Goal: Task Accomplishment & Management: Manage account settings

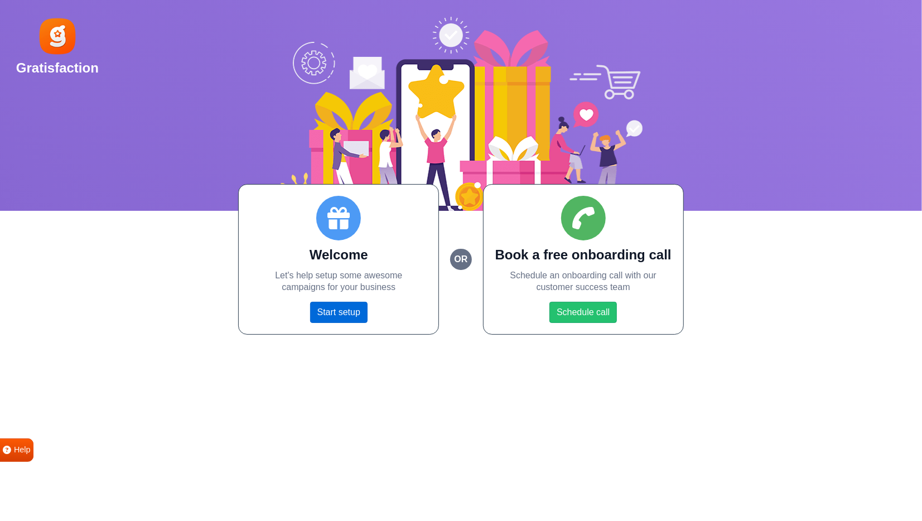
click at [343, 318] on link "Start setup" at bounding box center [338, 312] width 57 height 21
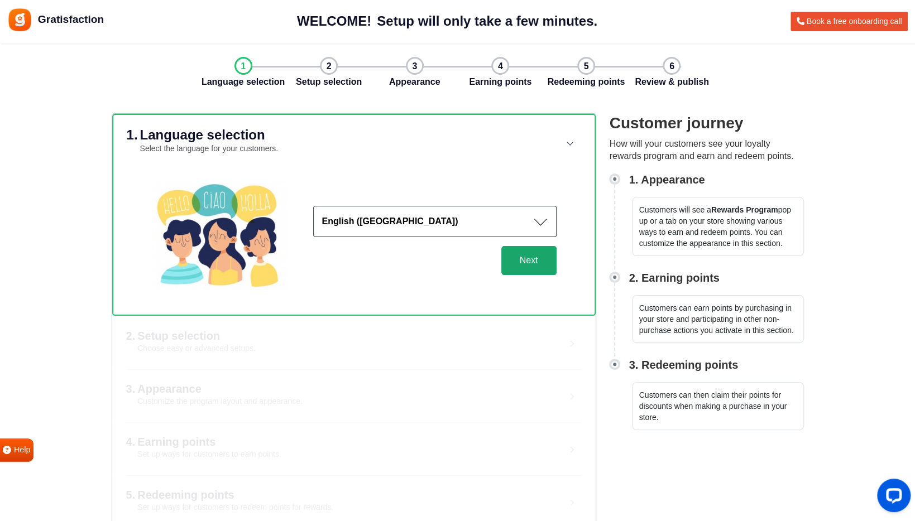
click at [539, 260] on button "Next" at bounding box center [528, 260] width 55 height 29
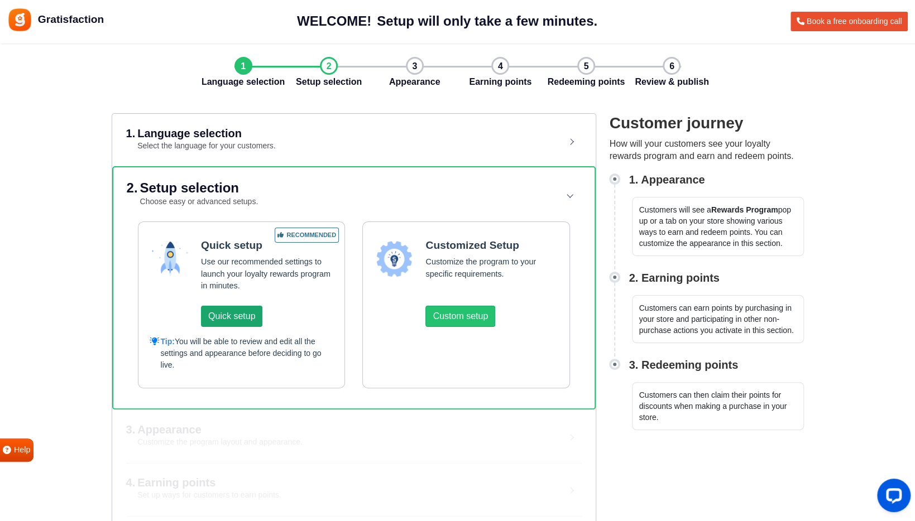
click at [232, 309] on button "Quick setup" at bounding box center [231, 316] width 61 height 21
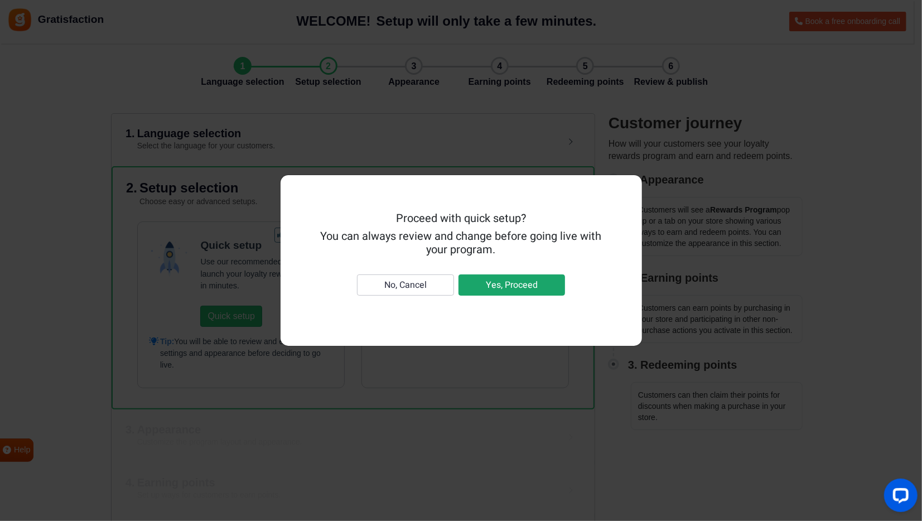
click at [509, 282] on button "Yes, Proceed" at bounding box center [512, 285] width 107 height 21
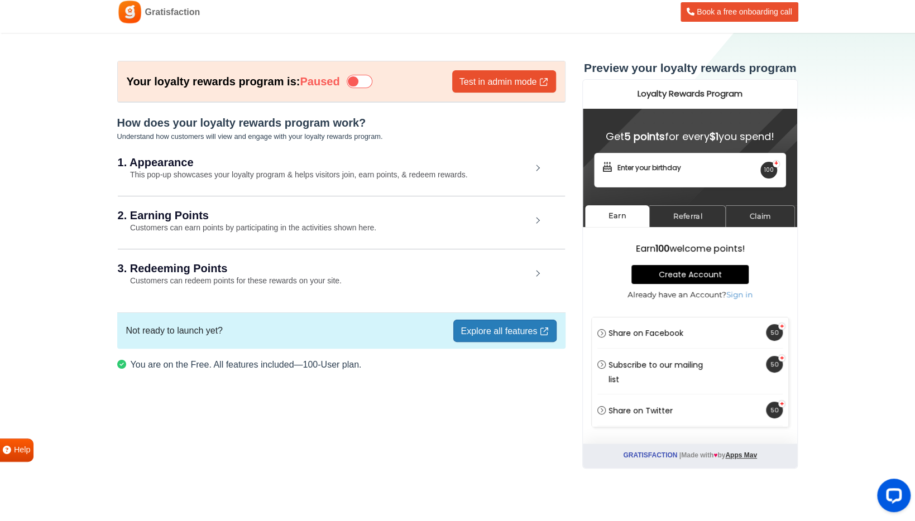
scroll to position [17, 0]
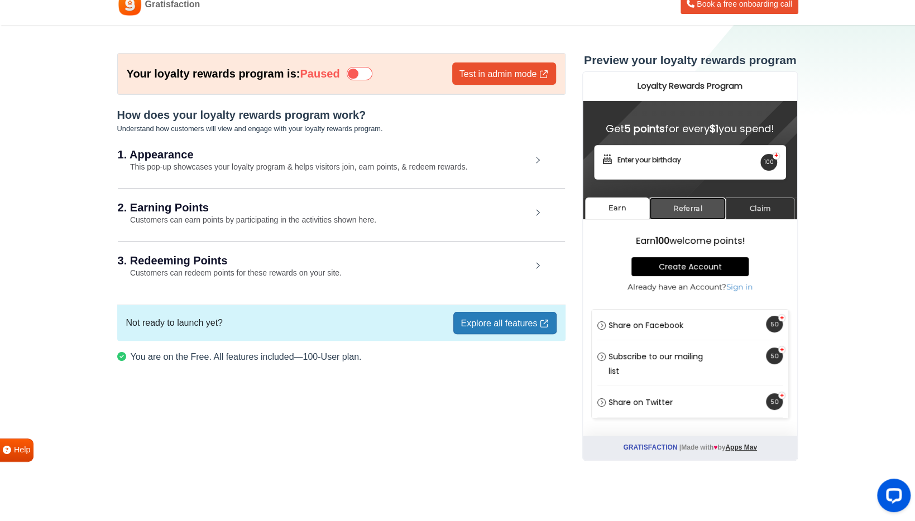
click at [690, 203] on link "Referral" at bounding box center [687, 209] width 76 height 22
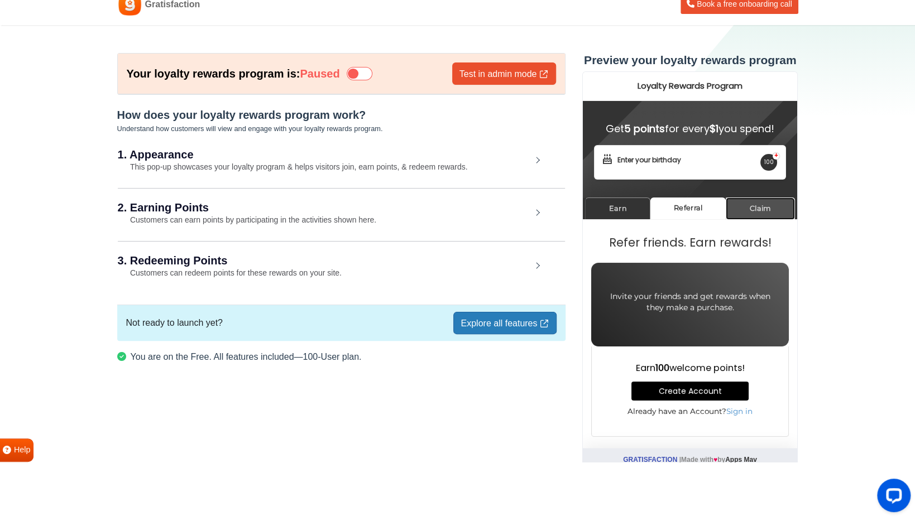
click at [759, 207] on link "Claim" at bounding box center [759, 209] width 69 height 22
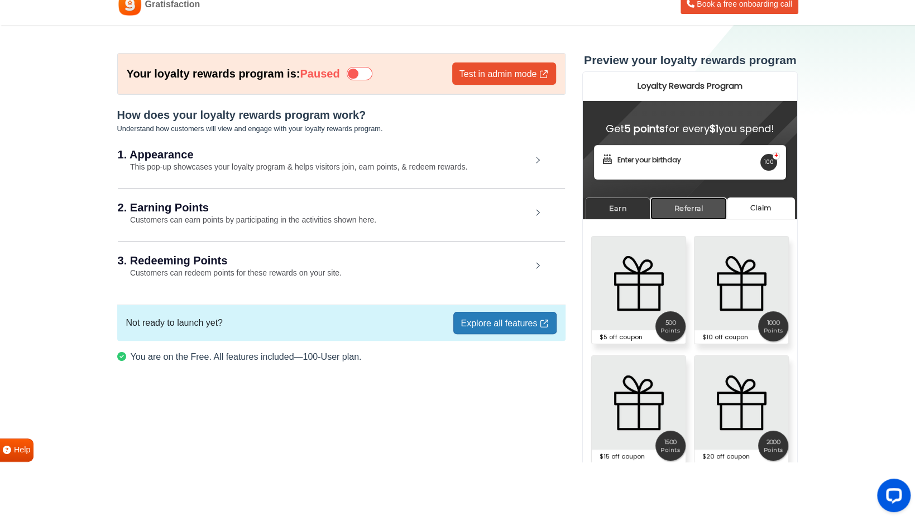
click at [699, 203] on link "Referral" at bounding box center [688, 209] width 76 height 22
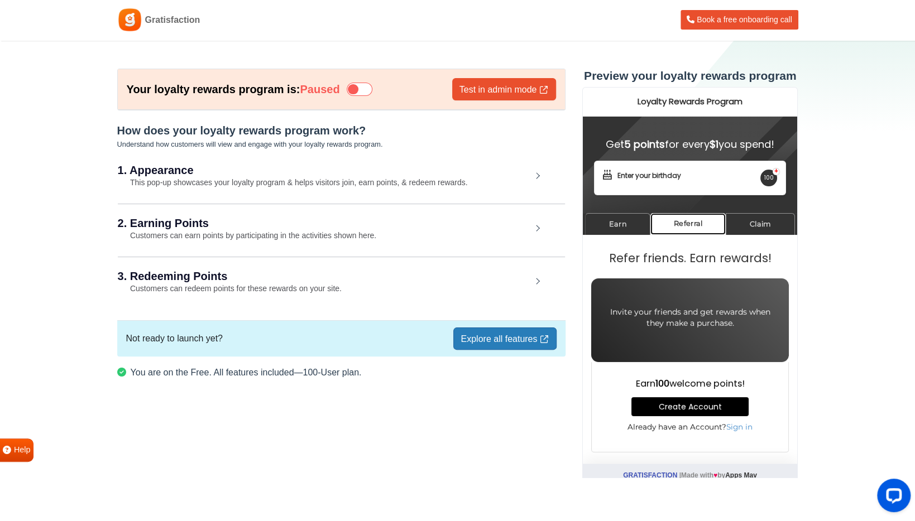
scroll to position [0, 0]
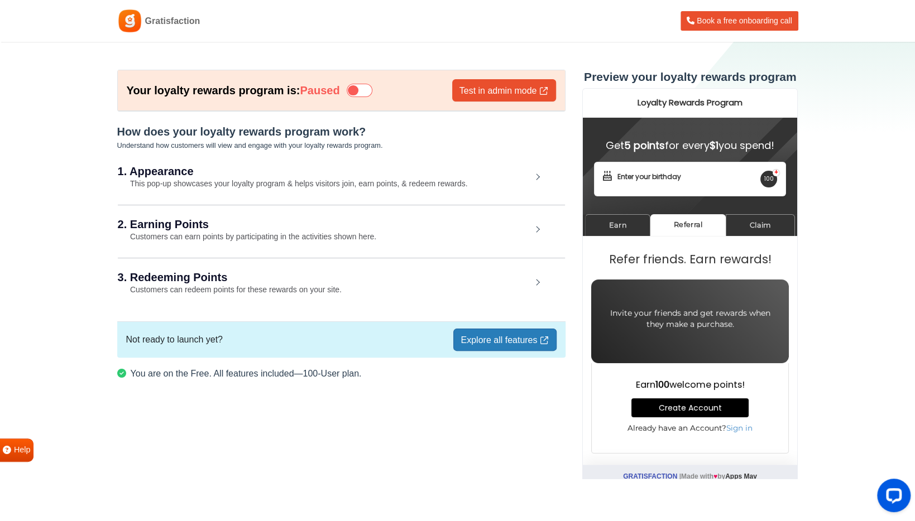
click at [238, 181] on small "This pop-up showcases your loyalty program & helps visitors join, earn points, …" at bounding box center [293, 183] width 350 height 9
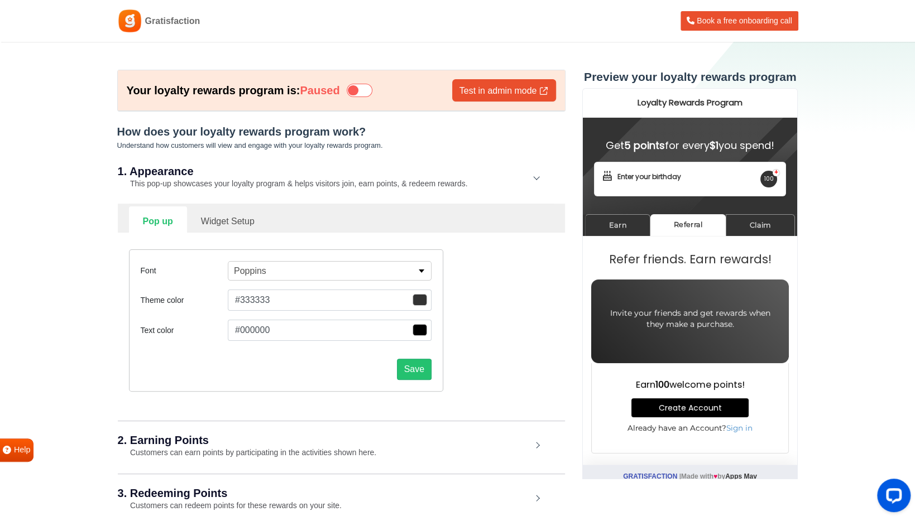
click at [427, 301] on button "#333333" at bounding box center [330, 300] width 204 height 21
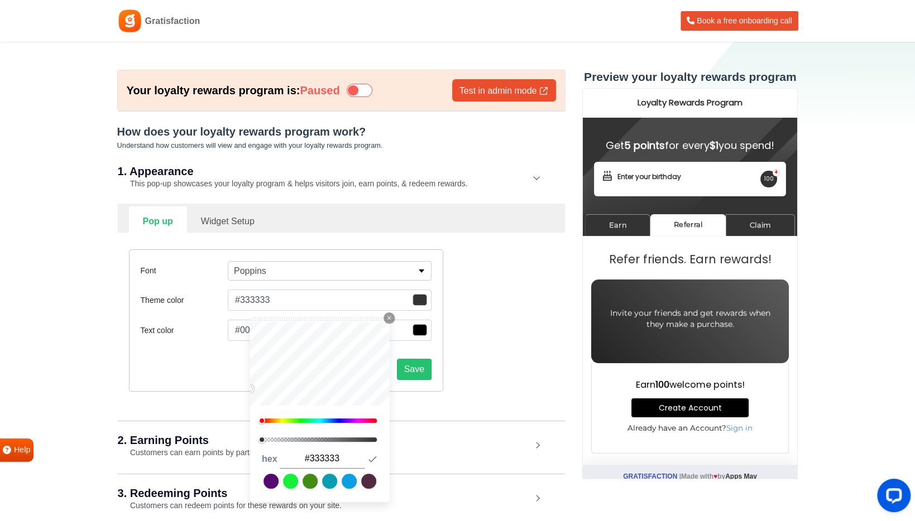
drag, startPoint x: 341, startPoint y: 458, endPoint x: 290, endPoint y: 460, distance: 50.9
click at [280, 462] on input "#333333" at bounding box center [322, 459] width 85 height 20
paste input "2d4339"
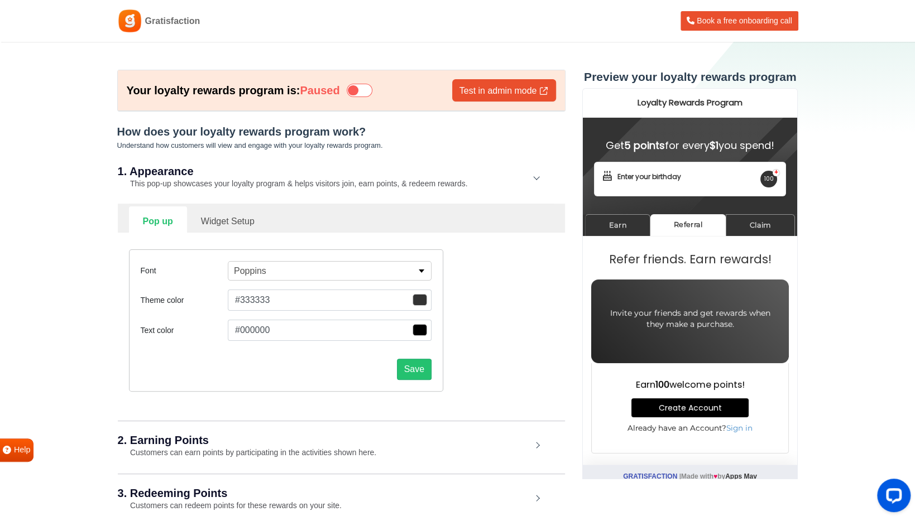
click at [486, 309] on div "Font Poppins Abel Alfa Slab One Anton Archivo Archivo Black Arimo Arvo Assistan…" at bounding box center [341, 321] width 441 height 176
click at [418, 299] on span "button" at bounding box center [419, 300] width 15 height 12
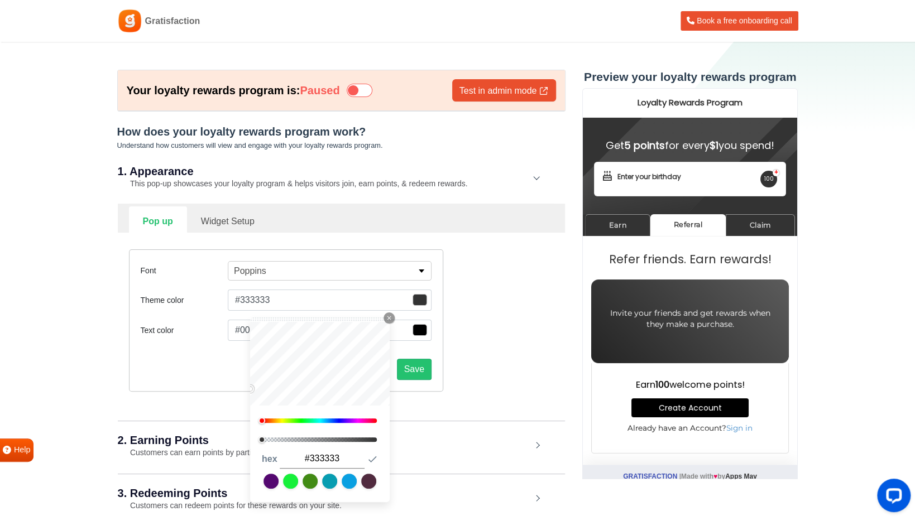
drag, startPoint x: 335, startPoint y: 463, endPoint x: 309, endPoint y: 466, distance: 26.4
click at [309, 466] on input "#333333" at bounding box center [322, 459] width 85 height 20
paste input "#2d4339"
drag, startPoint x: 311, startPoint y: 458, endPoint x: 339, endPoint y: 459, distance: 27.9
click at [311, 458] on input "##2d4339" at bounding box center [322, 459] width 85 height 20
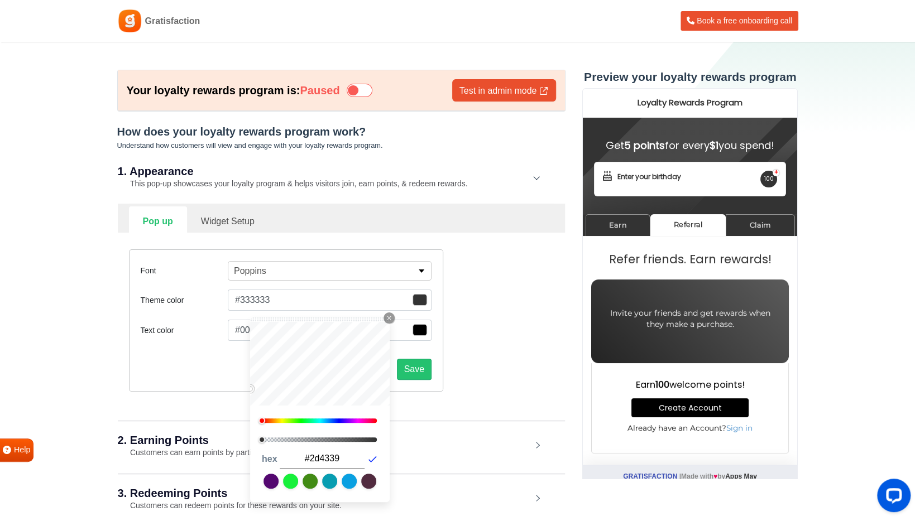
type input "#2d4339"
click at [371, 459] on icon "button" at bounding box center [372, 459] width 11 height 11
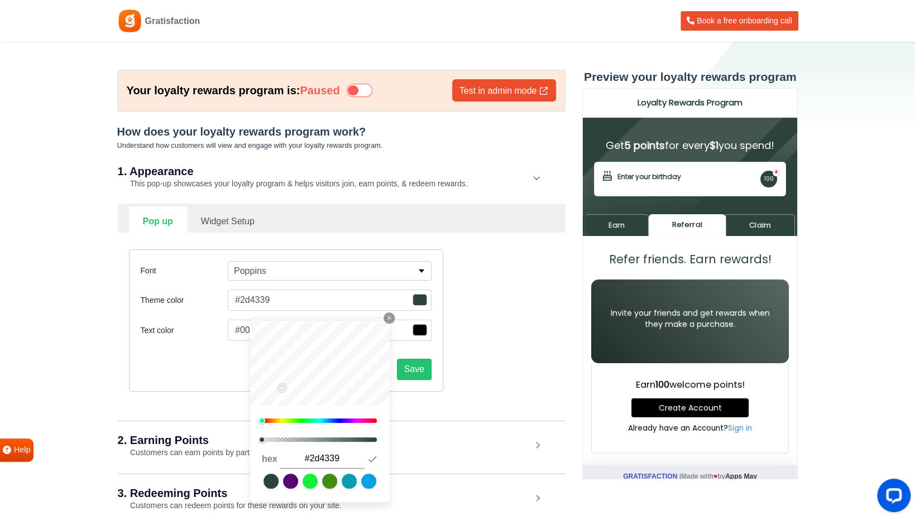
click at [500, 338] on div "Font Poppins Abel Alfa Slab One Anton Archivo Archivo Black Arimo Arvo Assistan…" at bounding box center [341, 321] width 441 height 176
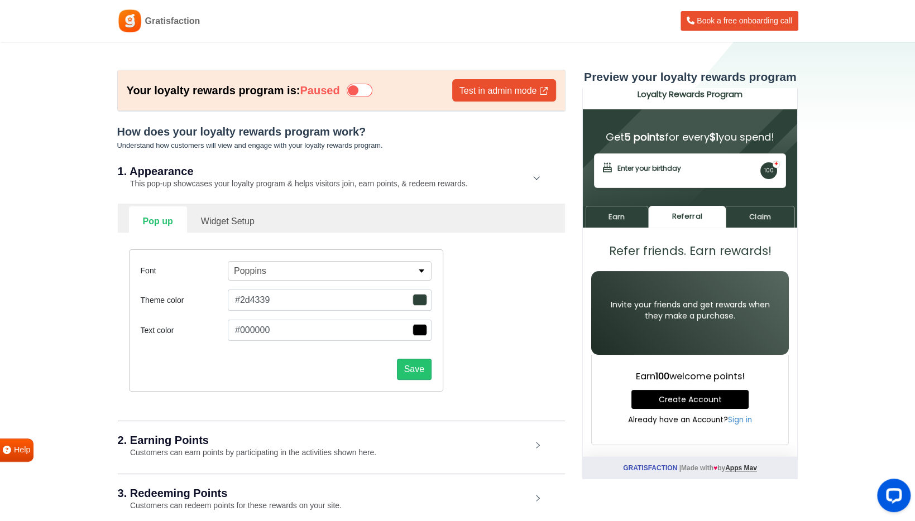
scroll to position [9, 0]
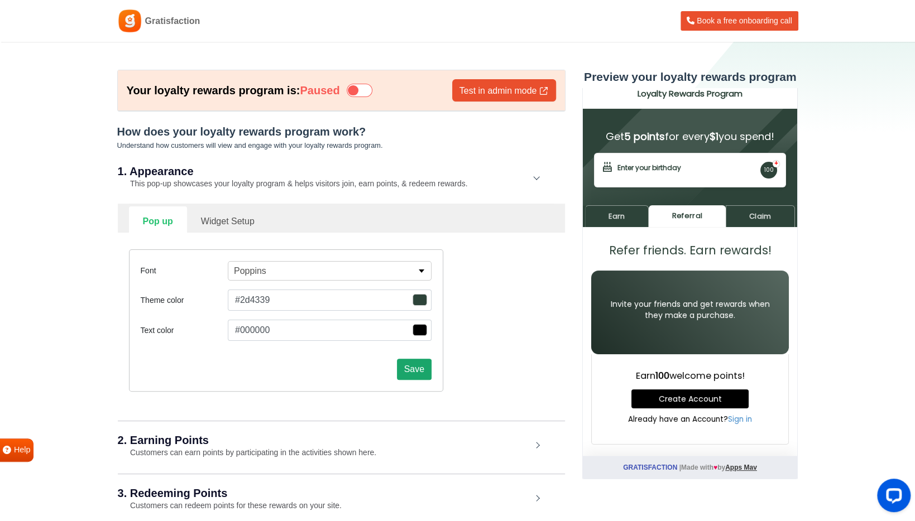
click at [419, 367] on button "Save" at bounding box center [414, 369] width 35 height 21
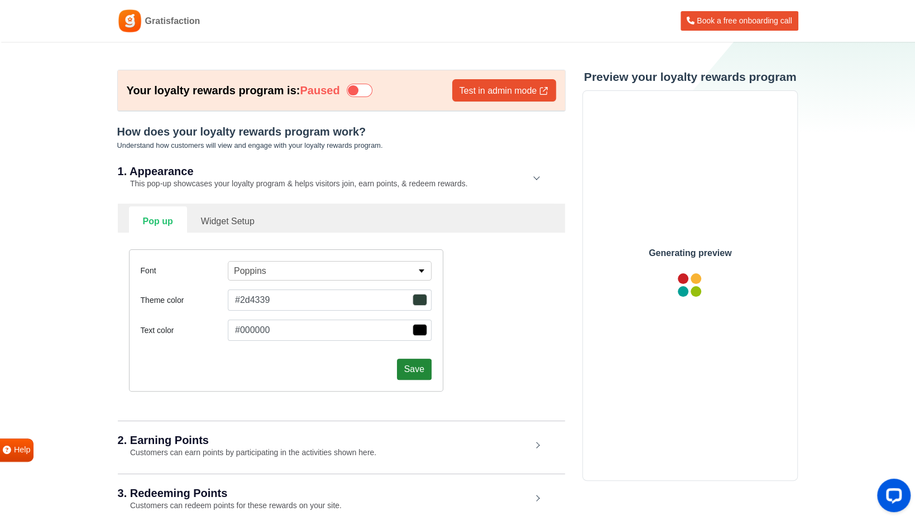
scroll to position [0, 0]
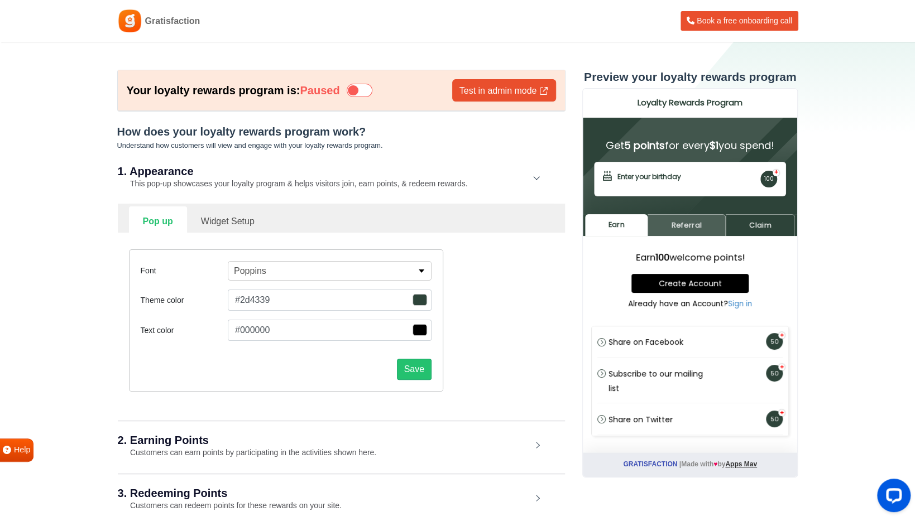
click at [668, 227] on link "Referral" at bounding box center [686, 225] width 78 height 22
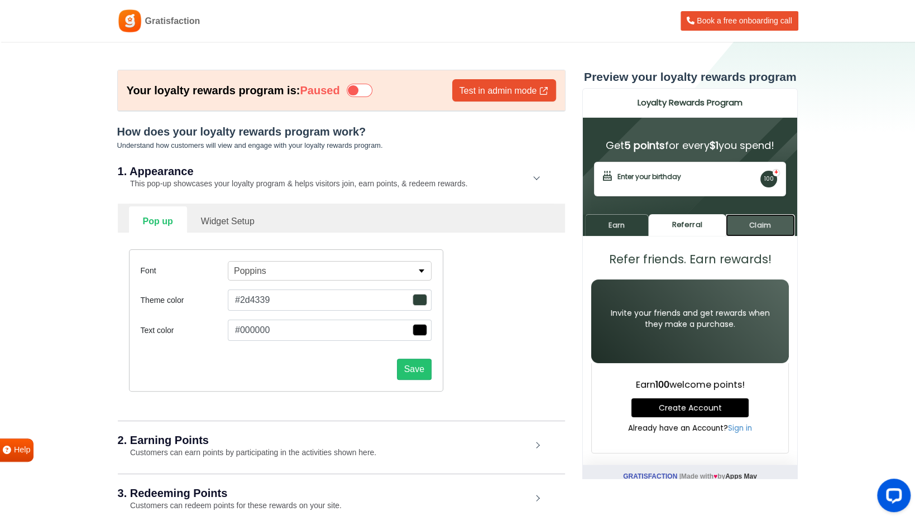
click at [756, 217] on link "Claim" at bounding box center [759, 225] width 69 height 22
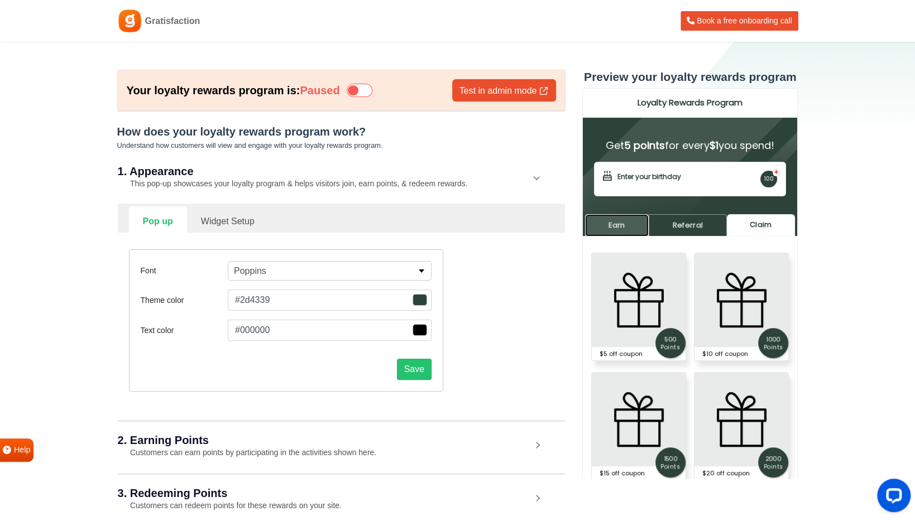
click at [624, 230] on link "Earn" at bounding box center [617, 225] width 64 height 22
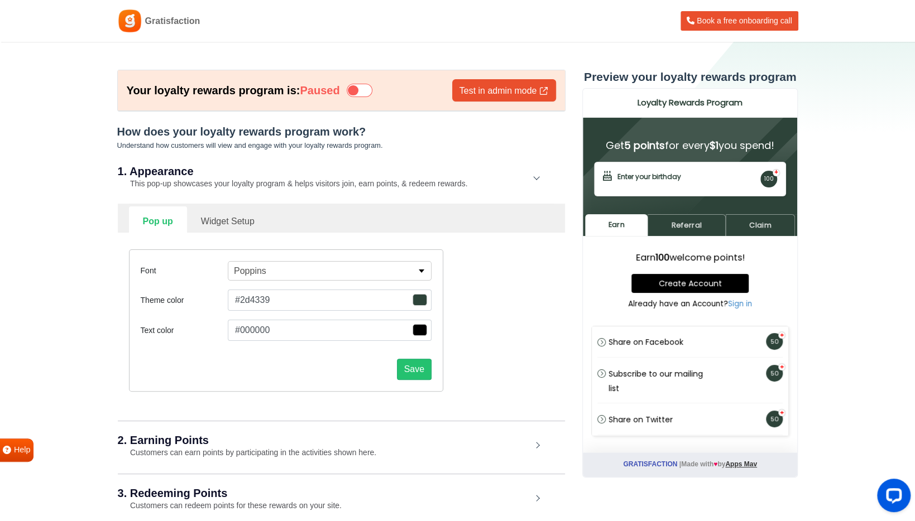
click at [222, 215] on link "Widget Setup" at bounding box center [227, 219] width 81 height 27
select select "right"
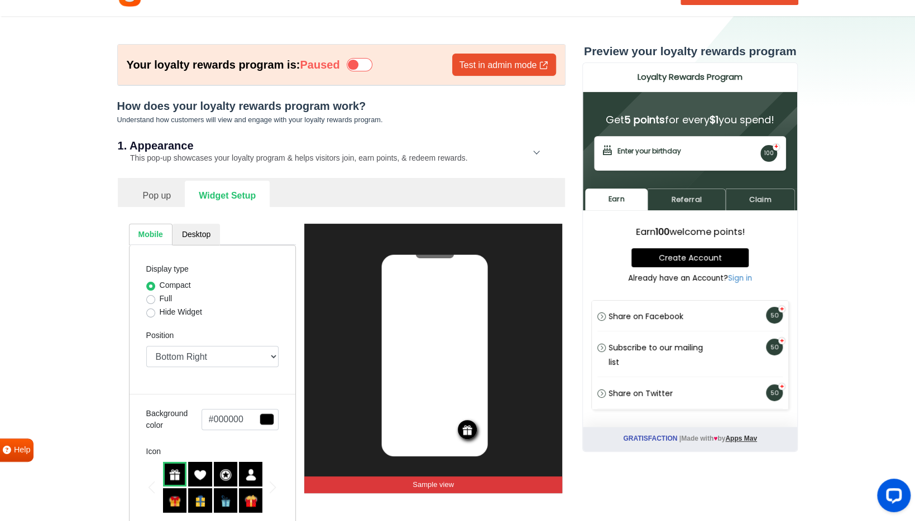
scroll to position [112, 0]
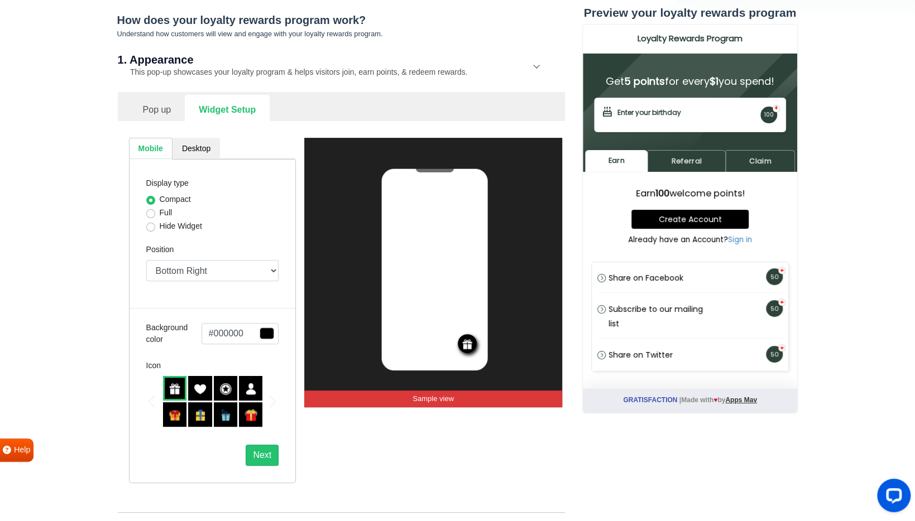
click at [248, 416] on img at bounding box center [250, 415] width 13 height 13
click at [204, 396] on div at bounding box center [200, 388] width 24 height 25
click at [232, 392] on div at bounding box center [226, 388] width 24 height 25
click at [175, 387] on img at bounding box center [175, 389] width 13 height 13
click at [156, 211] on div "Full" at bounding box center [212, 213] width 133 height 13
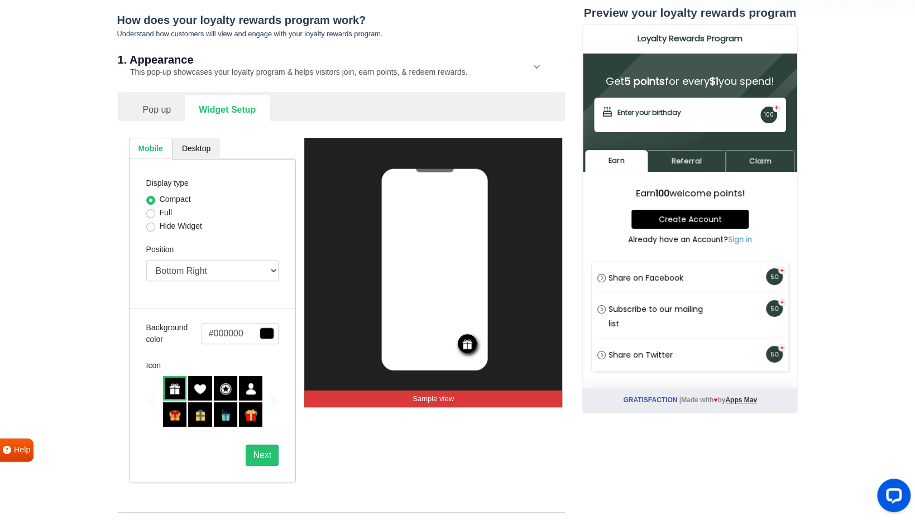
click at [160, 214] on label "Full" at bounding box center [166, 213] width 13 height 12
click at [151, 214] on input "Full" at bounding box center [150, 212] width 9 height 11
radio input "true"
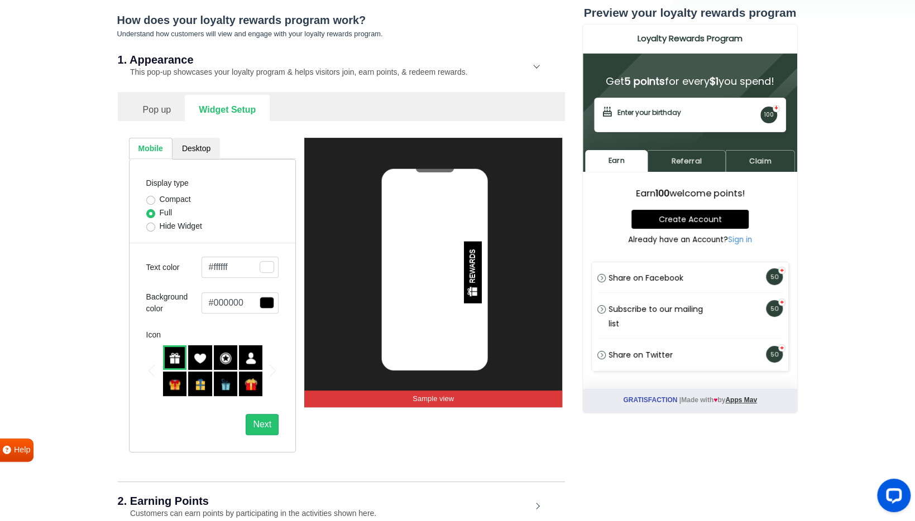
click at [160, 200] on label "Compact" at bounding box center [175, 200] width 31 height 12
click at [150, 200] on input "Compact" at bounding box center [150, 199] width 9 height 11
radio input "true"
select select "right"
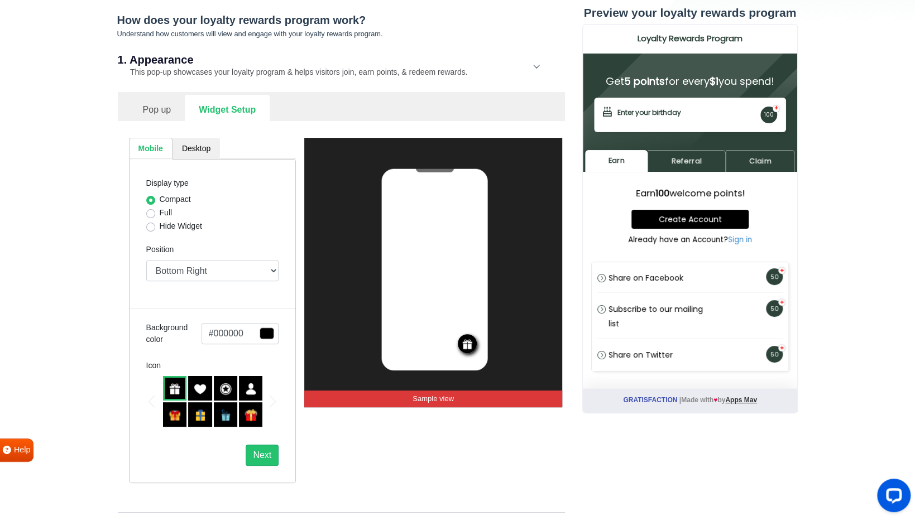
click at [160, 211] on label "Full" at bounding box center [166, 213] width 13 height 12
click at [150, 211] on input "Full" at bounding box center [150, 212] width 9 height 11
radio input "true"
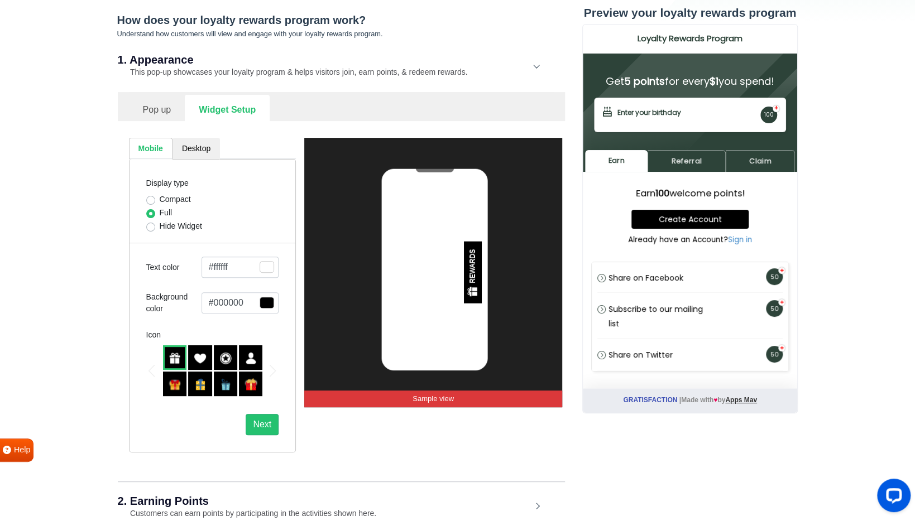
click at [156, 195] on div "Compact" at bounding box center [212, 200] width 133 height 13
click at [160, 197] on label "Compact" at bounding box center [175, 200] width 31 height 12
click at [153, 197] on input "Compact" at bounding box center [150, 199] width 9 height 11
radio input "true"
select select "right"
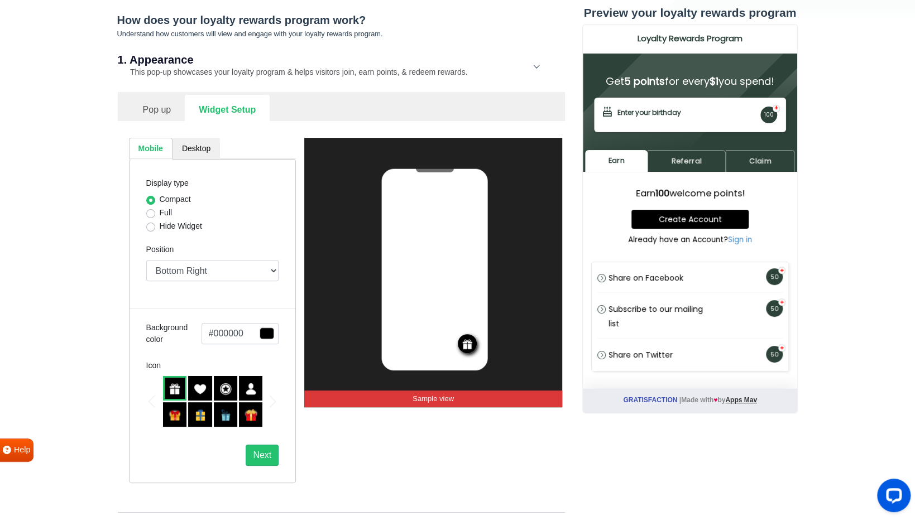
click at [160, 229] on label "Hide Widget" at bounding box center [181, 226] width 42 height 12
click at [152, 229] on input "Hide Widget" at bounding box center [150, 225] width 9 height 11
radio input "true"
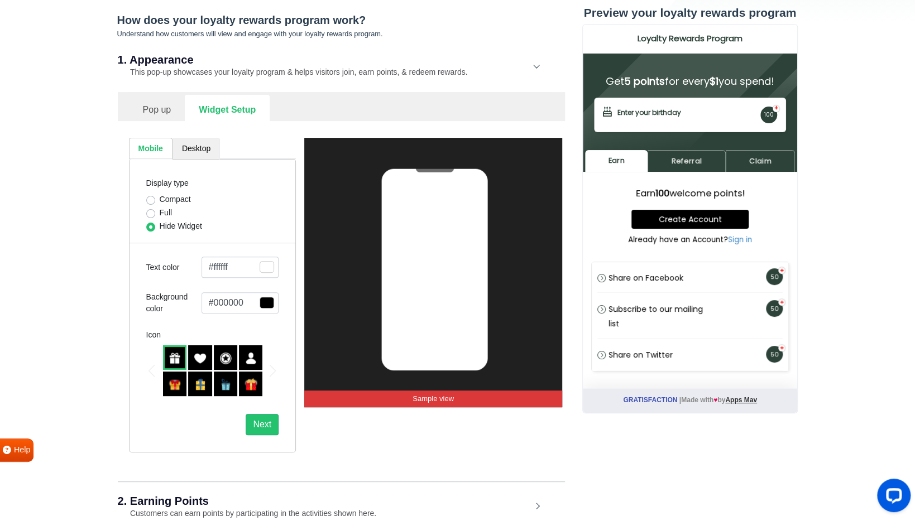
click at [195, 147] on link "Desktop" at bounding box center [195, 149] width 47 height 22
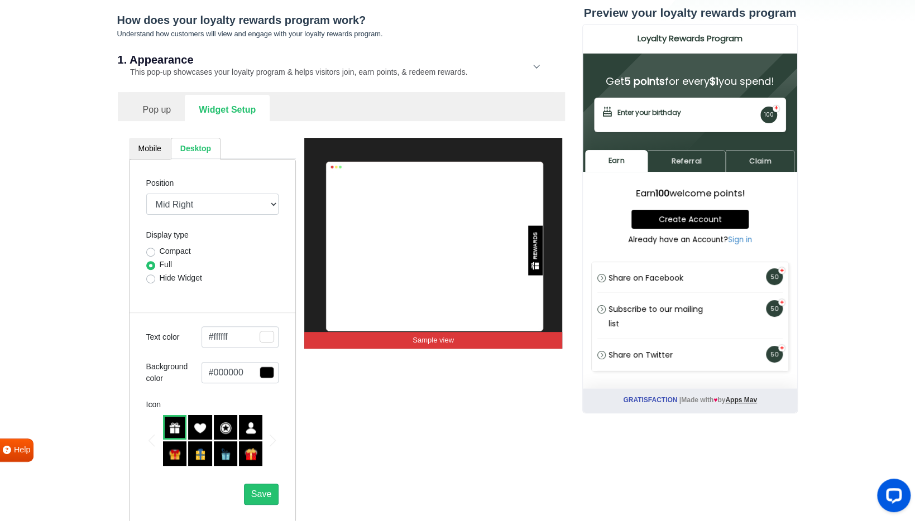
click at [160, 249] on label "Compact" at bounding box center [175, 252] width 31 height 12
click at [146, 249] on input "Compact" at bounding box center [150, 251] width 9 height 11
radio input "true"
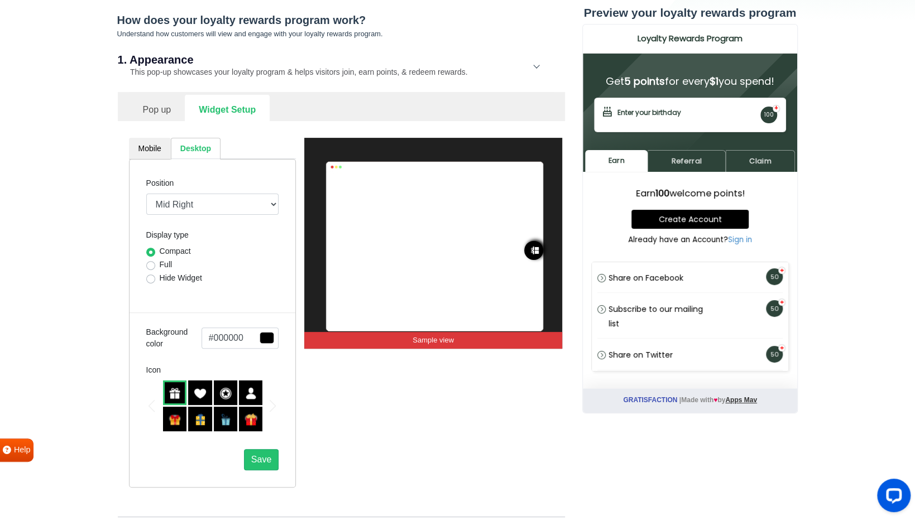
click at [160, 275] on label "Hide Widget" at bounding box center [181, 278] width 42 height 12
click at [154, 275] on input "Hide Widget" at bounding box center [150, 277] width 9 height 11
radio input "true"
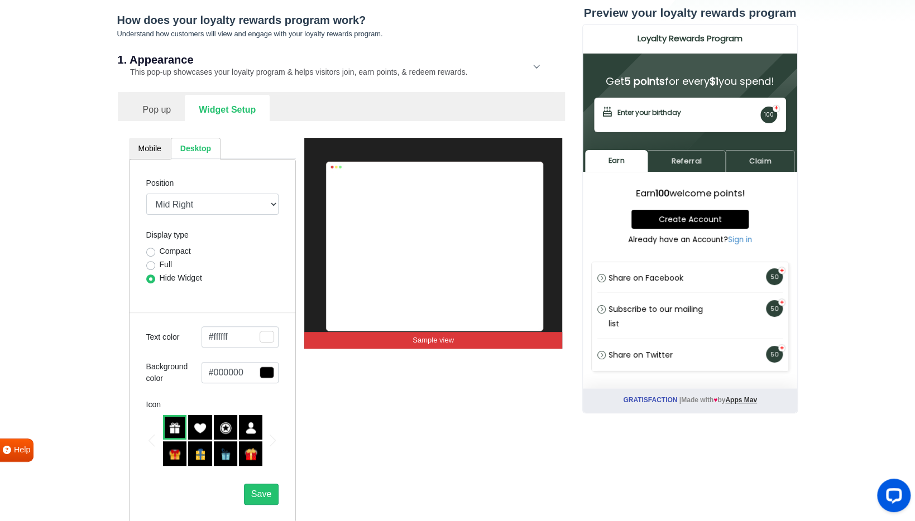
click at [160, 249] on label "Compact" at bounding box center [175, 252] width 31 height 12
click at [150, 249] on input "Compact" at bounding box center [150, 251] width 9 height 11
radio input "true"
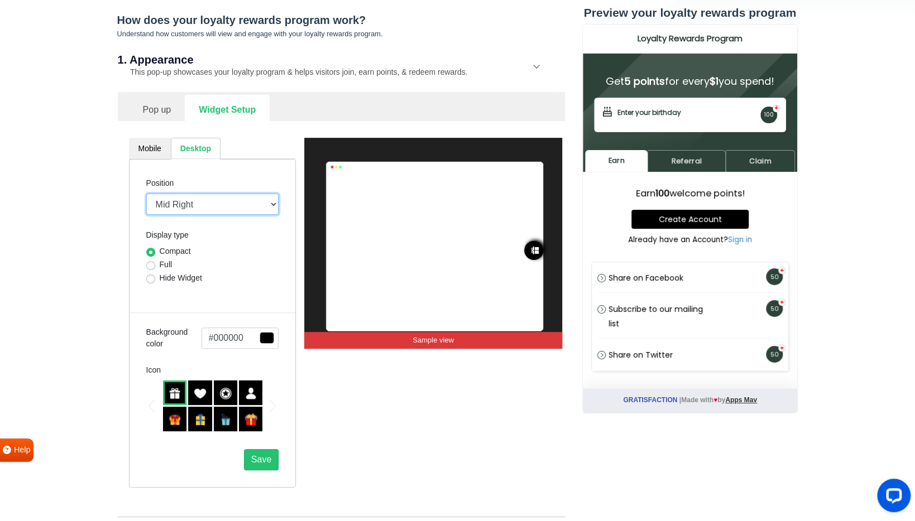
click at [209, 200] on select "Mid Right Mid Left Top Bar Top Left Top Right Top Center Bottom Bar Bottom Left…" at bounding box center [212, 204] width 133 height 21
click at [146, 194] on select "Mid Right Mid Left Top Bar Top Left Top Right Top Center Bottom Bar Bottom Left…" at bounding box center [212, 204] width 133 height 21
click at [208, 205] on select "Mid Right Mid Left Top Bar Top Left Top Right Top Center Bottom Bar Bottom Left…" at bounding box center [212, 204] width 133 height 21
click at [146, 194] on select "Mid Right Mid Left Top Bar Top Left Top Right Top Center Bottom Bar Bottom Left…" at bounding box center [212, 204] width 133 height 21
drag, startPoint x: 207, startPoint y: 195, endPoint x: 211, endPoint y: 204, distance: 10.0
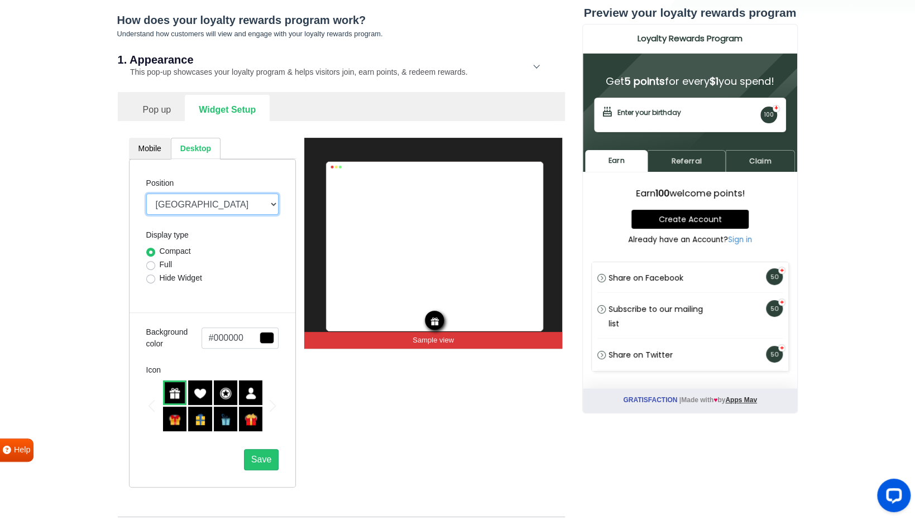
click at [207, 195] on select "Mid Right Mid Left Top Bar Top Left Top Right Top Center Bottom Bar Bottom Left…" at bounding box center [212, 204] width 133 height 21
click at [146, 194] on select "Mid Right Mid Left Top Bar Top Left Top Right Top Center Bottom Bar Bottom Left…" at bounding box center [212, 204] width 133 height 21
click at [209, 199] on select "Mid Right Mid Left Top Bar Top Left Top Right Top Center Bottom Bar Bottom Left…" at bounding box center [212, 204] width 133 height 21
click at [146, 194] on select "Mid Right Mid Left Top Bar Top Left Top Right Top Center Bottom Bar Bottom Left…" at bounding box center [212, 204] width 133 height 21
click at [193, 204] on select "Mid Right Mid Left Top Bar Top Left Top Right Top Center Bottom Bar Bottom Left…" at bounding box center [212, 204] width 133 height 21
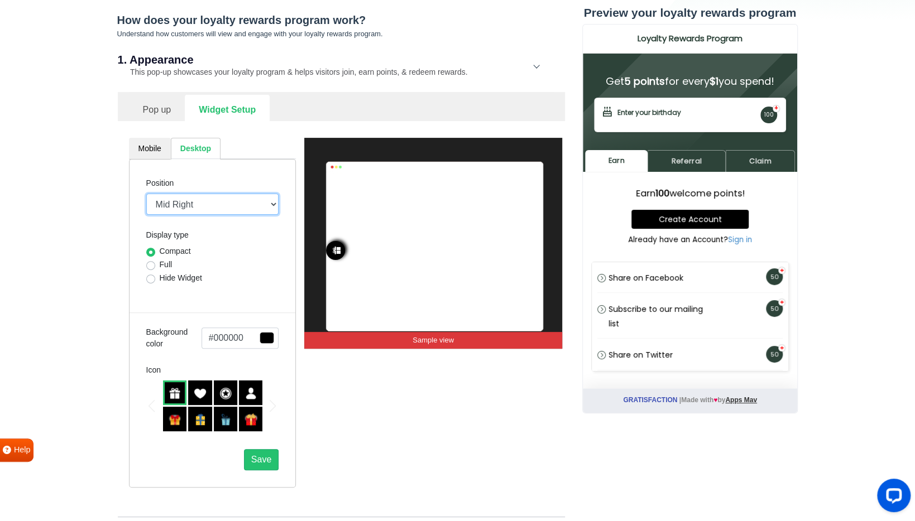
click at [146, 194] on select "Mid Right Mid Left Top Bar Top Left Top Right Top Center Bottom Bar Bottom Left…" at bounding box center [212, 204] width 133 height 21
click at [199, 201] on select "Mid Right Mid Left Top Bar Top Left Top Right Top Center Bottom Bar Bottom Left…" at bounding box center [212, 204] width 133 height 21
click at [146, 194] on select "Mid Right Mid Left Top Bar Top Left Top Right Top Center Bottom Bar Bottom Left…" at bounding box center [212, 204] width 133 height 21
click at [201, 209] on select "Mid Right Mid Left Top Bar Top Left Top Right Top Center Bottom Bar Bottom Left…" at bounding box center [212, 204] width 133 height 21
select select "lower-right-corner"
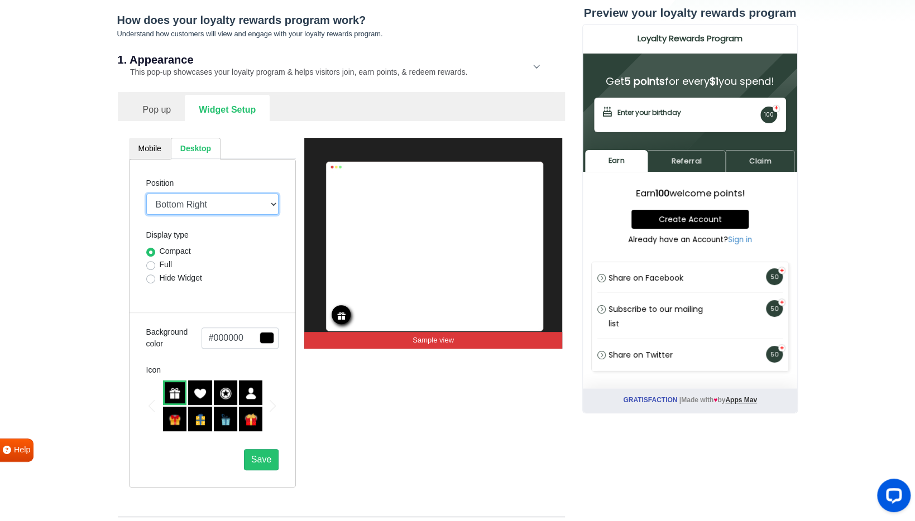
click at [146, 194] on select "Mid Right Mid Left Top Bar Top Left Top Right Top Center Bottom Bar Bottom Left…" at bounding box center [212, 204] width 133 height 21
click at [266, 341] on span "button" at bounding box center [266, 338] width 15 height 12
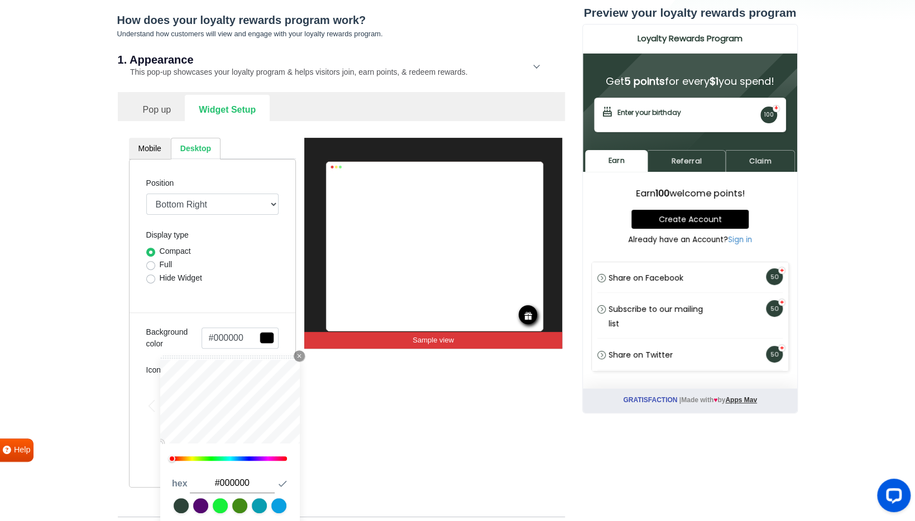
drag, startPoint x: 258, startPoint y: 479, endPoint x: 201, endPoint y: 477, distance: 57.0
click at [201, 477] on input "#000000" at bounding box center [232, 484] width 85 height 20
paste input "2d4339"
type input "#2d4339"
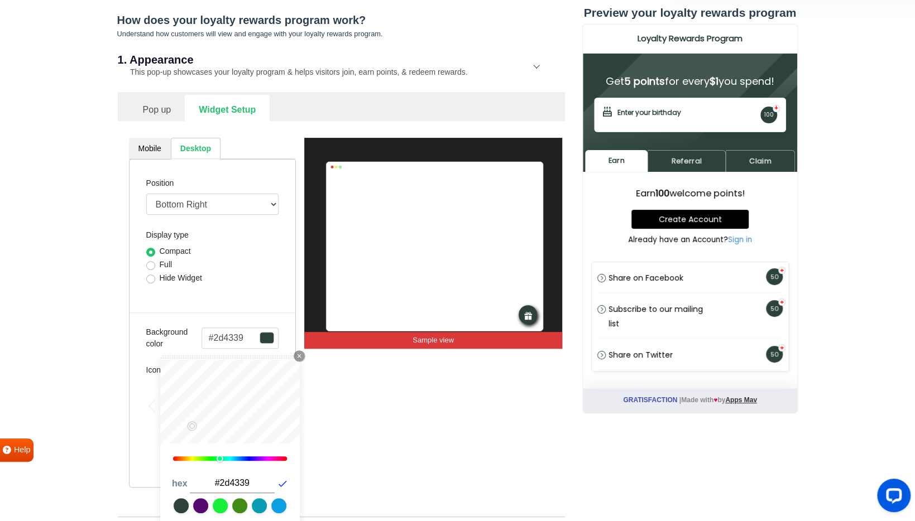
click at [282, 479] on icon "button" at bounding box center [282, 483] width 11 height 11
click at [398, 434] on div "REWARDS Sample view" at bounding box center [433, 313] width 258 height 350
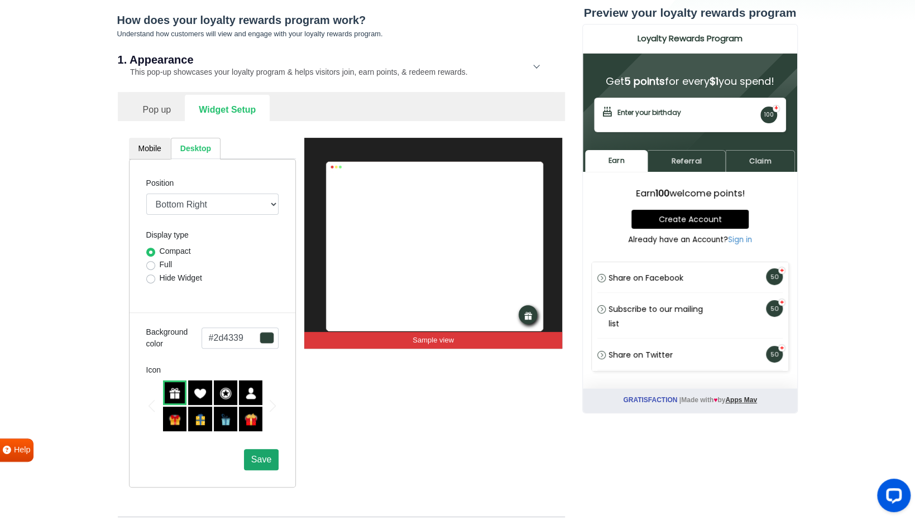
click at [256, 455] on span "Save" at bounding box center [261, 459] width 20 height 9
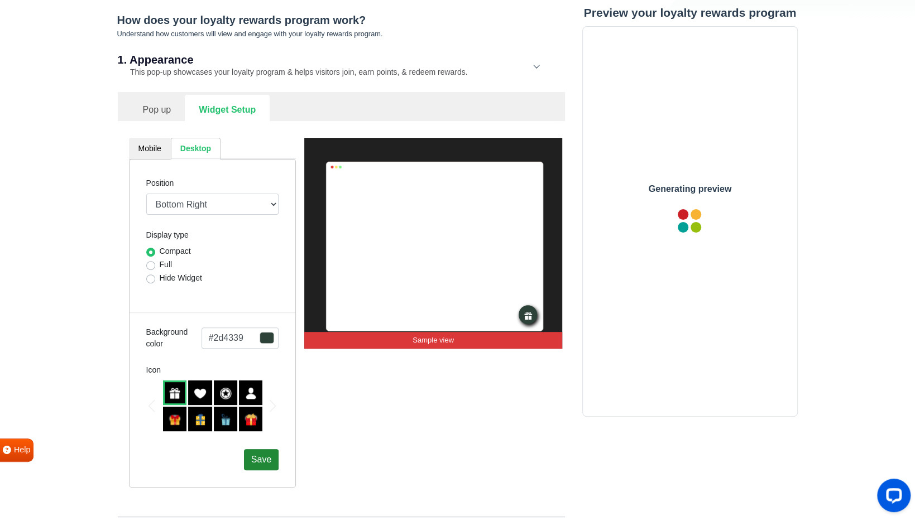
scroll to position [0, 0]
click at [153, 145] on link "Mobile" at bounding box center [150, 149] width 42 height 22
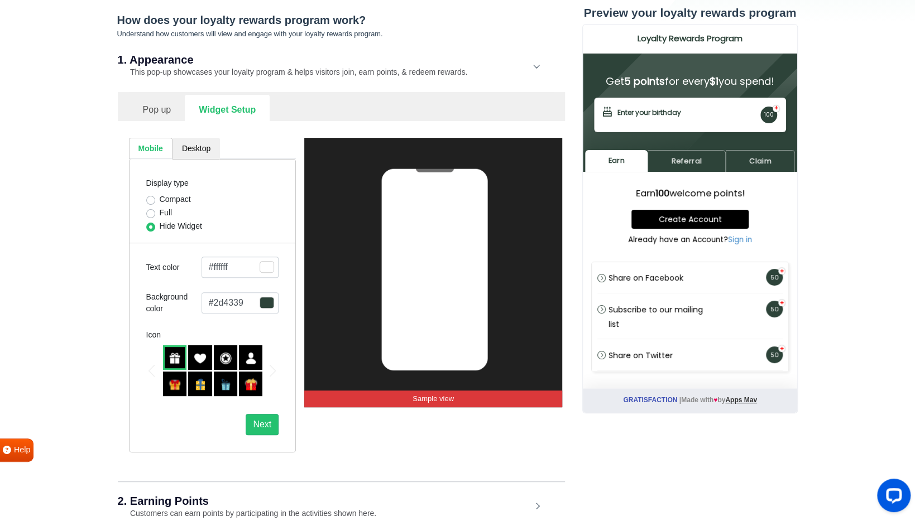
click at [175, 196] on label "Compact" at bounding box center [175, 200] width 31 height 12
click at [155, 196] on input "Compact" at bounding box center [150, 199] width 9 height 11
radio input "true"
select select "right"
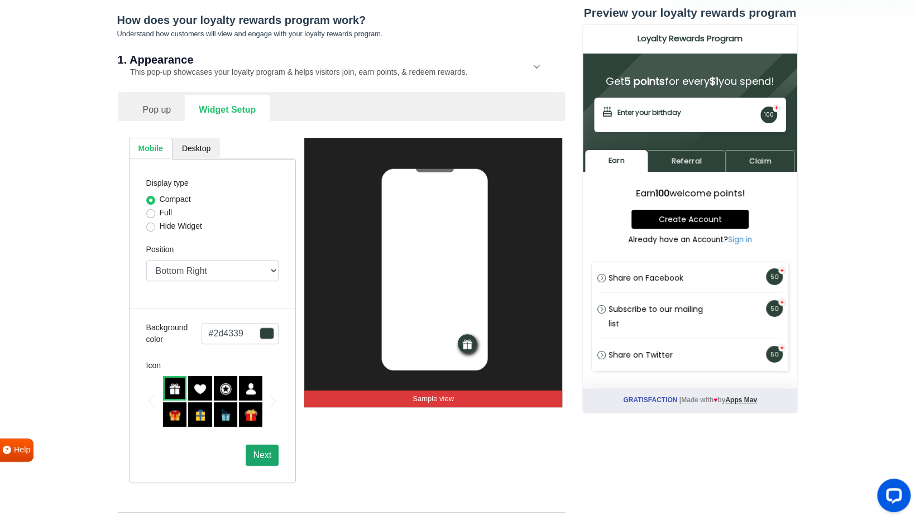
click at [271, 449] on button "Next" at bounding box center [262, 455] width 33 height 21
select select "lower-right-corner"
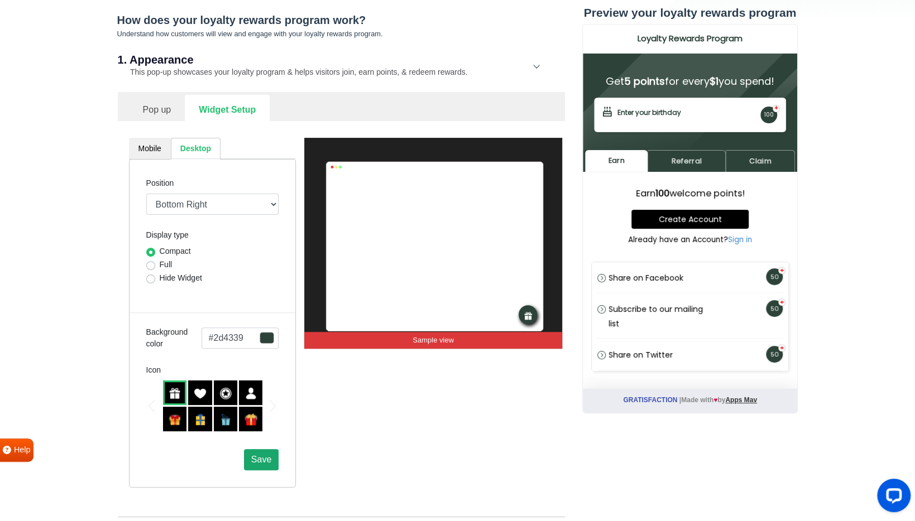
click at [254, 464] on button "Save" at bounding box center [261, 459] width 35 height 21
click at [156, 114] on link "Pop up" at bounding box center [157, 108] width 56 height 27
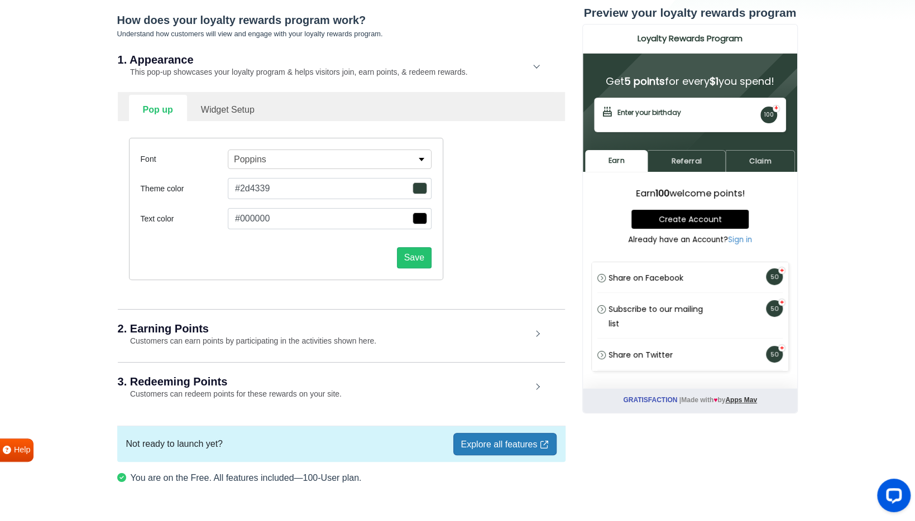
click at [241, 330] on h2 "2. Earning Points" at bounding box center [324, 328] width 413 height 11
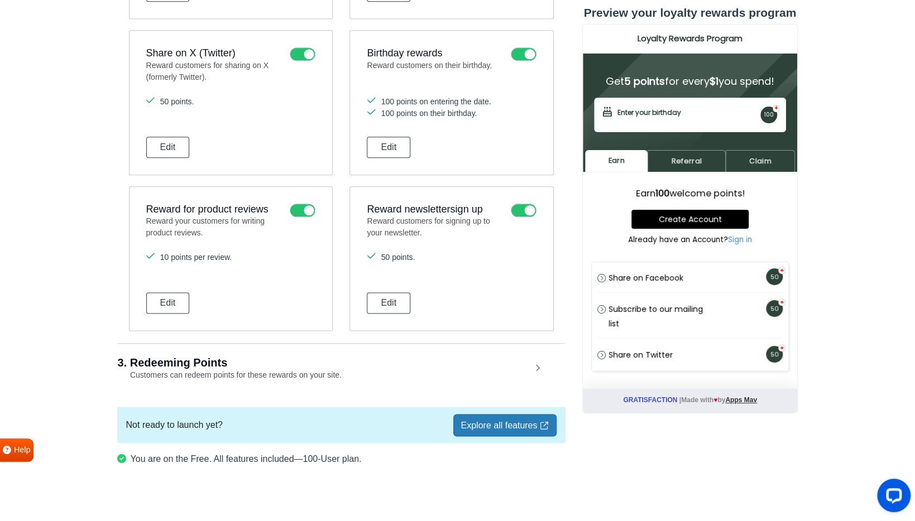
scroll to position [758, 0]
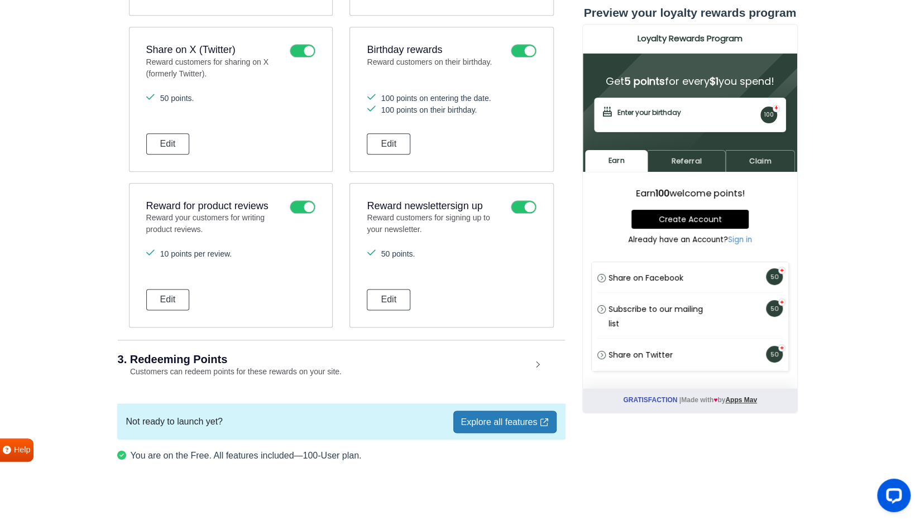
click at [532, 357] on div "3. Redeeming Points Customers can redeem points for these rewards on your site." at bounding box center [341, 366] width 447 height 52
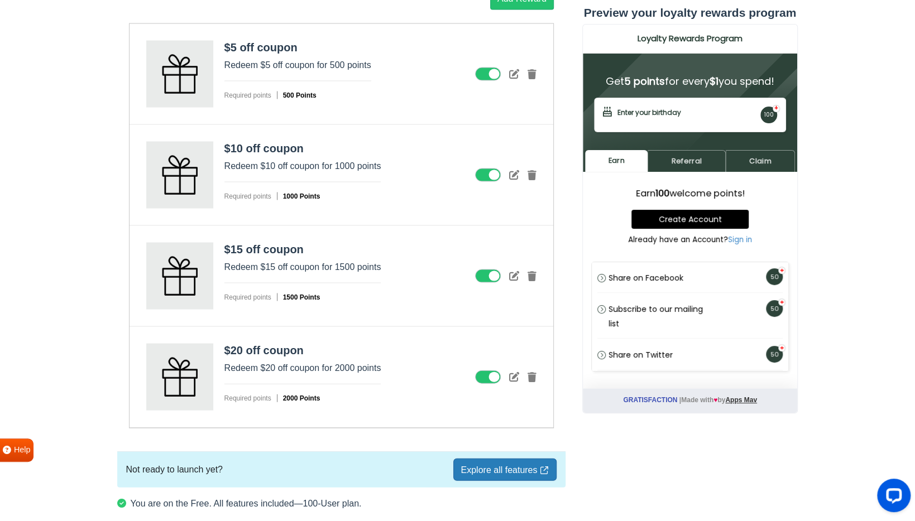
scroll to position [1372, 0]
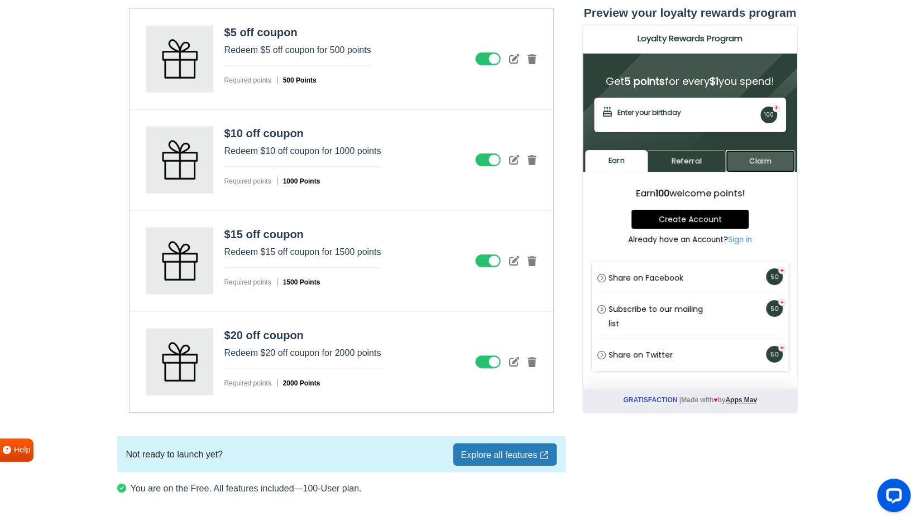
click at [763, 170] on link "Claim" at bounding box center [759, 161] width 69 height 22
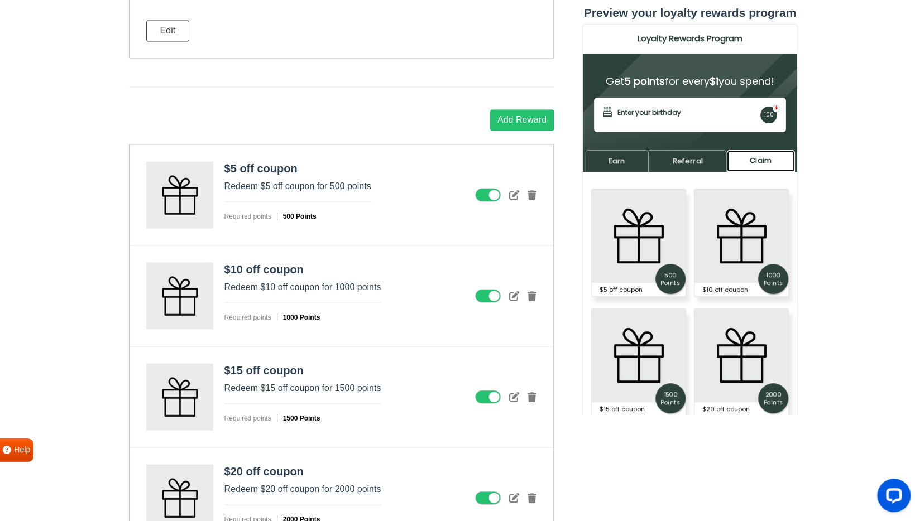
scroll to position [1234, 0]
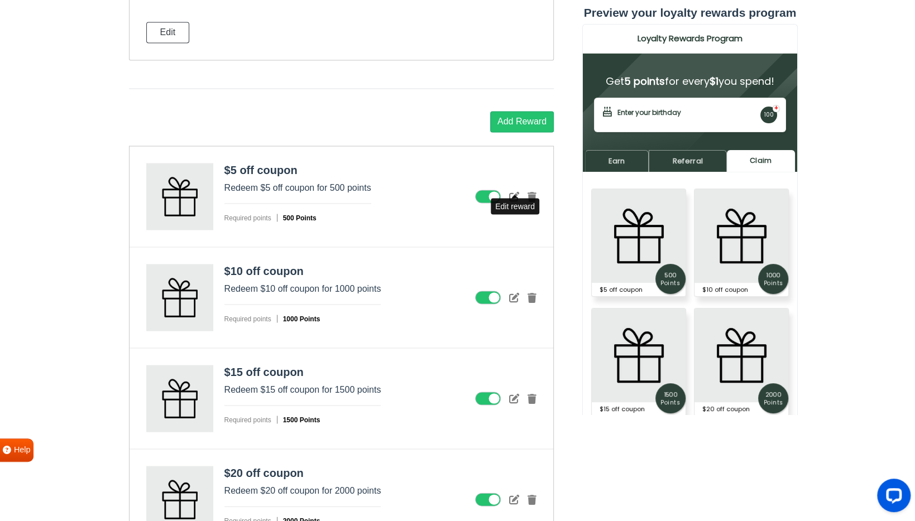
click at [512, 191] on icon at bounding box center [514, 196] width 10 height 10
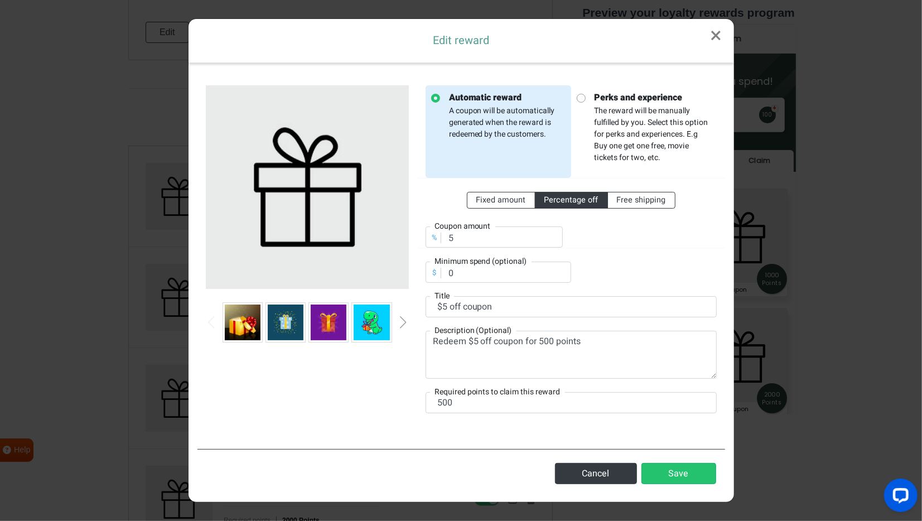
click at [304, 271] on img at bounding box center [307, 186] width 203 height 203
click at [248, 333] on img at bounding box center [243, 323] width 36 height 36
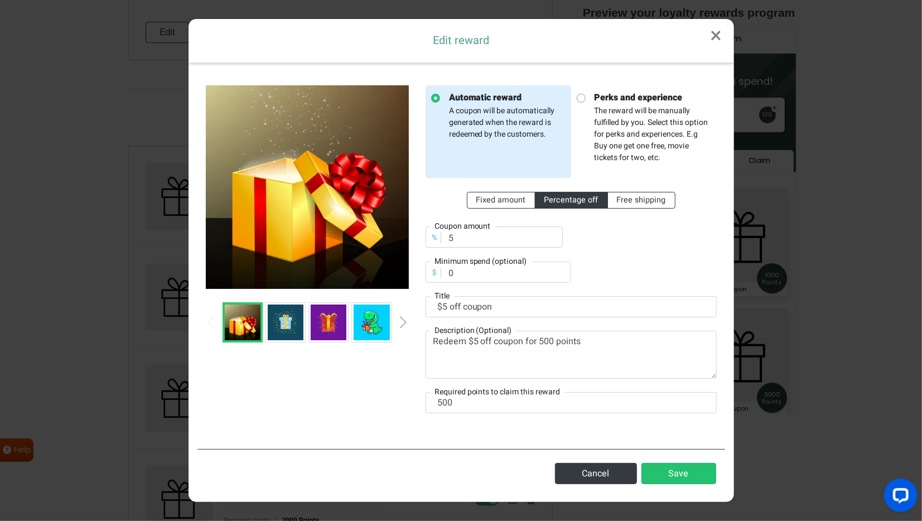
click at [398, 330] on div at bounding box center [307, 322] width 203 height 40
click at [406, 325] on div "Next slide" at bounding box center [404, 322] width 6 height 12
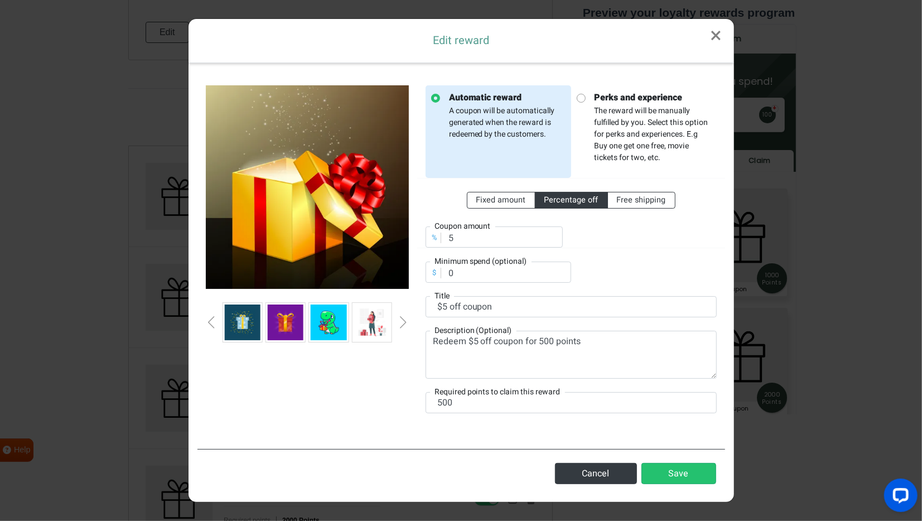
click at [405, 325] on div "Next slide" at bounding box center [404, 322] width 6 height 12
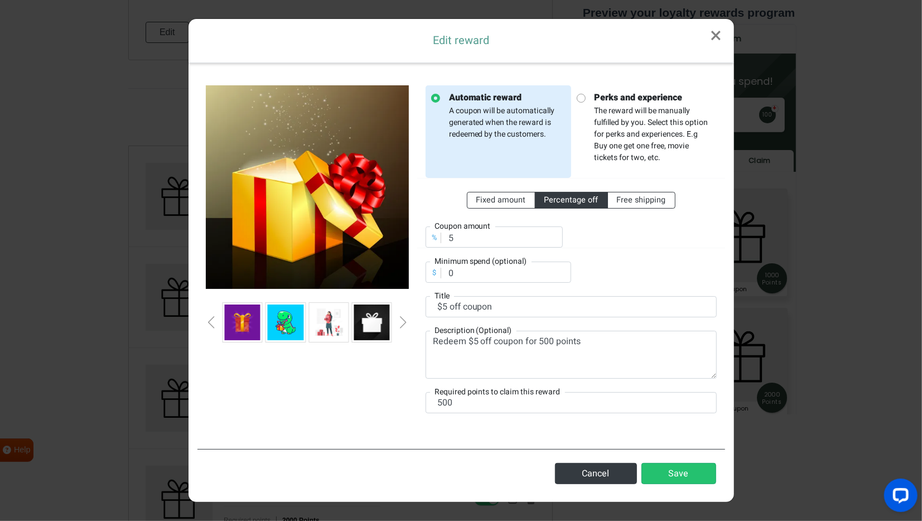
click at [404, 321] on div "Next slide" at bounding box center [404, 322] width 6 height 12
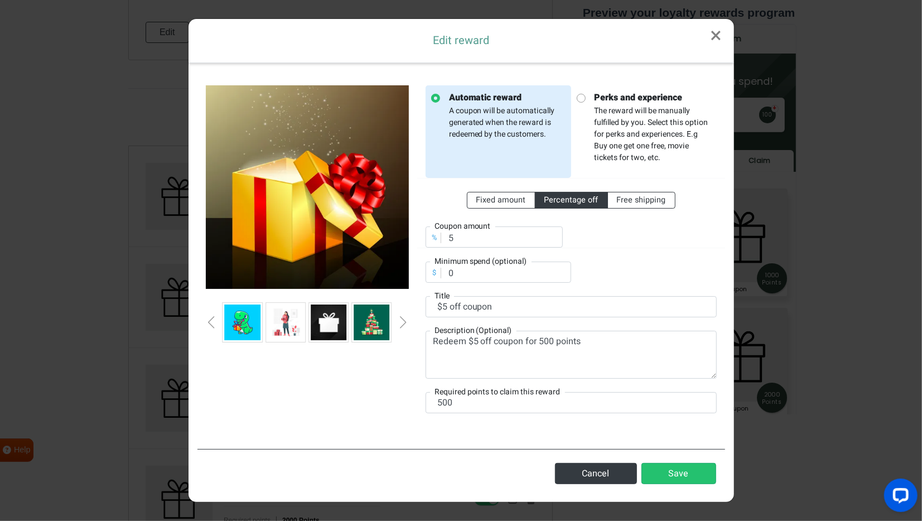
click at [403, 321] on div "Next slide" at bounding box center [404, 322] width 6 height 12
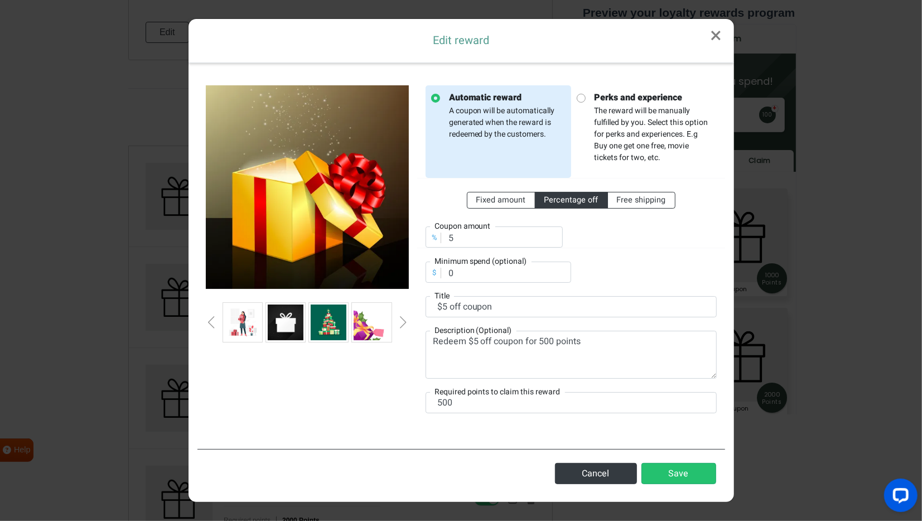
click at [403, 321] on div "Next slide" at bounding box center [404, 322] width 6 height 12
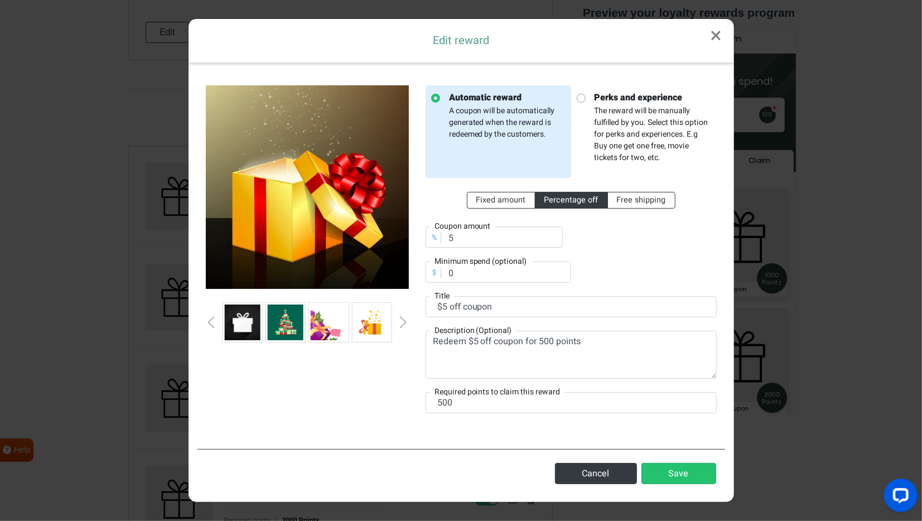
click at [403, 321] on div "Next slide" at bounding box center [404, 322] width 6 height 12
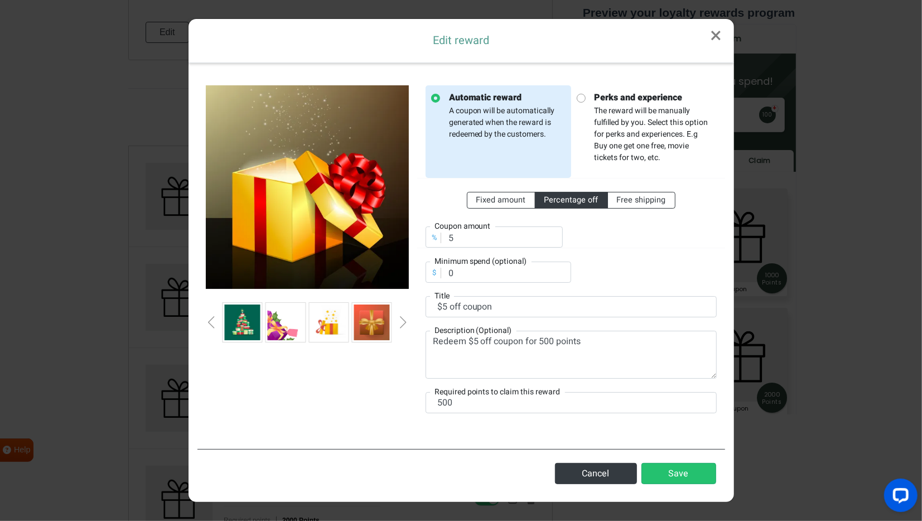
click at [403, 321] on div "Next slide" at bounding box center [404, 322] width 6 height 12
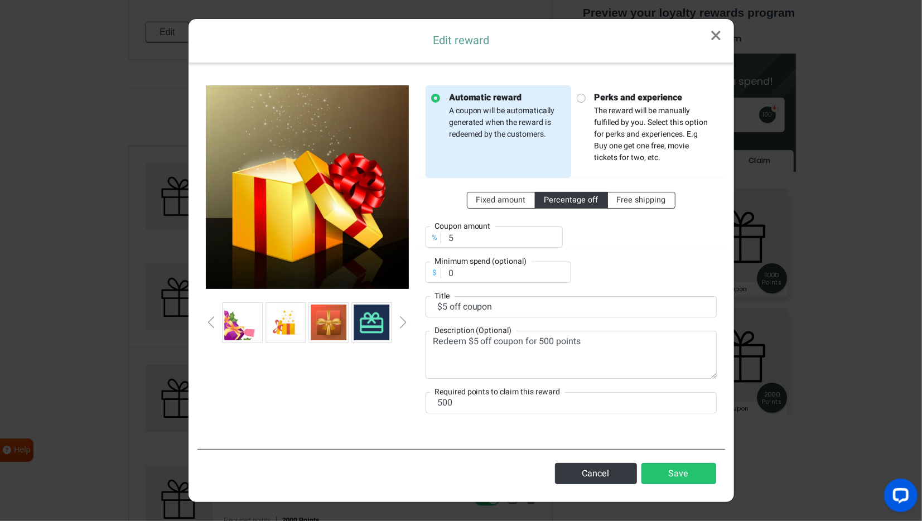
click at [403, 321] on div "Next slide" at bounding box center [404, 322] width 6 height 12
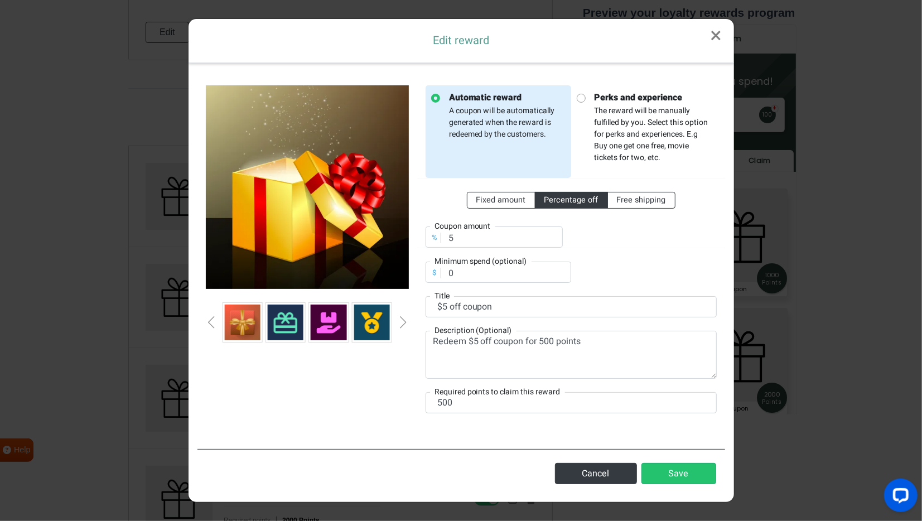
click at [403, 321] on div "Next slide" at bounding box center [404, 322] width 6 height 12
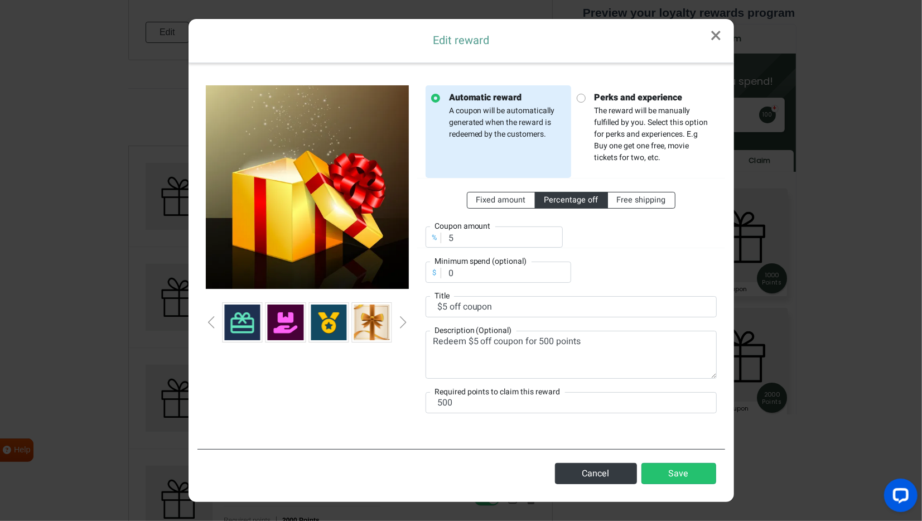
click at [403, 321] on div "Next slide" at bounding box center [404, 322] width 6 height 12
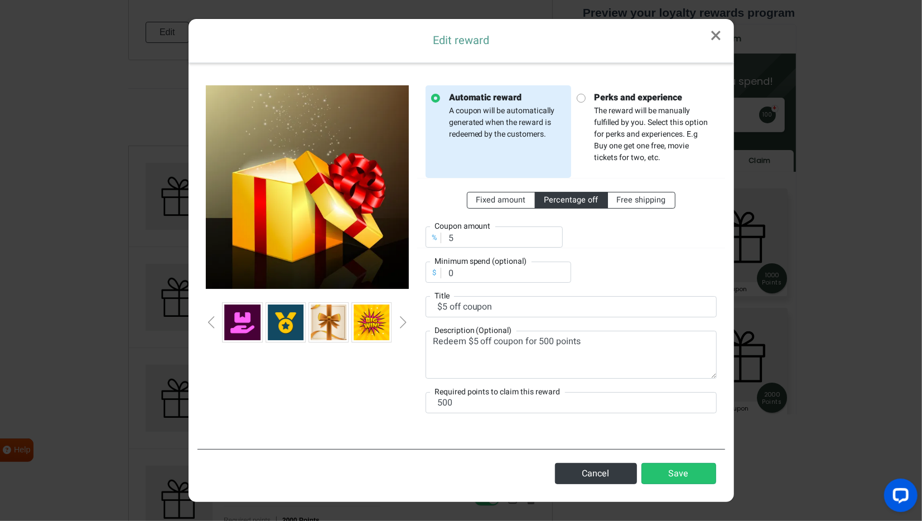
click at [403, 321] on div "Next slide" at bounding box center [404, 322] width 6 height 12
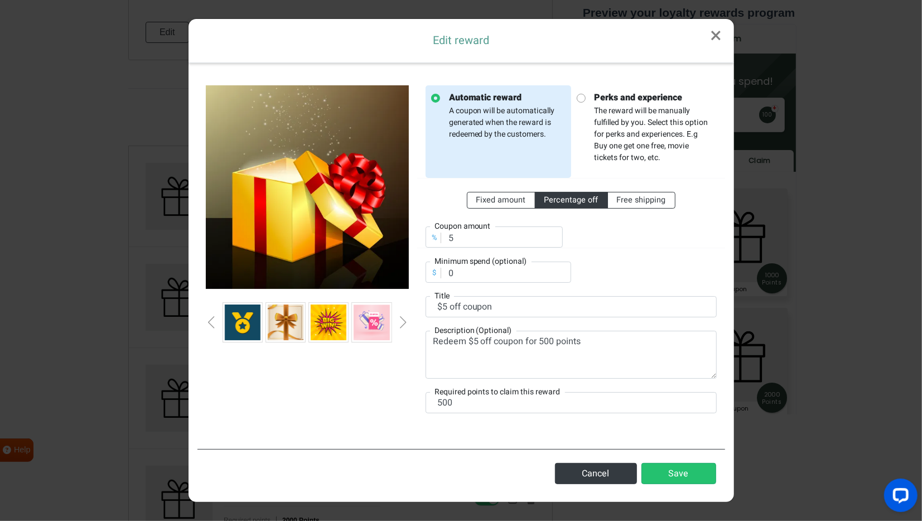
click at [403, 321] on div "Next slide" at bounding box center [404, 322] width 6 height 12
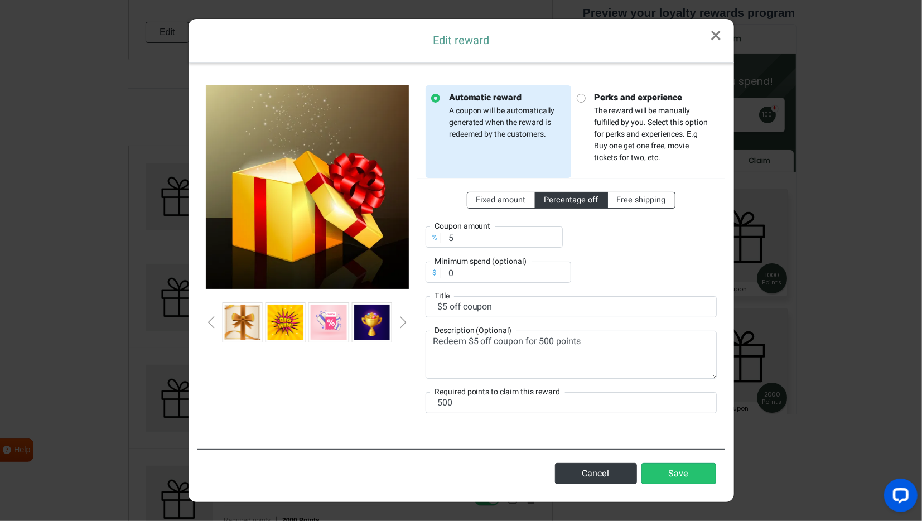
click at [403, 321] on div "Next slide" at bounding box center [404, 322] width 6 height 12
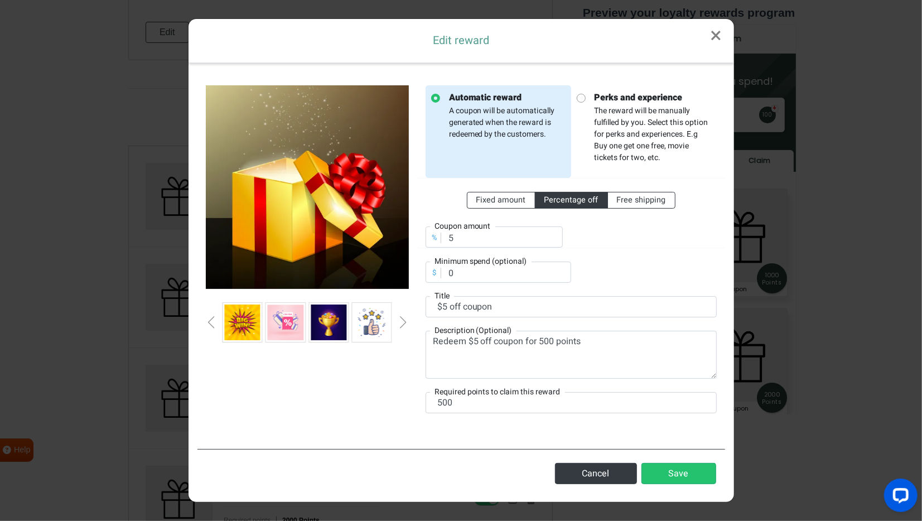
click at [403, 321] on div "Next slide" at bounding box center [404, 322] width 6 height 12
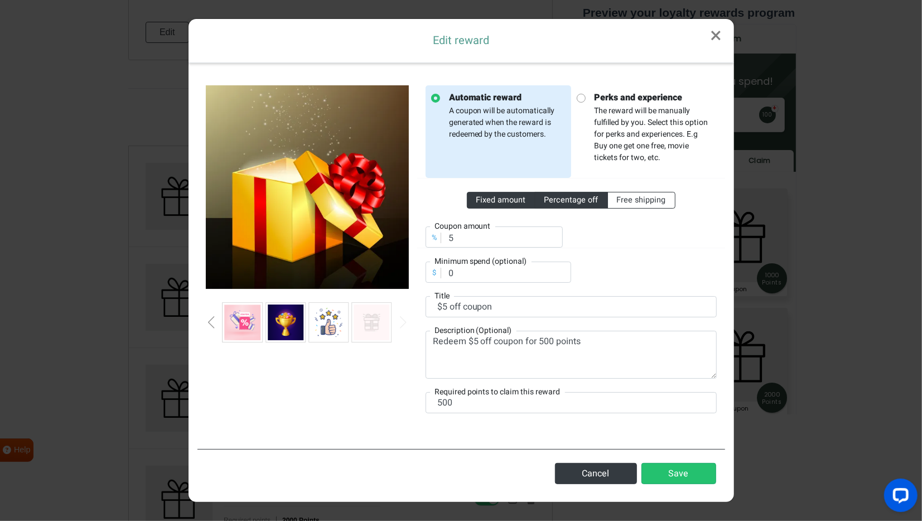
click at [501, 193] on label "Fixed amount" at bounding box center [501, 200] width 69 height 17
click at [484, 194] on input "Fixed amount" at bounding box center [480, 197] width 7 height 7
radio input "true"
click at [554, 195] on span "Percentage off" at bounding box center [572, 200] width 54 height 12
click at [552, 195] on input "Percentage off" at bounding box center [548, 197] width 7 height 7
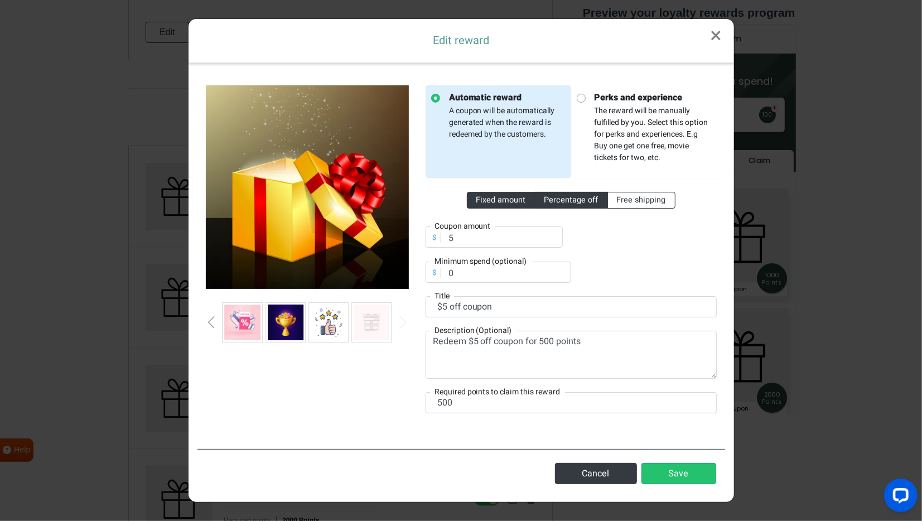
radio input "true"
click at [485, 199] on span "Fixed amount" at bounding box center [502, 200] width 50 height 12
click at [484, 199] on input "Fixed amount" at bounding box center [480, 197] width 7 height 7
radio input "true"
click at [282, 327] on img at bounding box center [286, 323] width 36 height 36
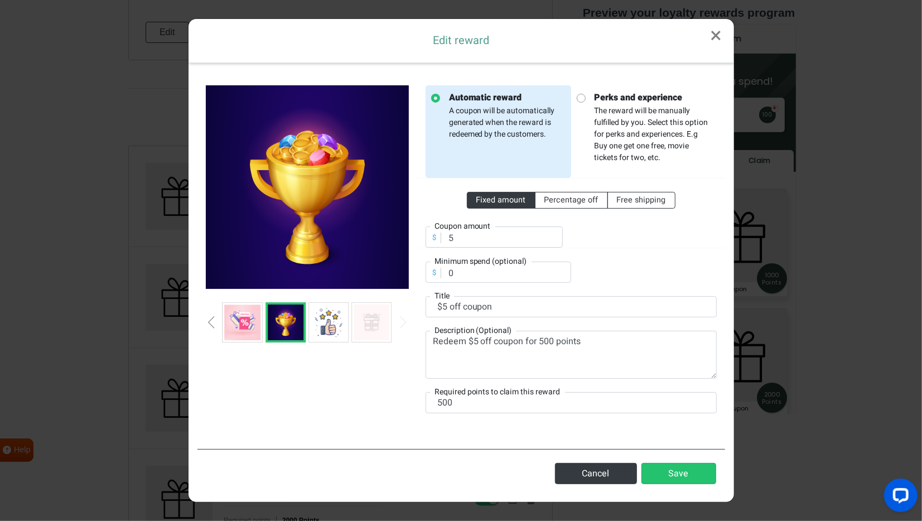
click at [403, 326] on div "Next slide" at bounding box center [404, 322] width 6 height 12
click at [242, 315] on img at bounding box center [243, 323] width 36 height 36
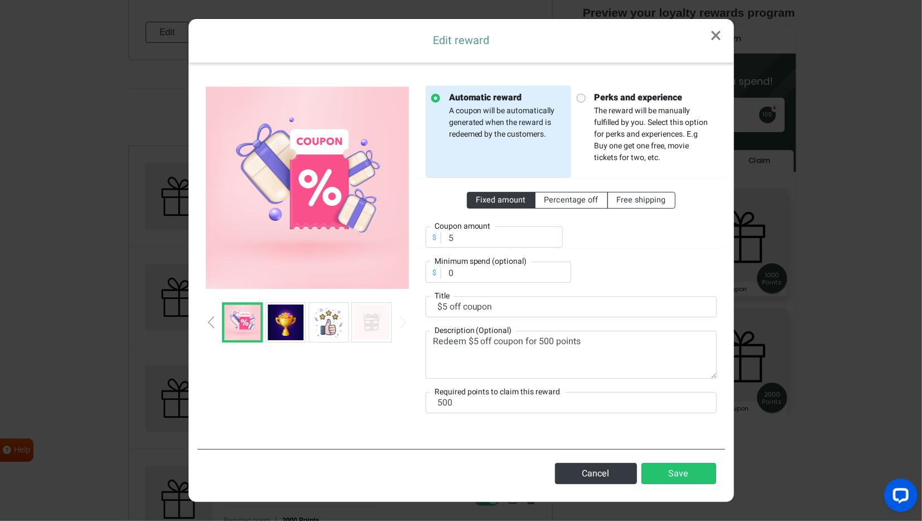
click at [359, 323] on img at bounding box center [372, 323] width 36 height 36
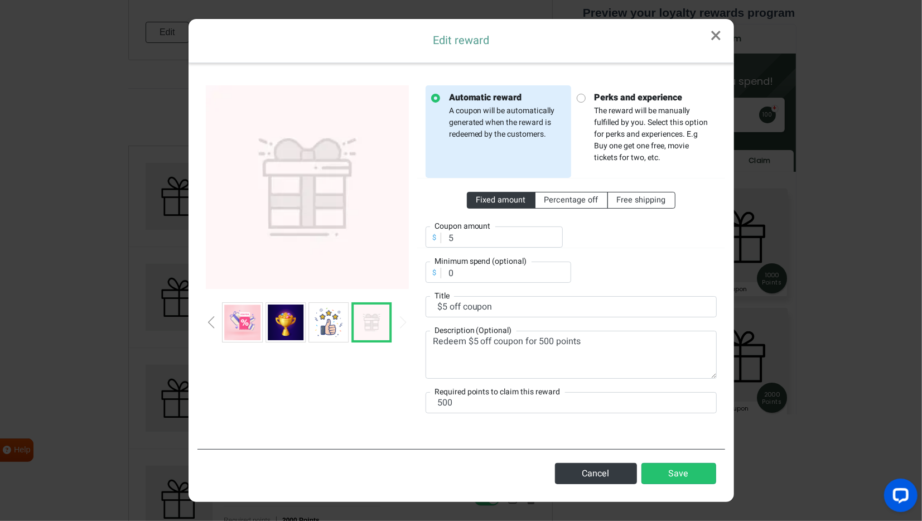
click at [370, 323] on img at bounding box center [372, 323] width 36 height 36
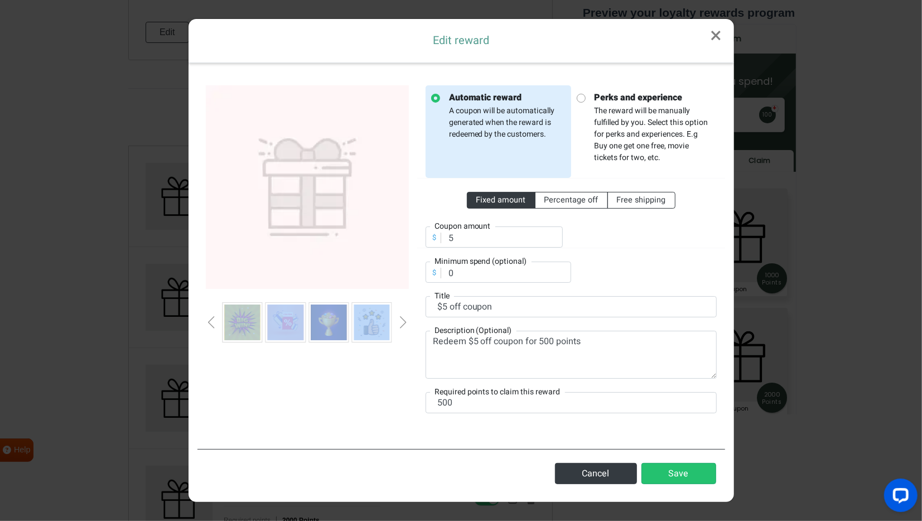
click at [400, 320] on div at bounding box center [307, 322] width 203 height 40
click at [405, 321] on div "Next slide" at bounding box center [404, 322] width 6 height 12
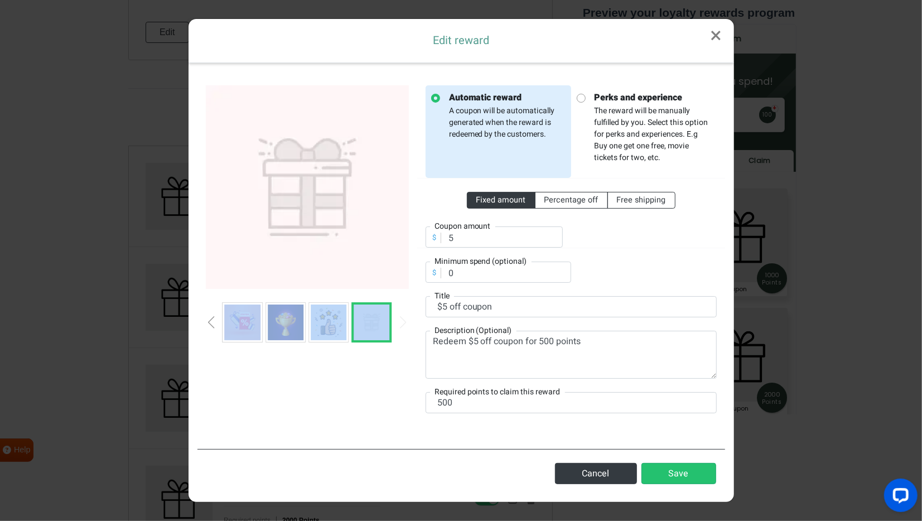
click at [405, 321] on div "Next slide" at bounding box center [404, 322] width 6 height 12
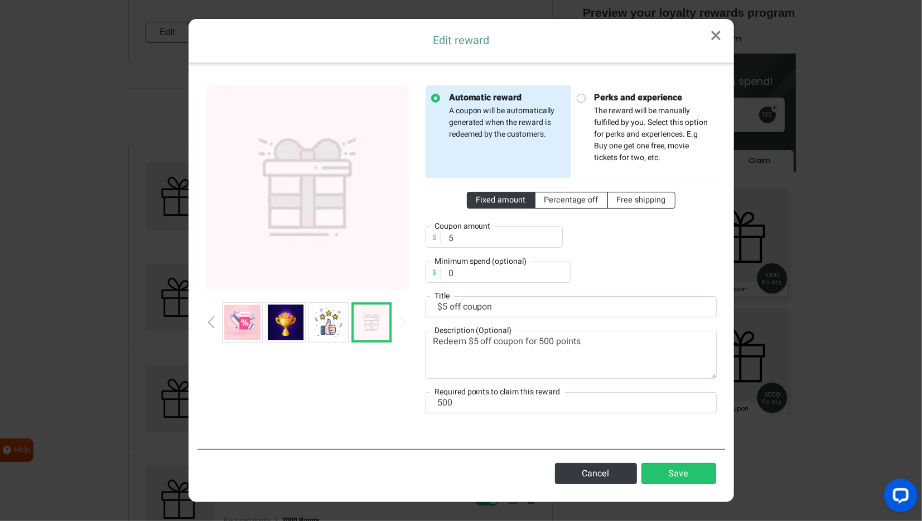
click at [349, 352] on div at bounding box center [308, 255] width 220 height 341
click at [283, 330] on img at bounding box center [286, 323] width 36 height 36
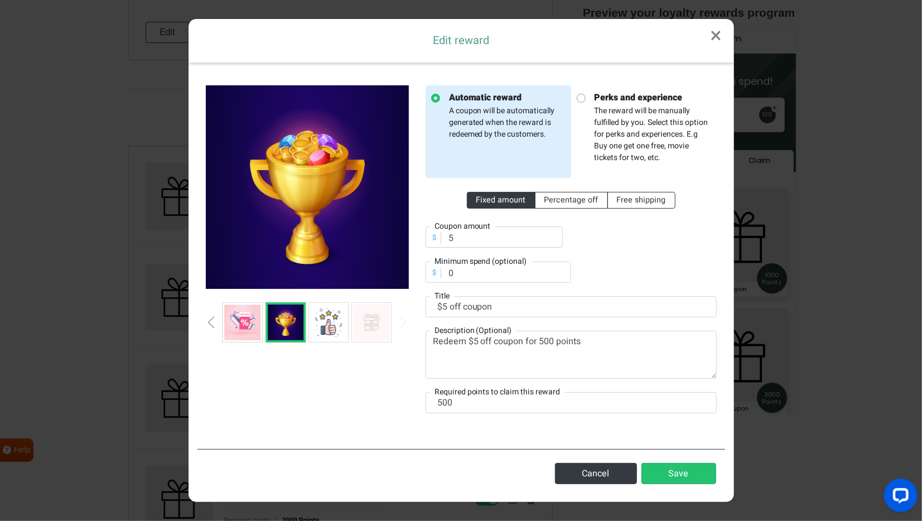
click at [251, 333] on img at bounding box center [243, 323] width 36 height 36
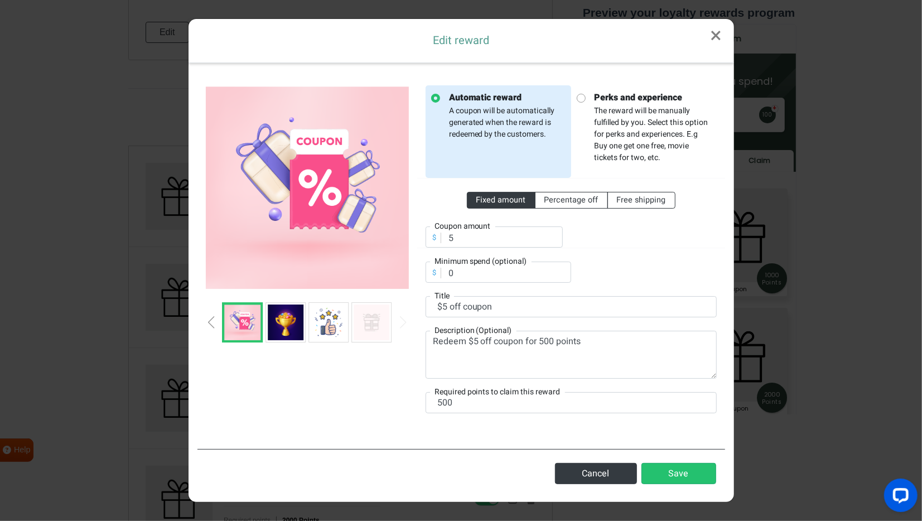
click at [213, 325] on div "Previous slide" at bounding box center [212, 322] width 6 height 12
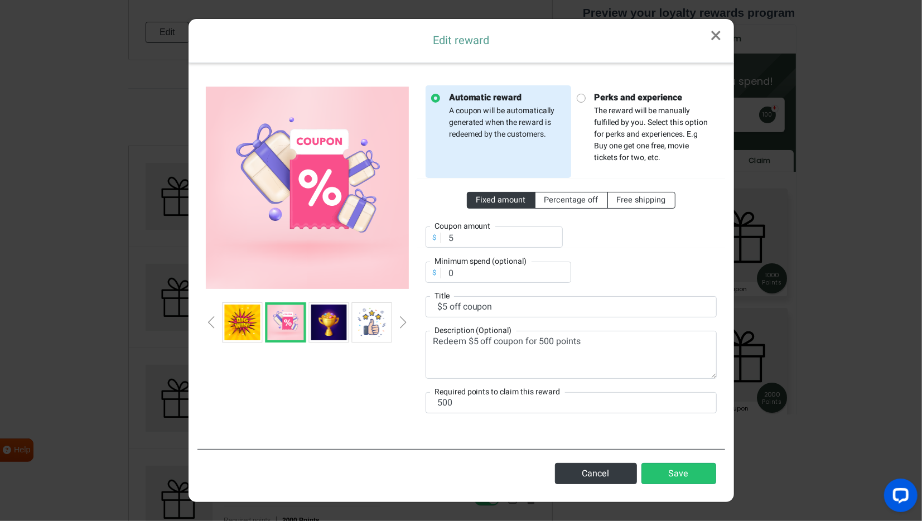
click at [213, 325] on div "Previous slide" at bounding box center [212, 322] width 6 height 12
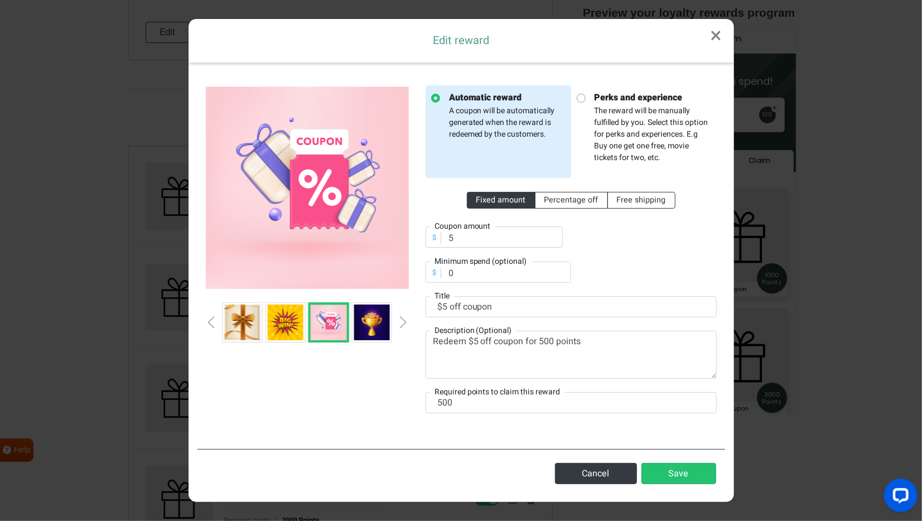
click at [213, 325] on div "Previous slide" at bounding box center [212, 322] width 6 height 12
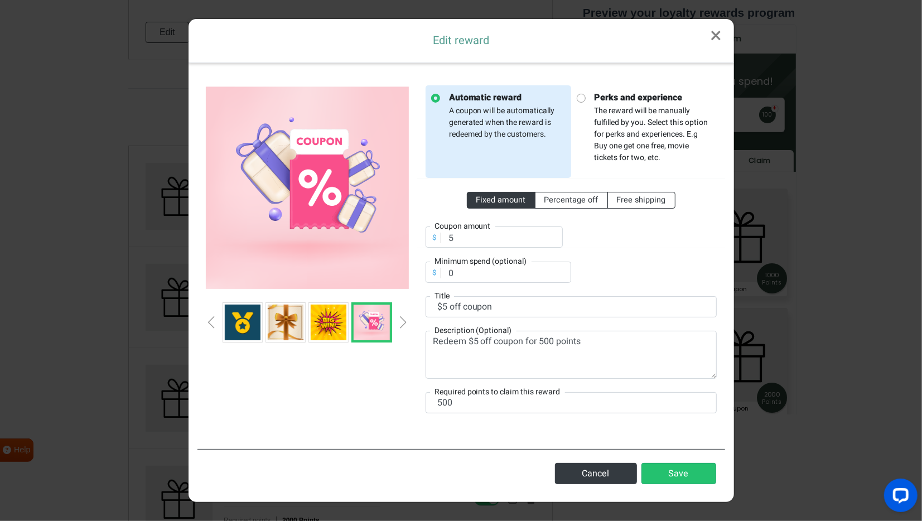
click at [213, 325] on div "Previous slide" at bounding box center [212, 322] width 6 height 12
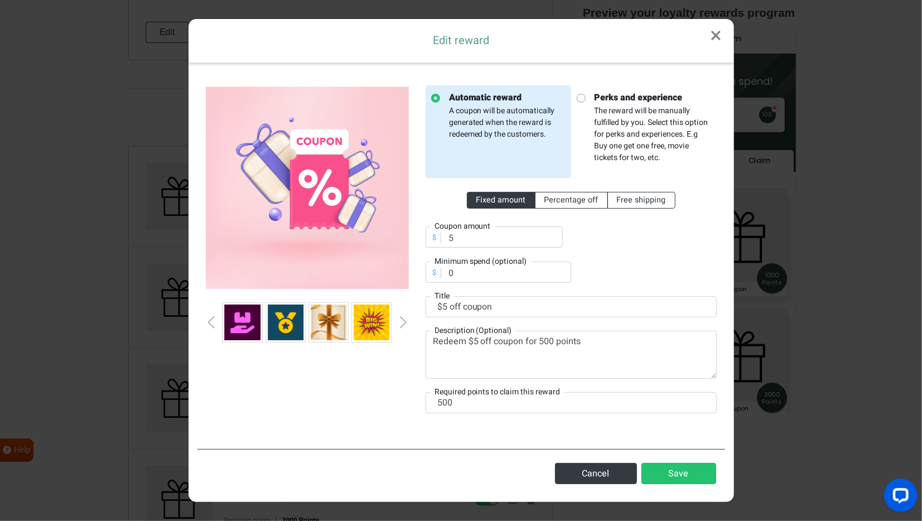
click at [213, 325] on div "Previous slide" at bounding box center [212, 322] width 6 height 12
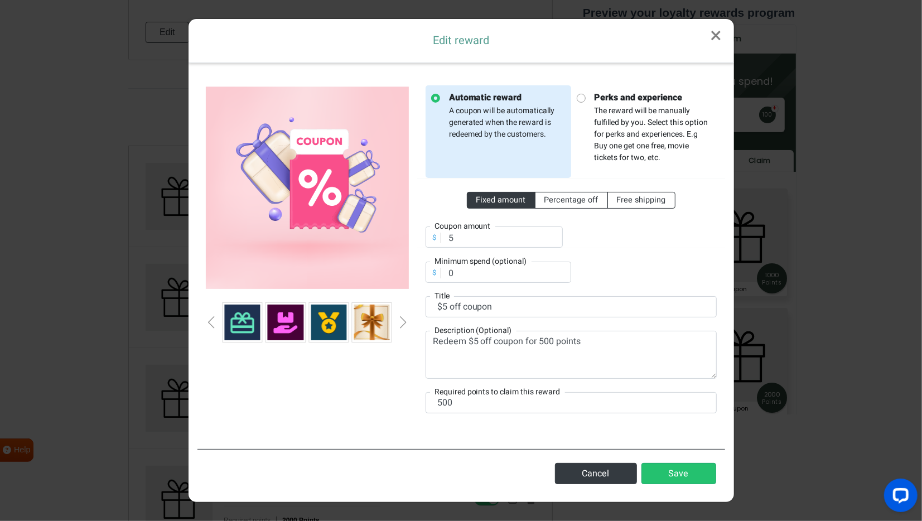
click at [213, 325] on div "Previous slide" at bounding box center [212, 322] width 6 height 12
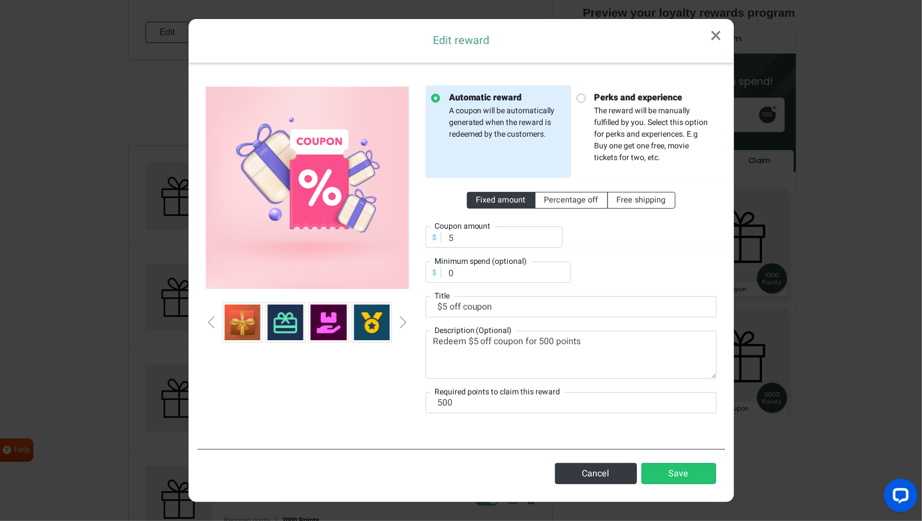
click at [213, 325] on div "Previous slide" at bounding box center [212, 322] width 6 height 12
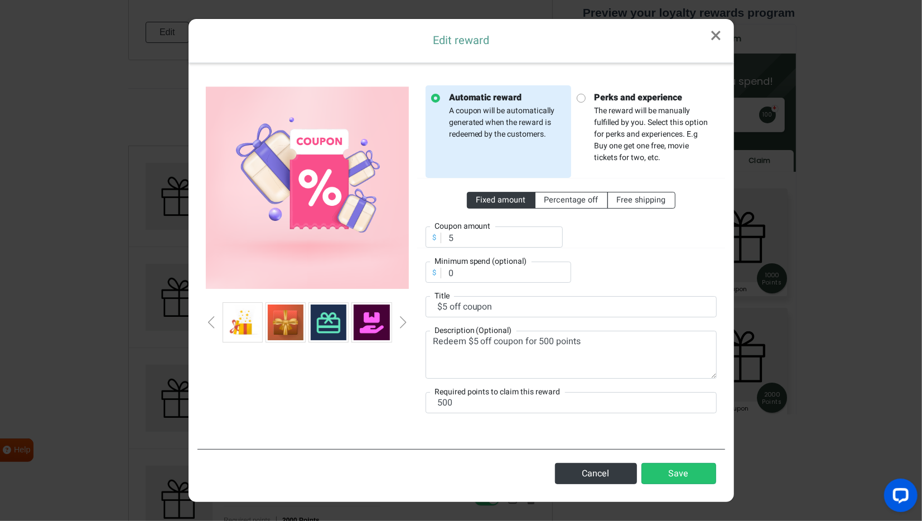
click at [213, 325] on div "Previous slide" at bounding box center [212, 322] width 6 height 12
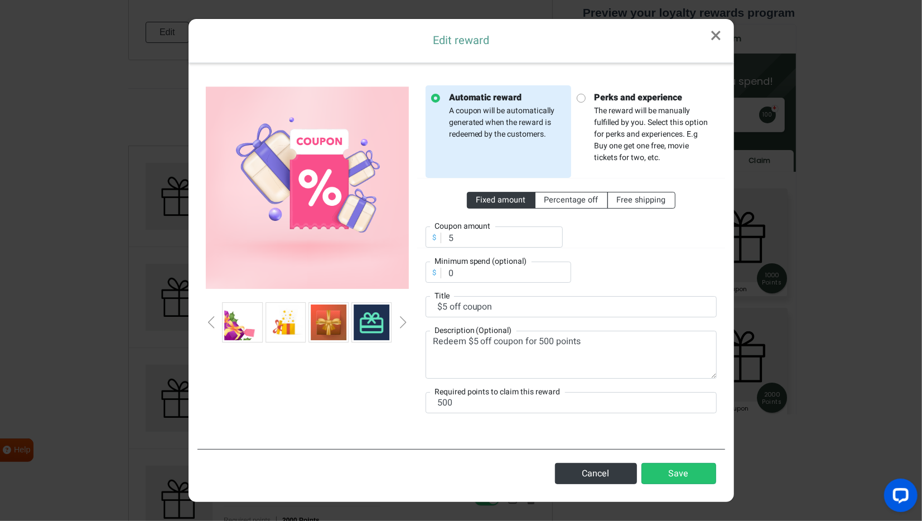
click at [213, 325] on div "Previous slide" at bounding box center [212, 322] width 6 height 12
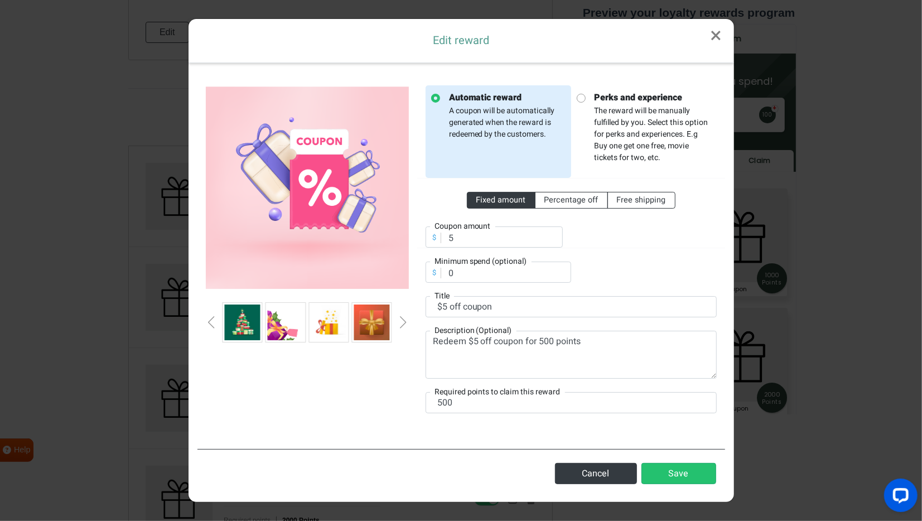
click at [213, 325] on div "Previous slide" at bounding box center [212, 322] width 6 height 12
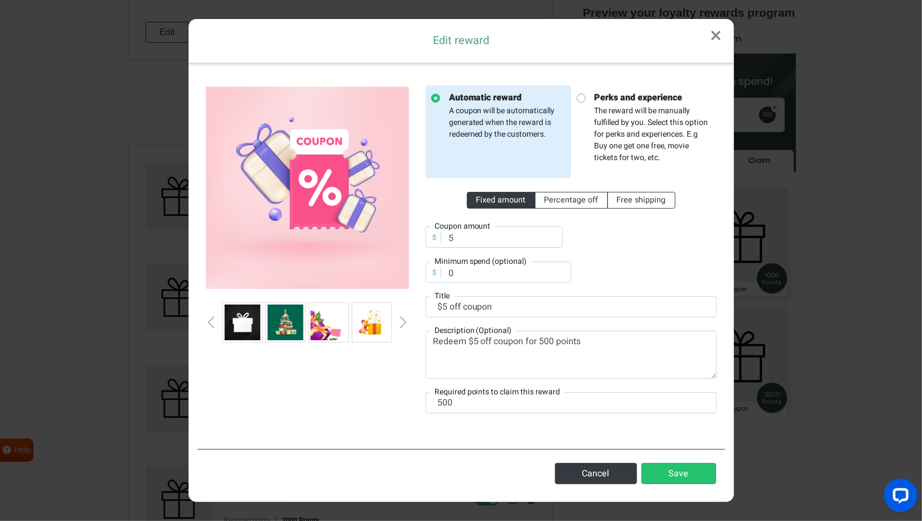
click at [213, 325] on div "Previous slide" at bounding box center [212, 322] width 6 height 12
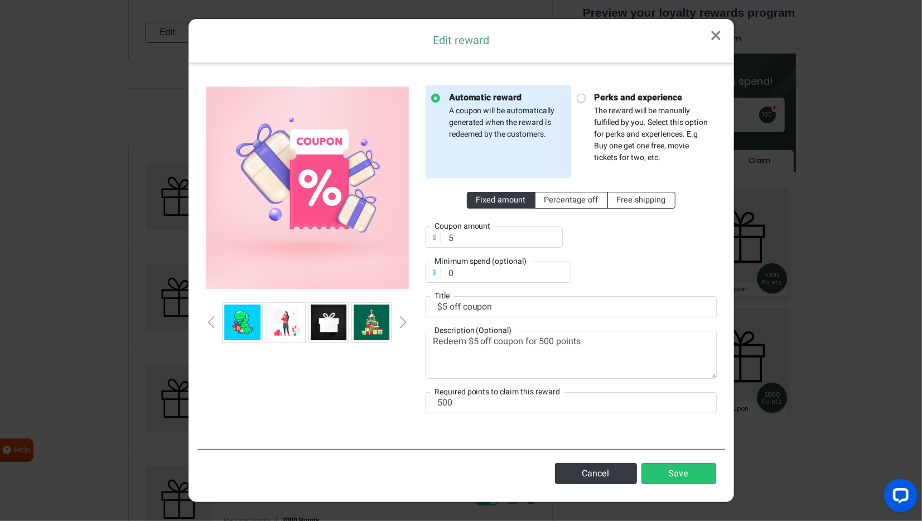
click at [213, 325] on div "Previous slide" at bounding box center [212, 322] width 6 height 12
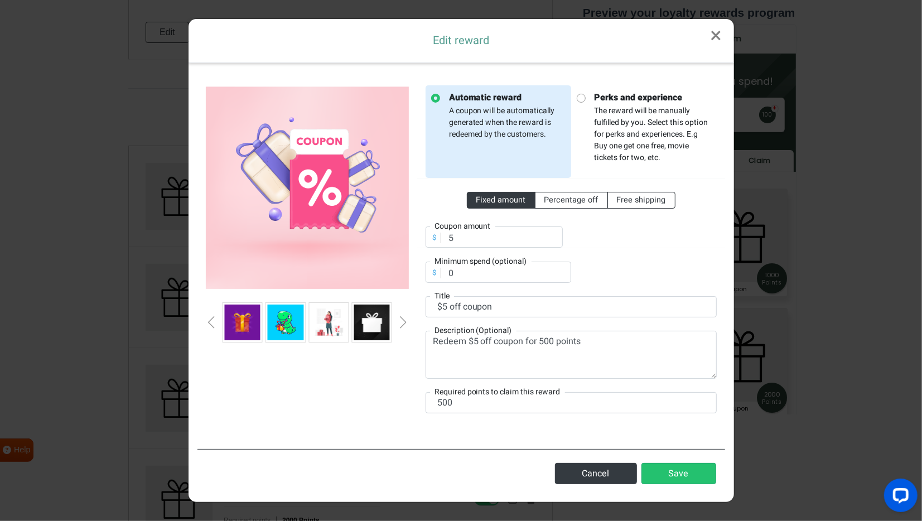
click at [213, 325] on div "Previous slide" at bounding box center [212, 322] width 6 height 12
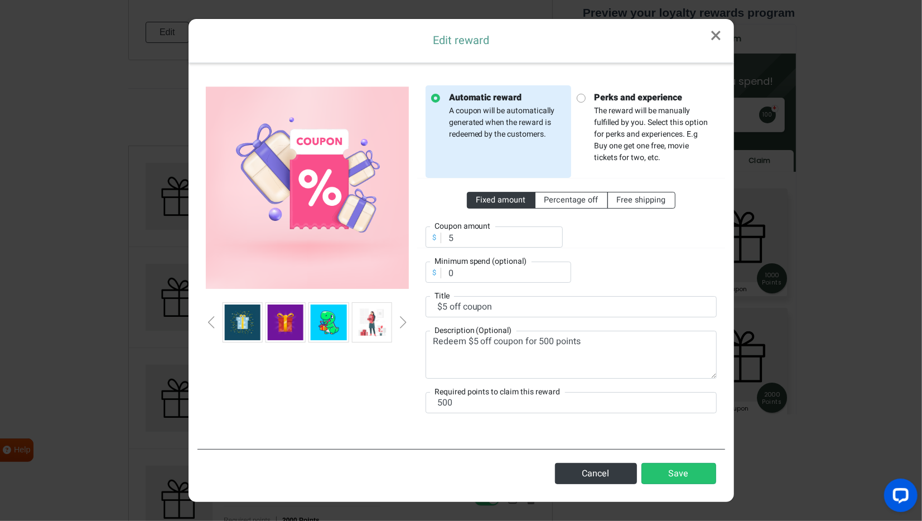
click at [402, 319] on div "Next slide" at bounding box center [404, 322] width 6 height 12
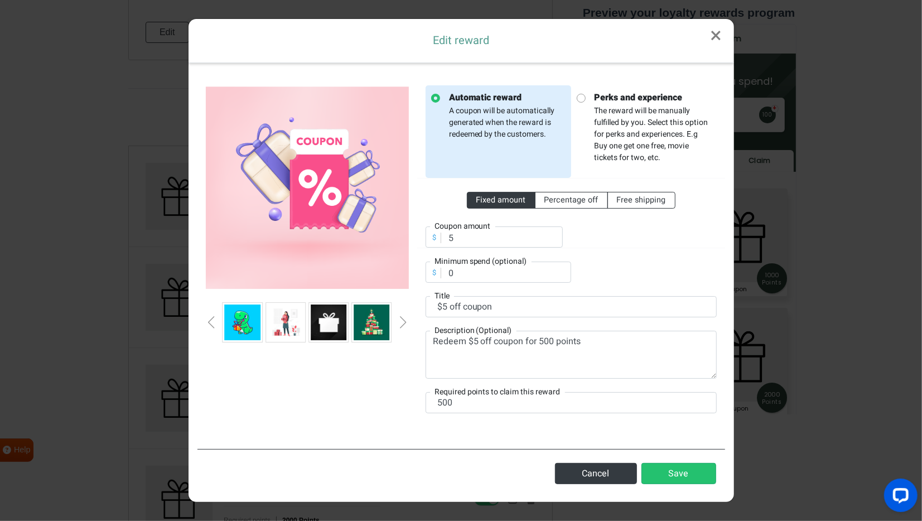
click at [402, 319] on div "Next slide" at bounding box center [404, 322] width 6 height 12
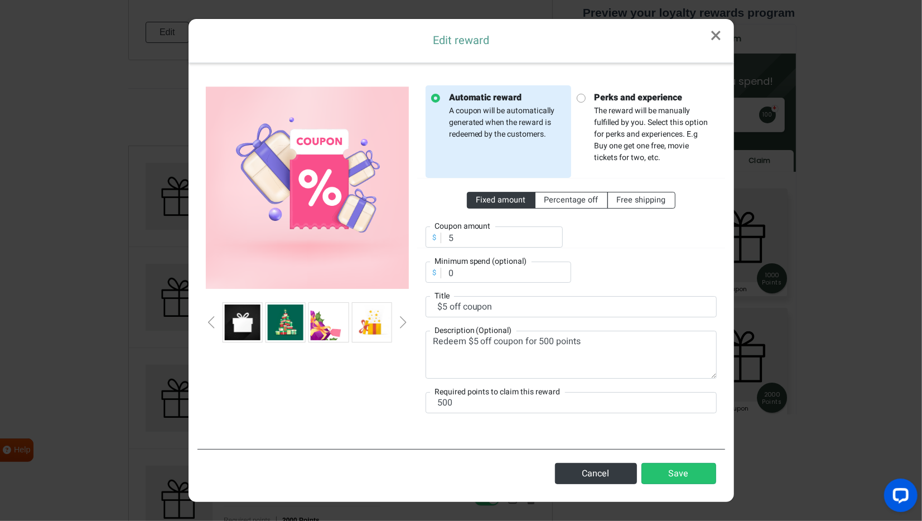
click at [401, 319] on div "Next slide" at bounding box center [404, 322] width 6 height 12
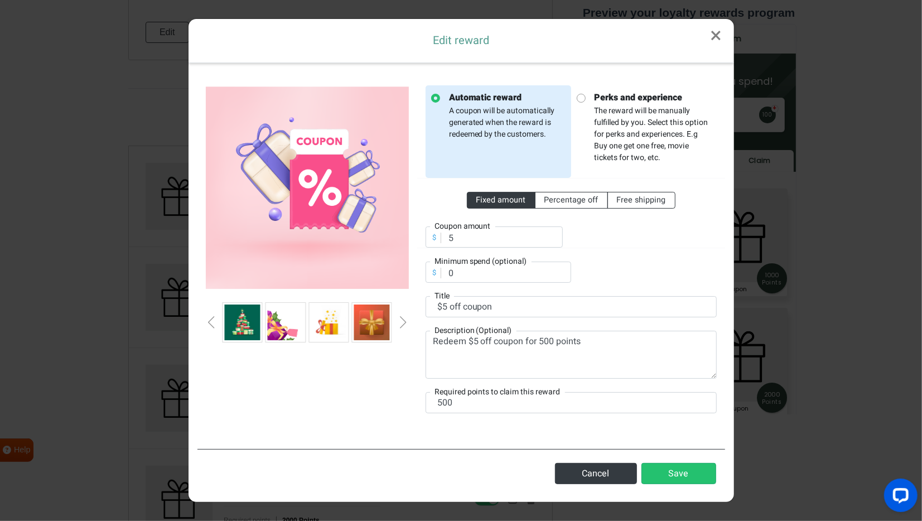
click at [401, 319] on div "Next slide" at bounding box center [404, 322] width 6 height 12
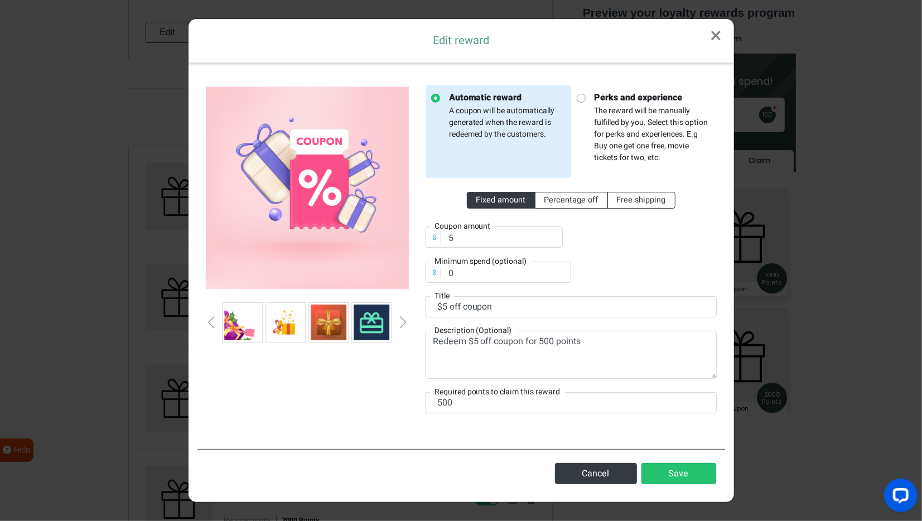
click at [401, 319] on div "Next slide" at bounding box center [404, 322] width 6 height 12
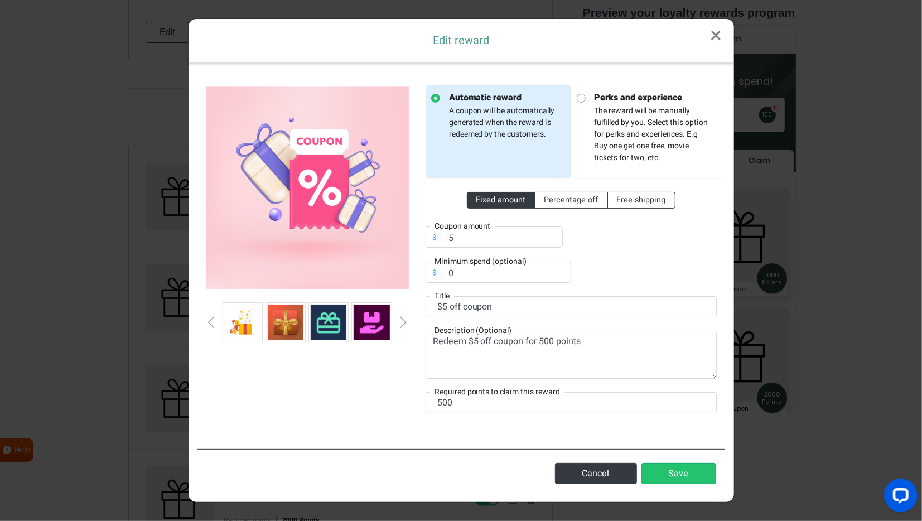
click at [322, 323] on img at bounding box center [329, 323] width 36 height 36
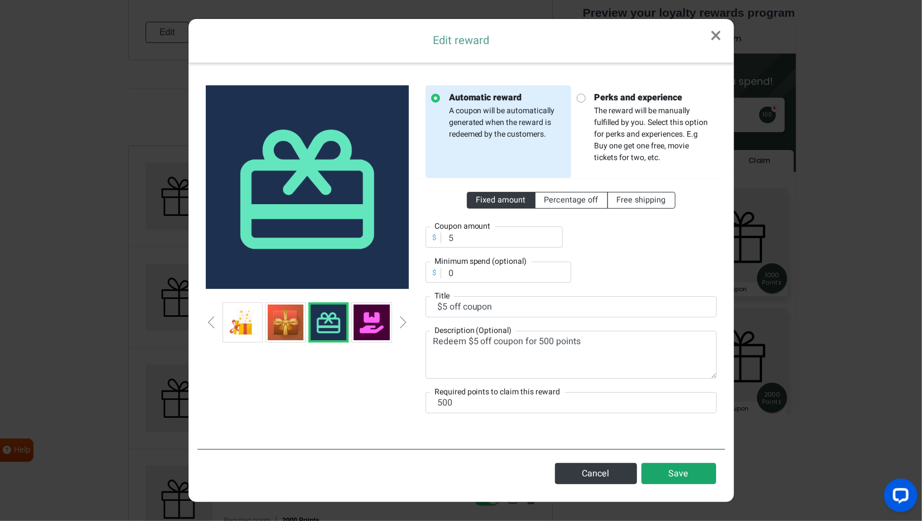
click at [681, 473] on button "Save" at bounding box center [679, 473] width 75 height 21
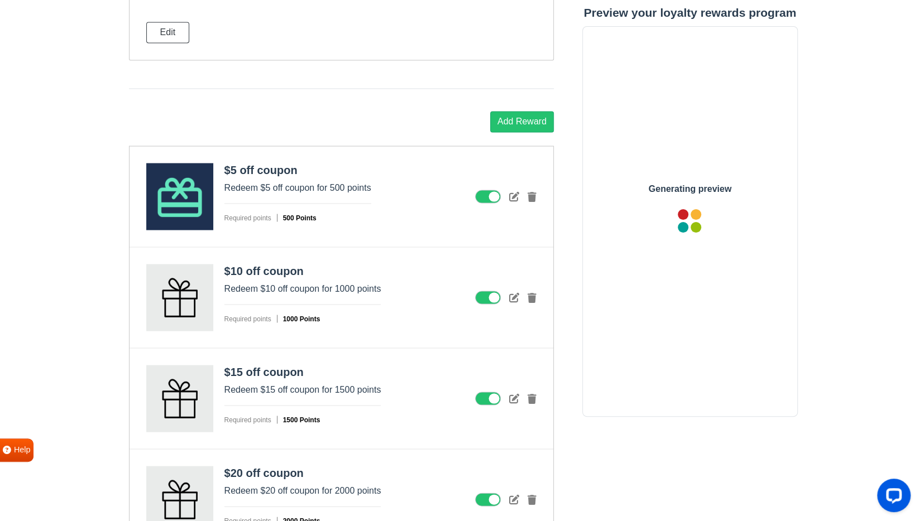
scroll to position [0, 0]
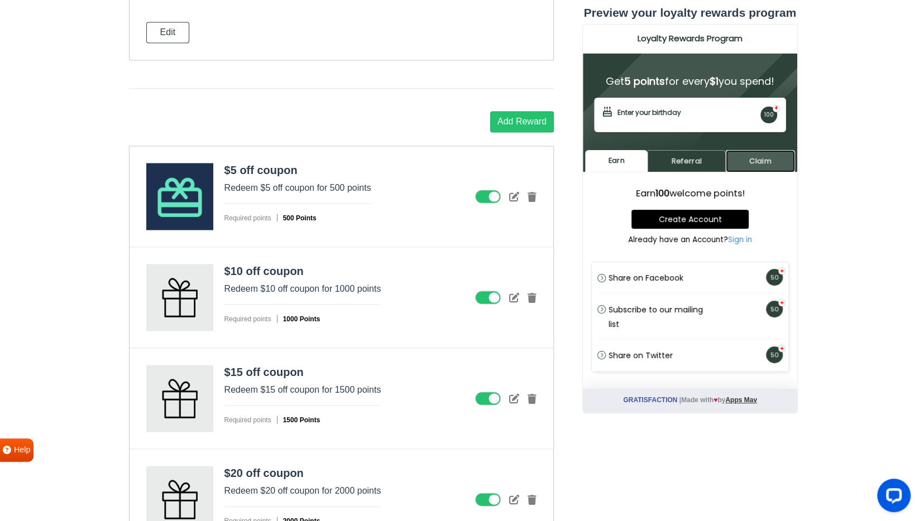
click at [762, 154] on link "Claim" at bounding box center [759, 161] width 69 height 22
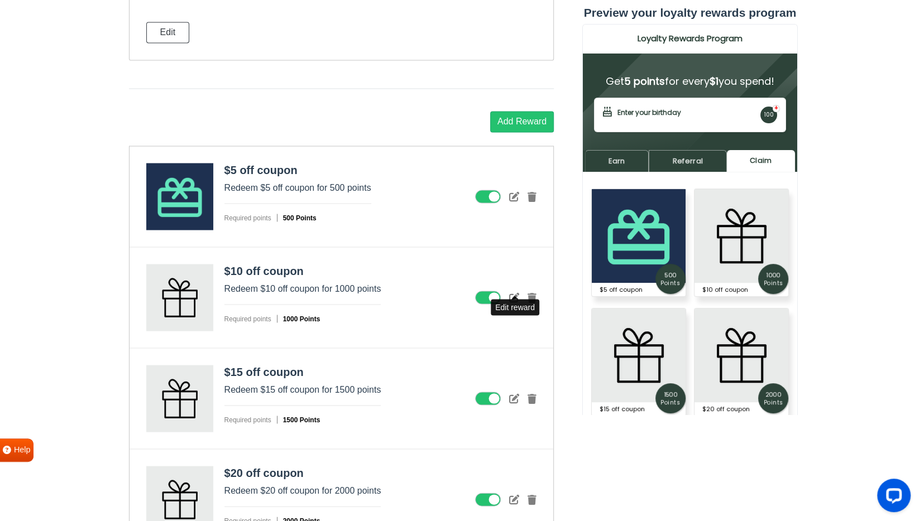
click at [513, 292] on icon at bounding box center [514, 297] width 10 height 10
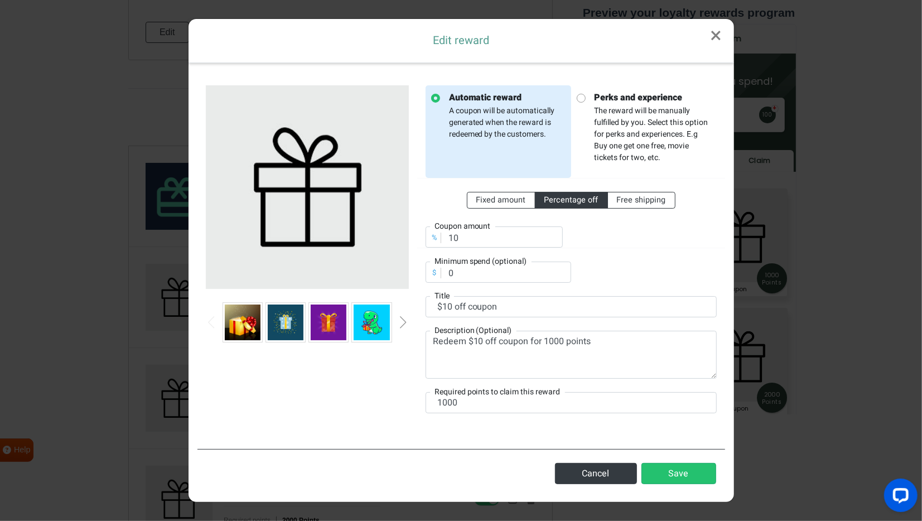
click at [404, 325] on div "Next slide" at bounding box center [404, 322] width 6 height 12
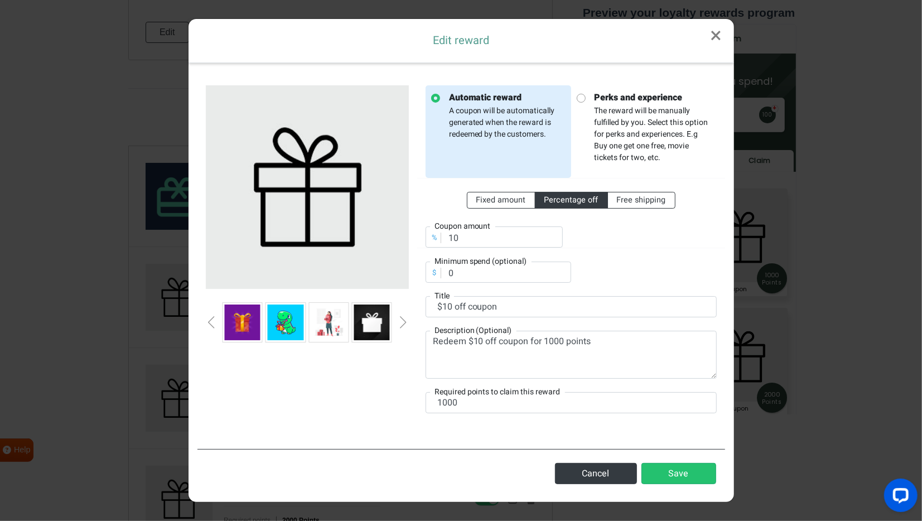
click at [404, 325] on div "Next slide" at bounding box center [404, 322] width 6 height 12
click at [405, 325] on div "Next slide" at bounding box center [404, 322] width 6 height 12
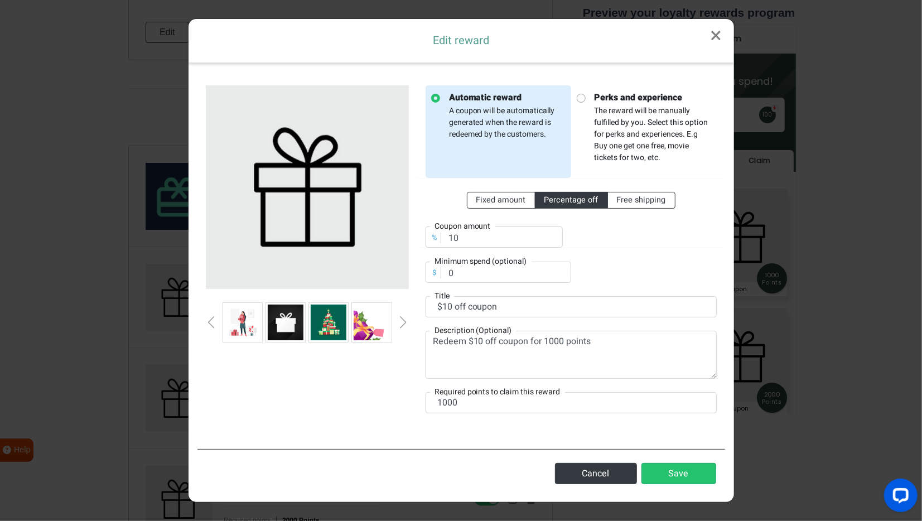
click at [405, 324] on div "Next slide" at bounding box center [404, 322] width 6 height 12
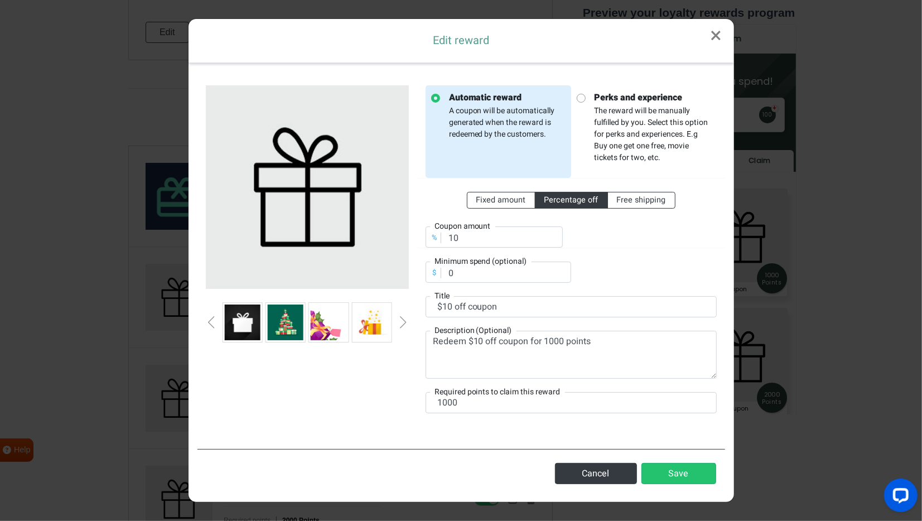
click at [405, 324] on div "Next slide" at bounding box center [404, 322] width 6 height 12
click at [406, 324] on div "Next slide" at bounding box center [404, 322] width 6 height 12
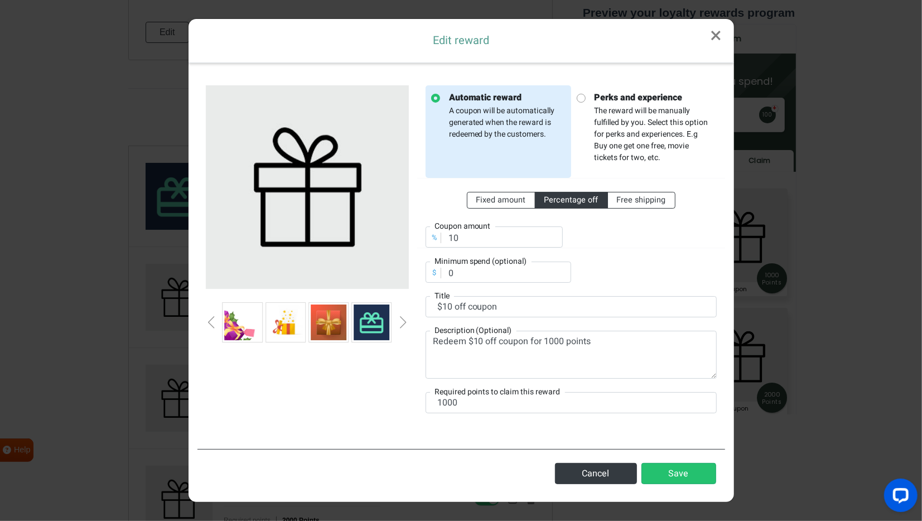
click at [406, 324] on div "Next slide" at bounding box center [404, 322] width 6 height 12
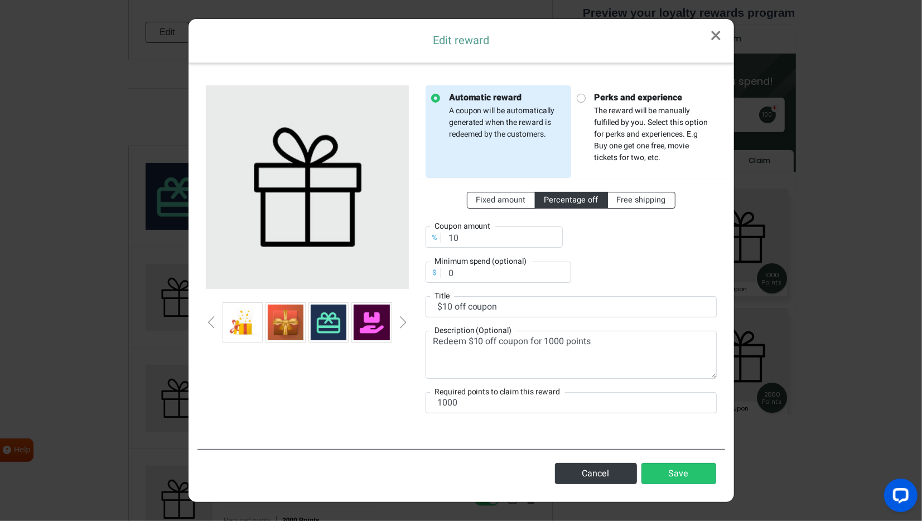
click at [330, 328] on img at bounding box center [329, 323] width 36 height 36
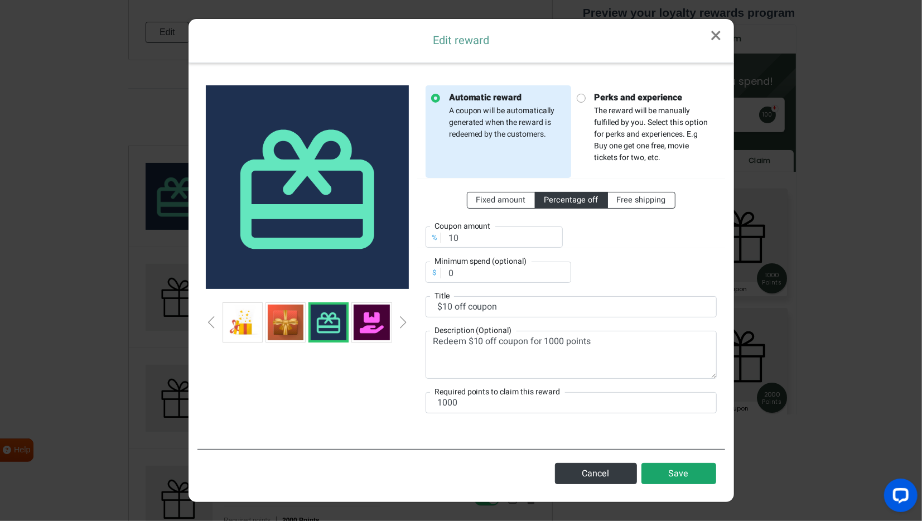
click at [660, 474] on button "Save" at bounding box center [679, 473] width 75 height 21
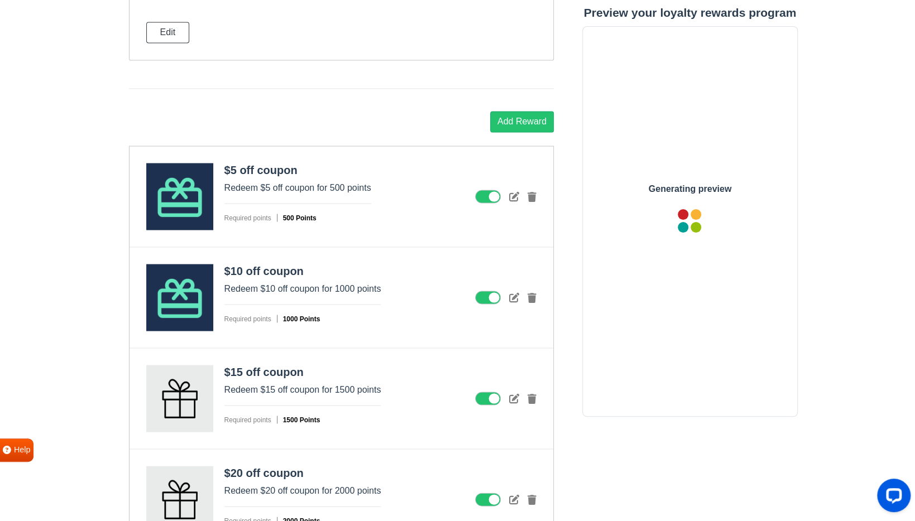
click at [513, 395] on icon at bounding box center [514, 398] width 10 height 10
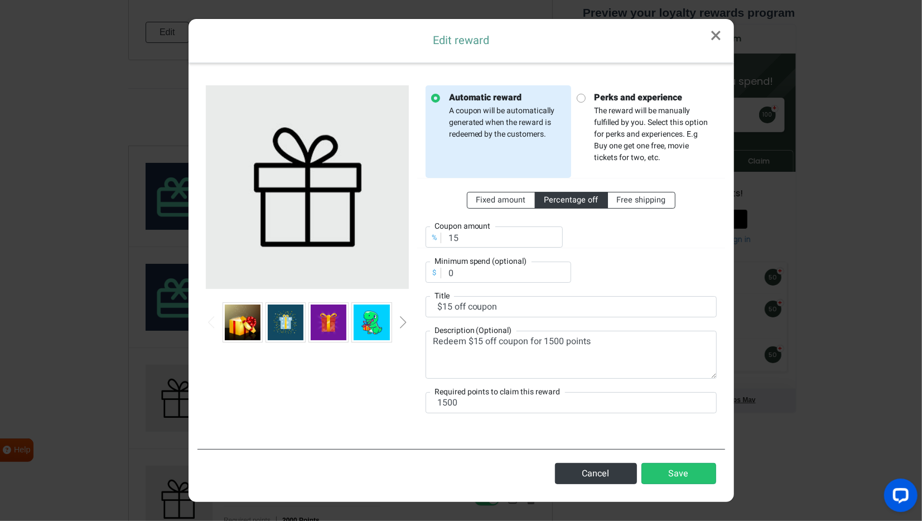
click at [411, 324] on div at bounding box center [308, 255] width 220 height 341
click at [405, 325] on div "Next slide" at bounding box center [404, 322] width 6 height 12
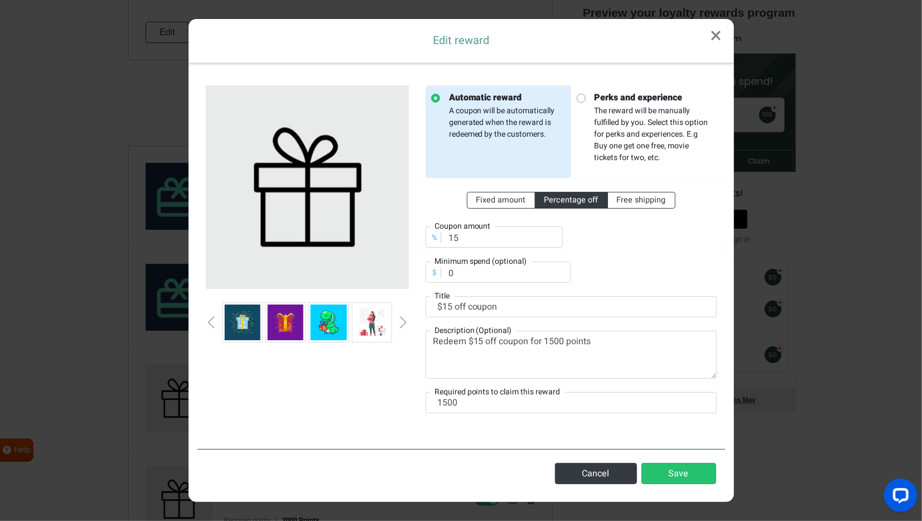
click at [405, 325] on div "Next slide" at bounding box center [404, 322] width 6 height 12
click at [406, 325] on div "Next slide" at bounding box center [404, 322] width 6 height 12
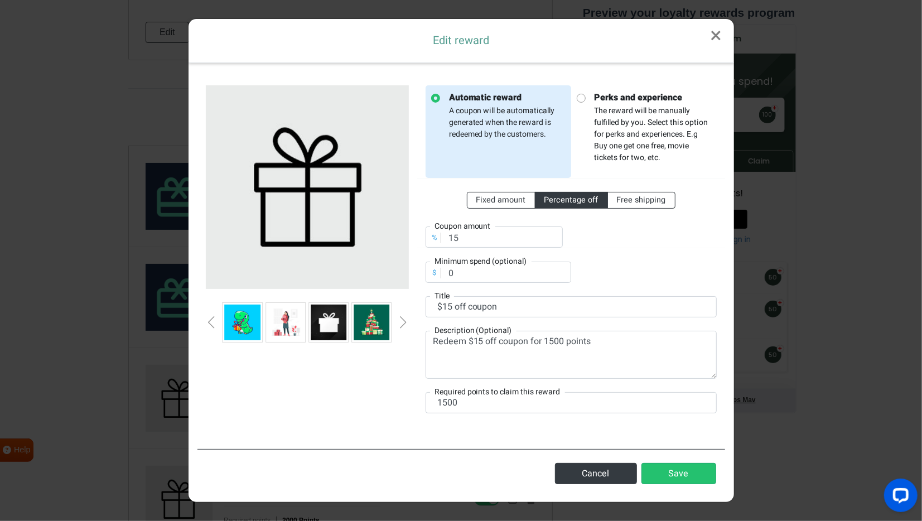
click at [406, 325] on div "Next slide" at bounding box center [404, 322] width 6 height 12
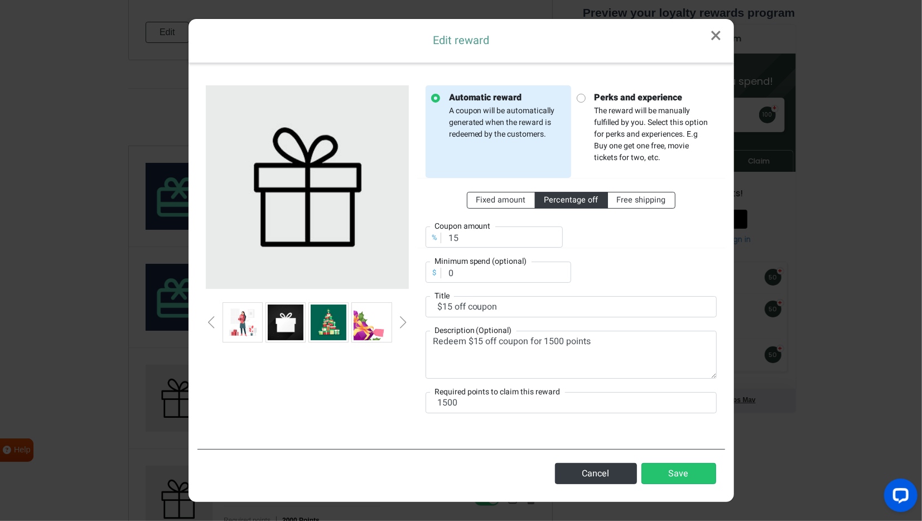
click at [406, 325] on div "Next slide" at bounding box center [404, 322] width 6 height 12
click at [406, 325] on div at bounding box center [307, 322] width 203 height 40
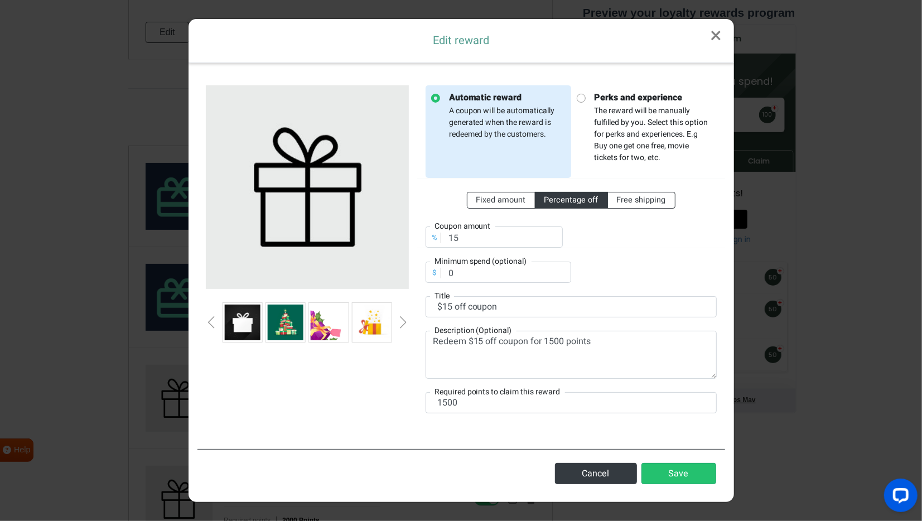
click at [406, 324] on div at bounding box center [307, 322] width 203 height 40
click at [403, 324] on div "Next slide" at bounding box center [404, 322] width 6 height 12
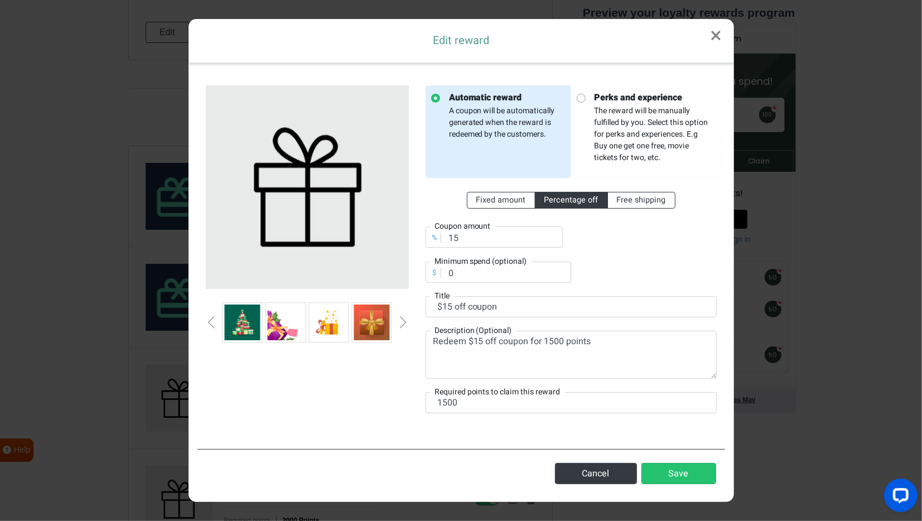
click at [403, 324] on div "Next slide" at bounding box center [404, 322] width 6 height 12
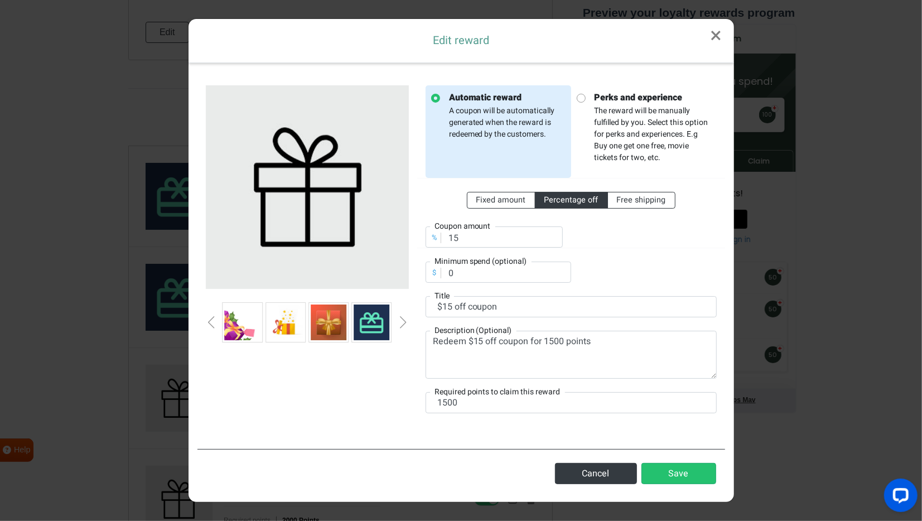
click at [401, 325] on div "Next slide" at bounding box center [404, 322] width 6 height 12
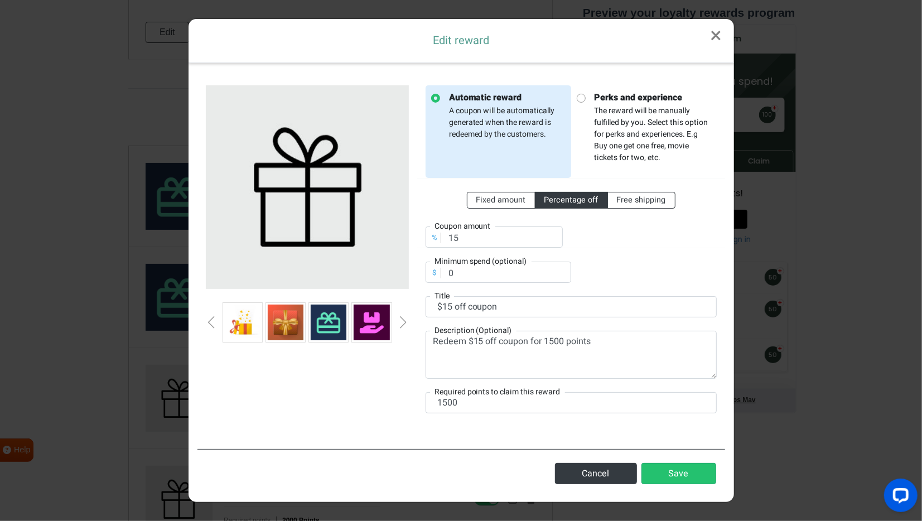
click at [331, 331] on img at bounding box center [329, 323] width 36 height 36
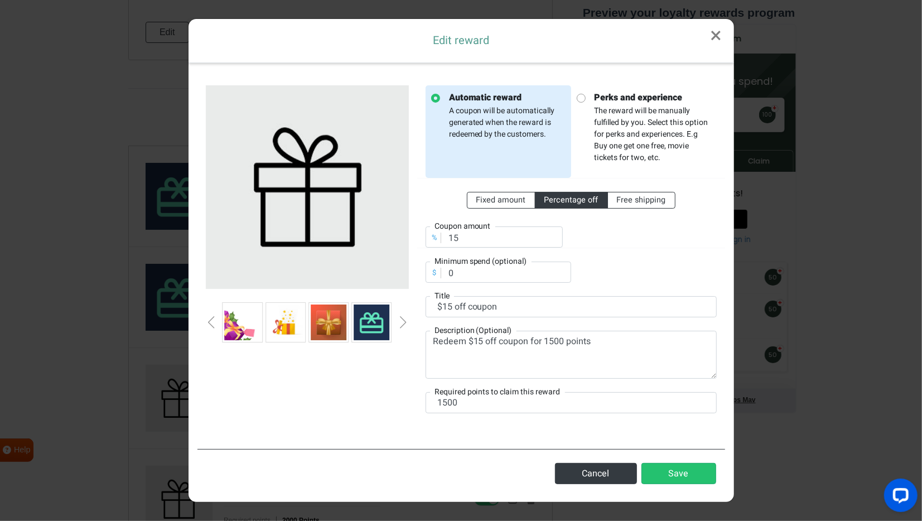
click at [369, 339] on img at bounding box center [372, 323] width 36 height 36
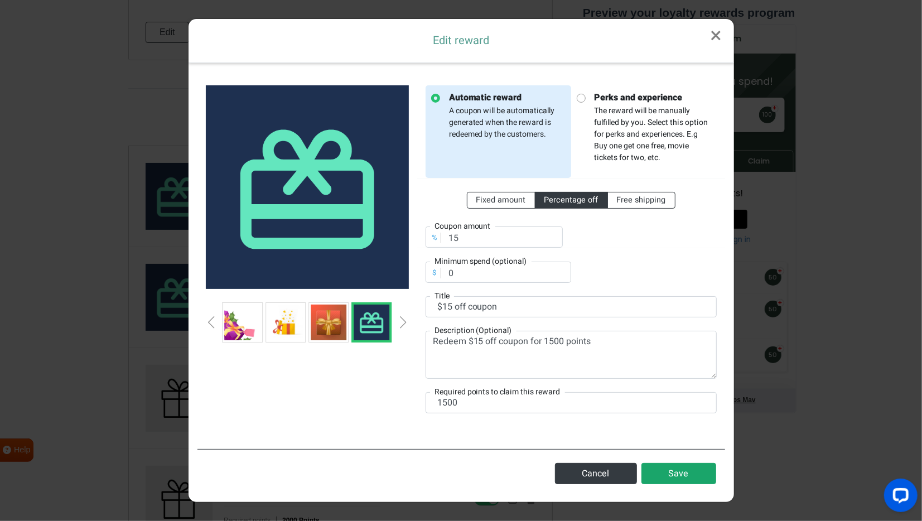
click at [677, 468] on button "Save" at bounding box center [679, 473] width 75 height 21
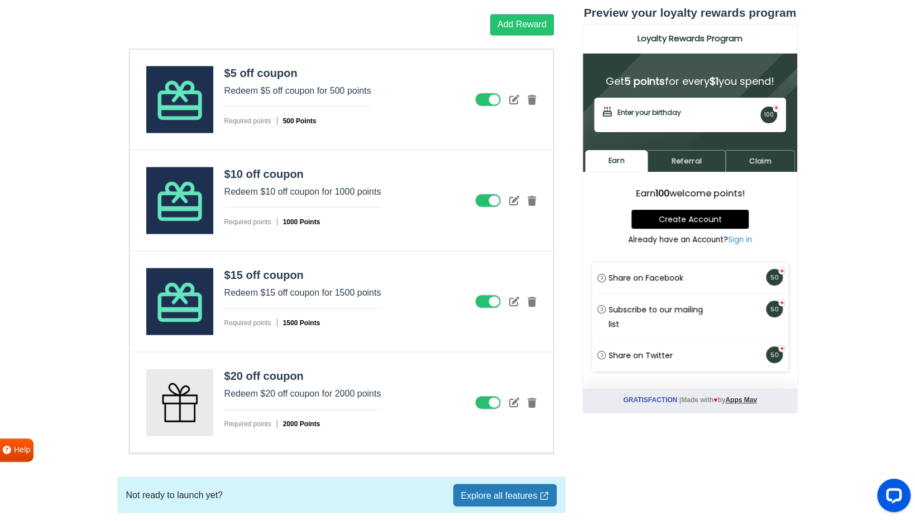
scroll to position [1346, 0]
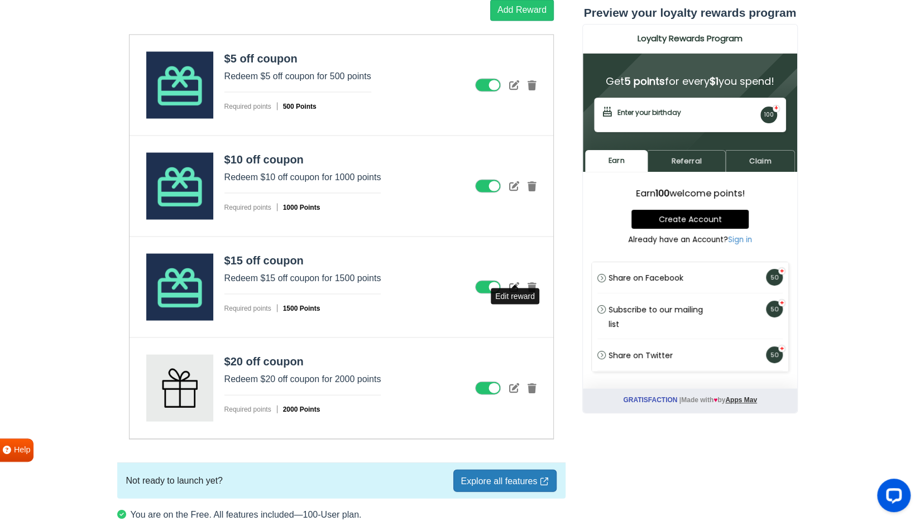
click at [515, 281] on icon at bounding box center [514, 286] width 10 height 10
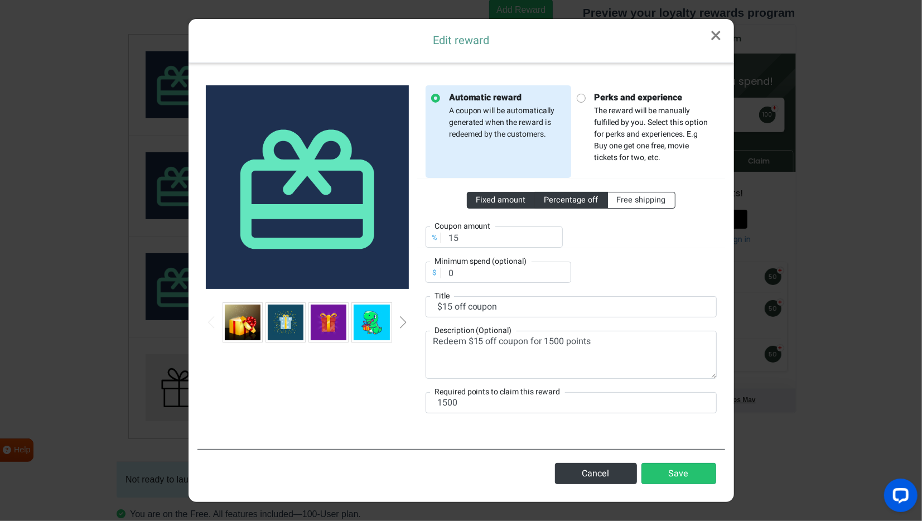
click at [496, 202] on span "Fixed amount" at bounding box center [502, 200] width 50 height 12
click at [484, 201] on input "Fixed amount" at bounding box center [480, 197] width 7 height 7
radio input "true"
click at [685, 465] on button "Save" at bounding box center [679, 473] width 75 height 21
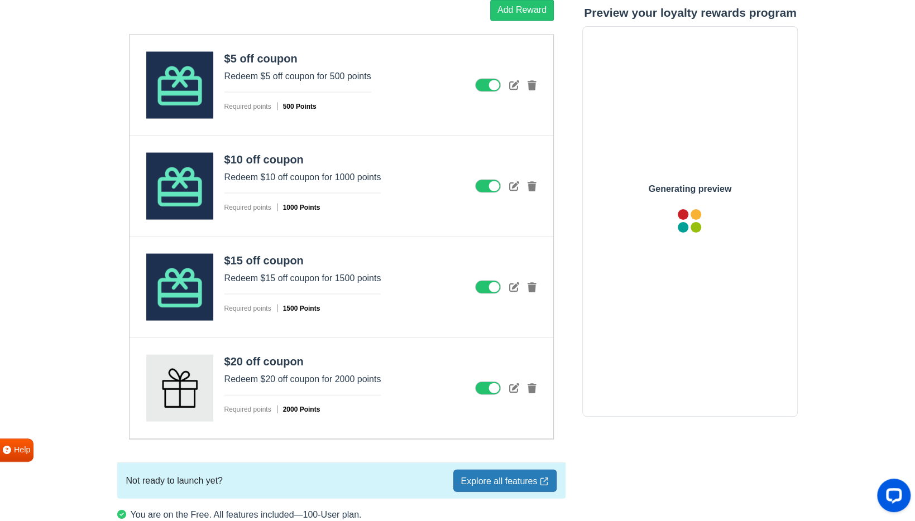
scroll to position [0, 0]
click at [514, 180] on icon at bounding box center [514, 185] width 10 height 10
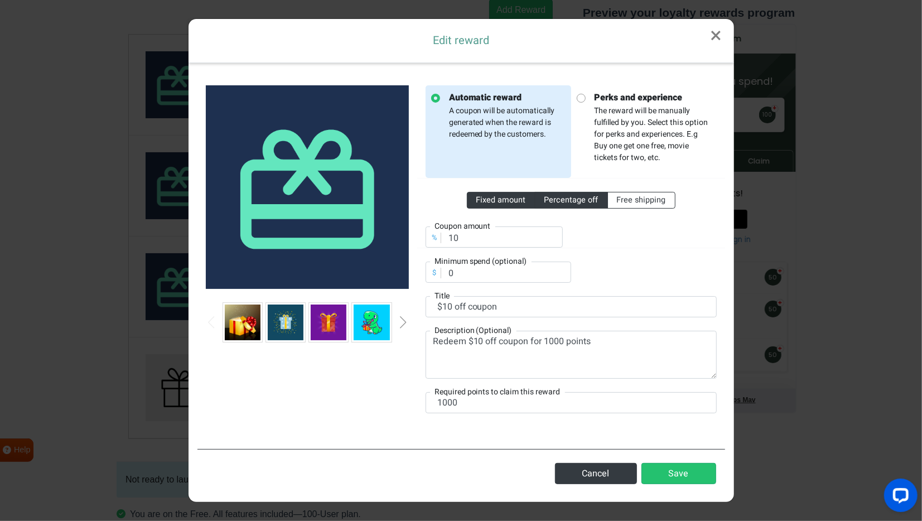
click at [504, 194] on span "Fixed amount" at bounding box center [502, 200] width 50 height 12
click at [484, 194] on input "Fixed amount" at bounding box center [480, 197] width 7 height 7
radio input "true"
click at [682, 472] on button "Save" at bounding box center [679, 473] width 75 height 21
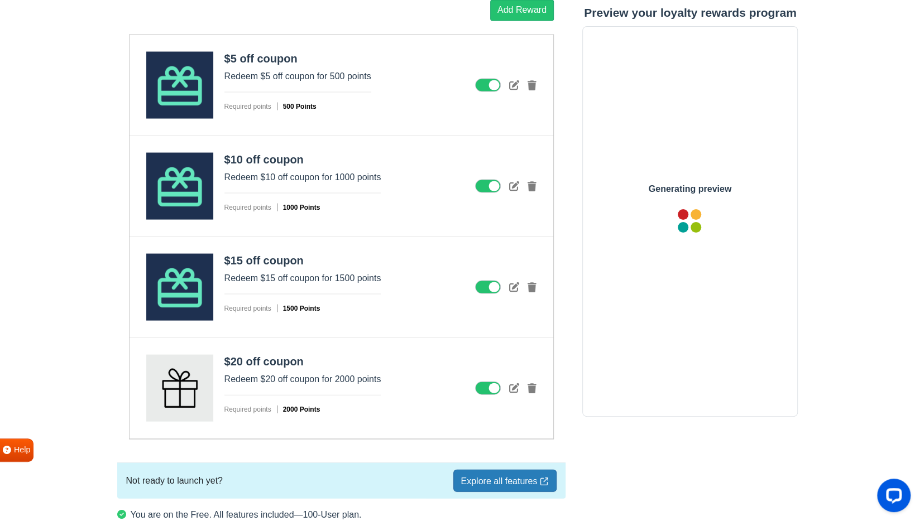
click at [521, 384] on div at bounding box center [505, 387] width 61 height 13
click at [513, 382] on icon at bounding box center [514, 387] width 10 height 10
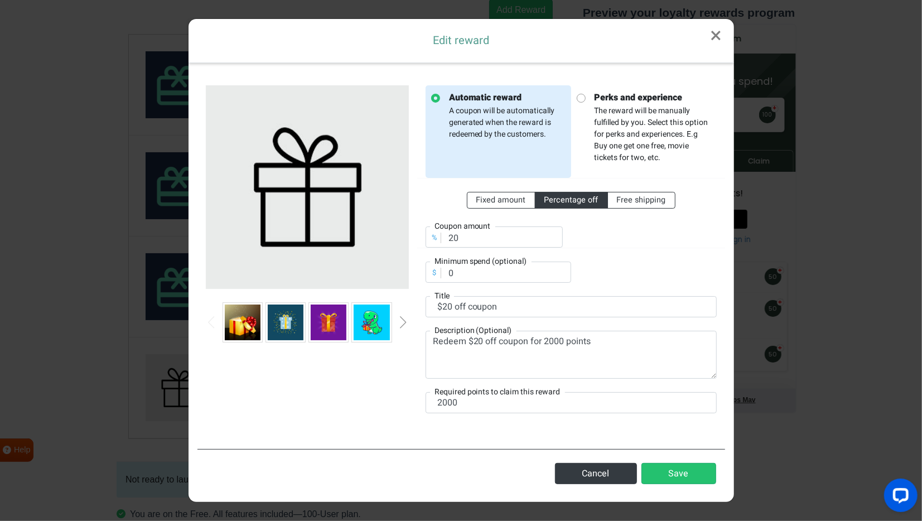
click at [399, 321] on div at bounding box center [307, 322] width 203 height 40
drag, startPoint x: 399, startPoint y: 321, endPoint x: 412, endPoint y: 321, distance: 13.4
click at [399, 321] on div at bounding box center [307, 322] width 203 height 40
click at [412, 321] on div at bounding box center [308, 255] width 220 height 341
click at [410, 321] on div at bounding box center [308, 255] width 220 height 341
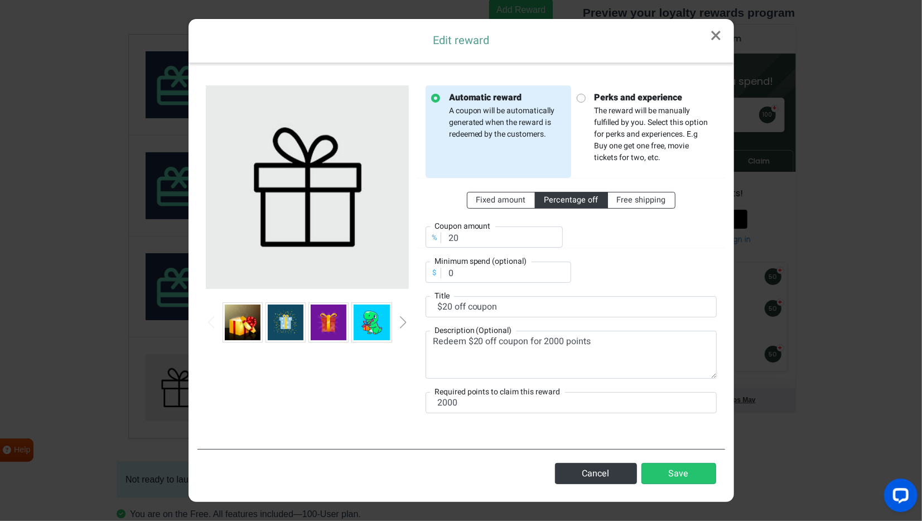
click at [407, 321] on div at bounding box center [307, 322] width 203 height 40
click at [406, 321] on div "Next slide" at bounding box center [404, 322] width 6 height 12
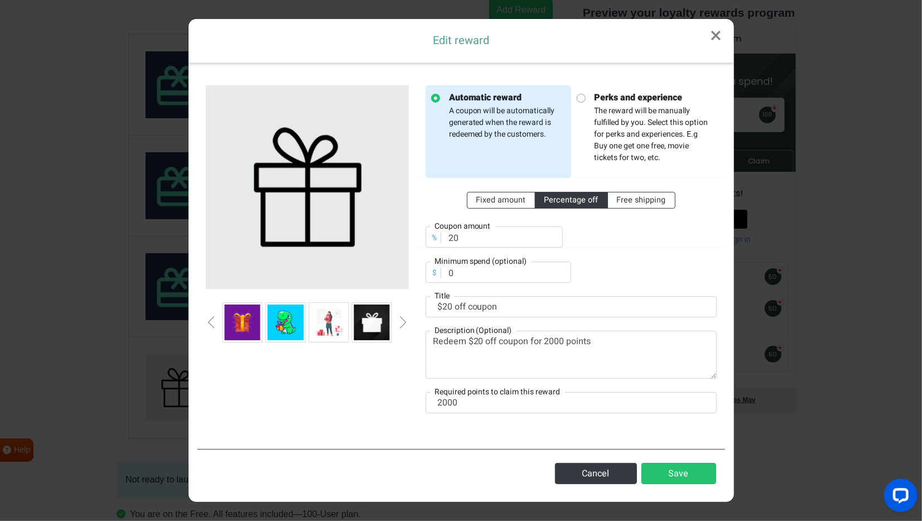
click at [406, 321] on div "Next slide" at bounding box center [404, 322] width 6 height 12
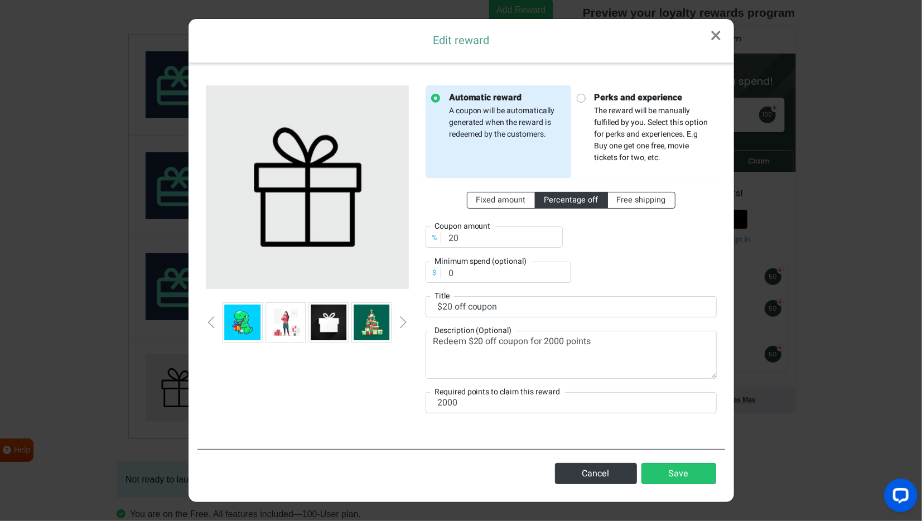
click at [406, 321] on div "Next slide" at bounding box center [404, 322] width 6 height 12
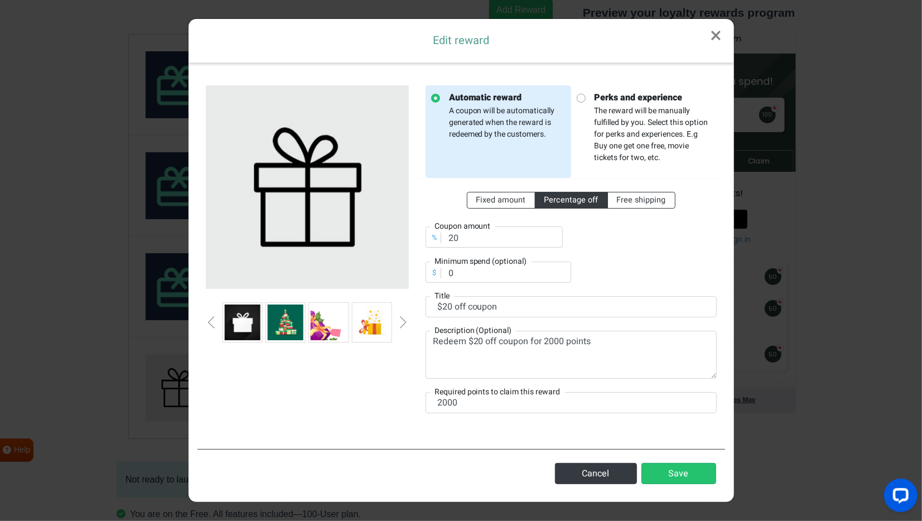
click at [406, 321] on div "Next slide" at bounding box center [404, 322] width 6 height 12
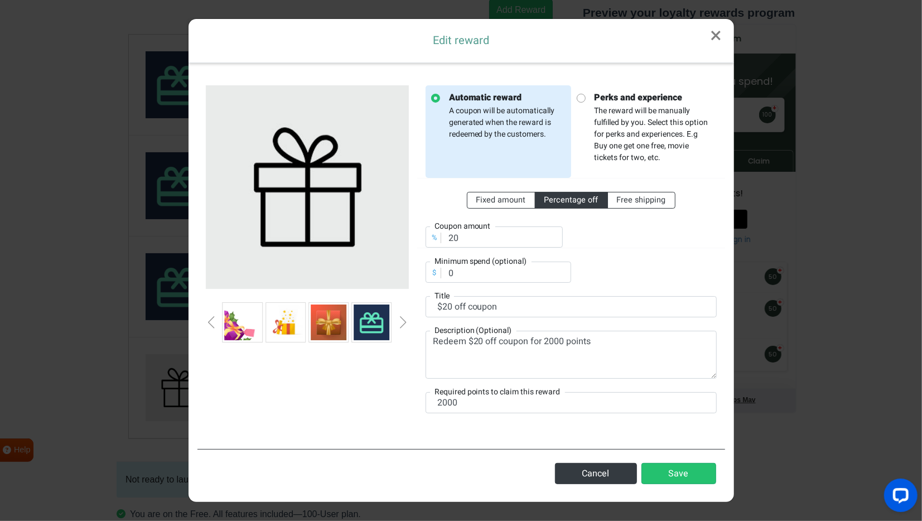
click at [405, 321] on div "Next slide" at bounding box center [404, 322] width 6 height 12
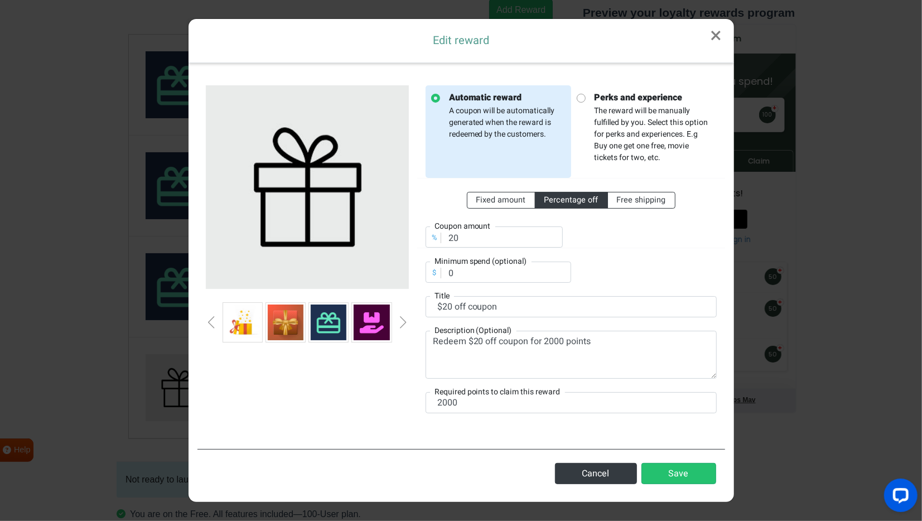
click at [331, 319] on img at bounding box center [329, 323] width 36 height 36
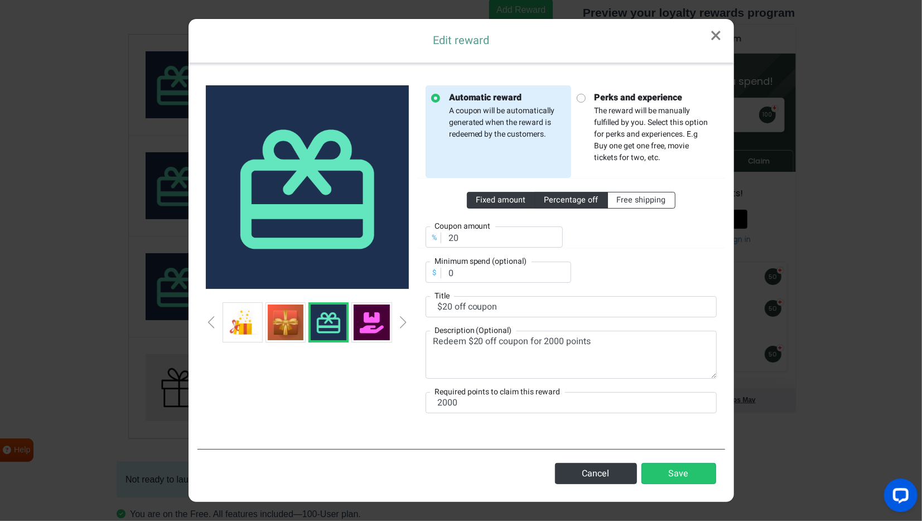
click at [512, 203] on span "Fixed amount" at bounding box center [502, 200] width 50 height 12
click at [484, 201] on input "Fixed amount" at bounding box center [480, 197] width 7 height 7
radio input "true"
click at [671, 470] on button "Save" at bounding box center [679, 473] width 75 height 21
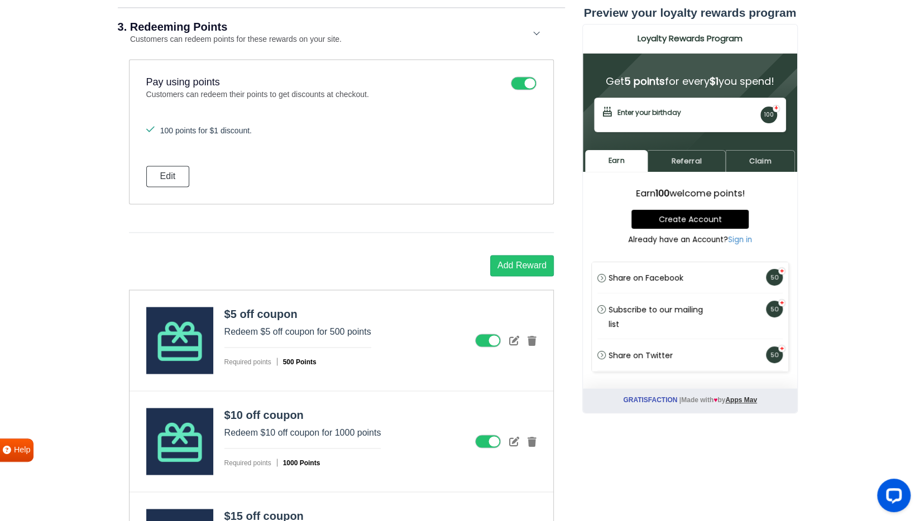
scroll to position [1067, 0]
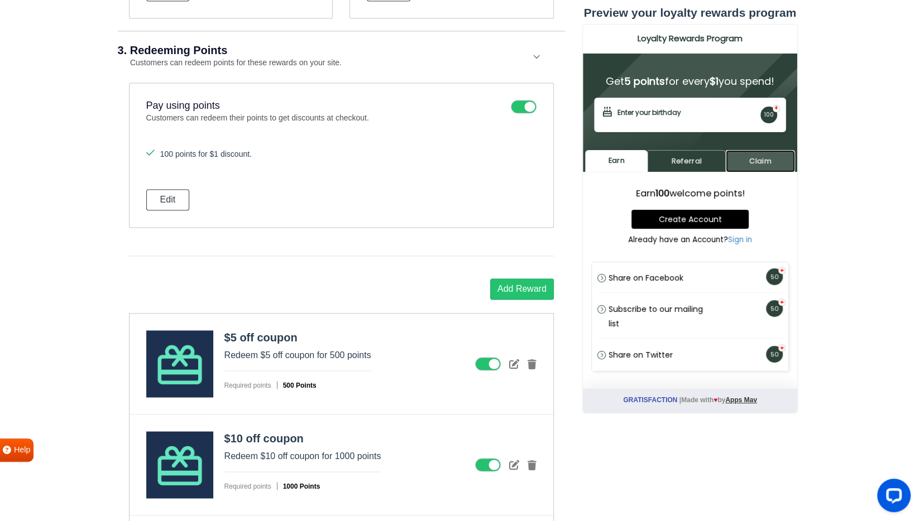
click at [762, 167] on link "Claim" at bounding box center [759, 161] width 69 height 22
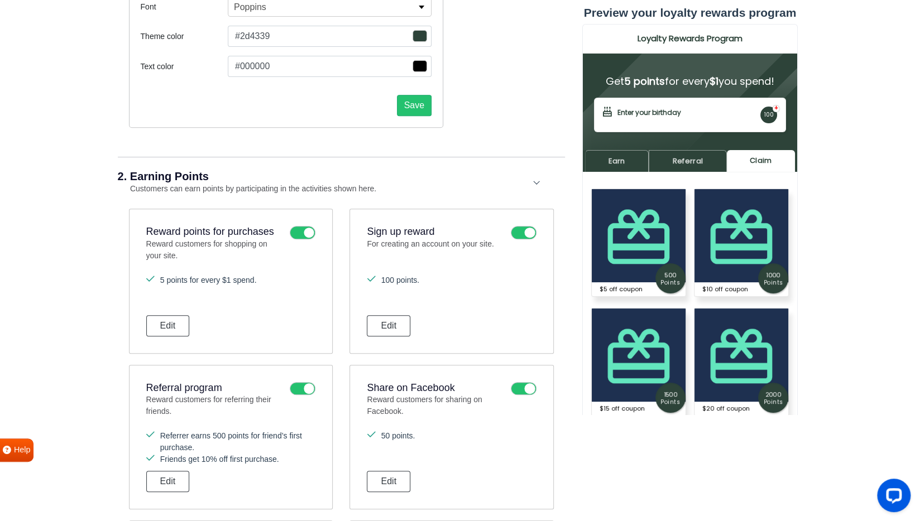
scroll to position [112, 0]
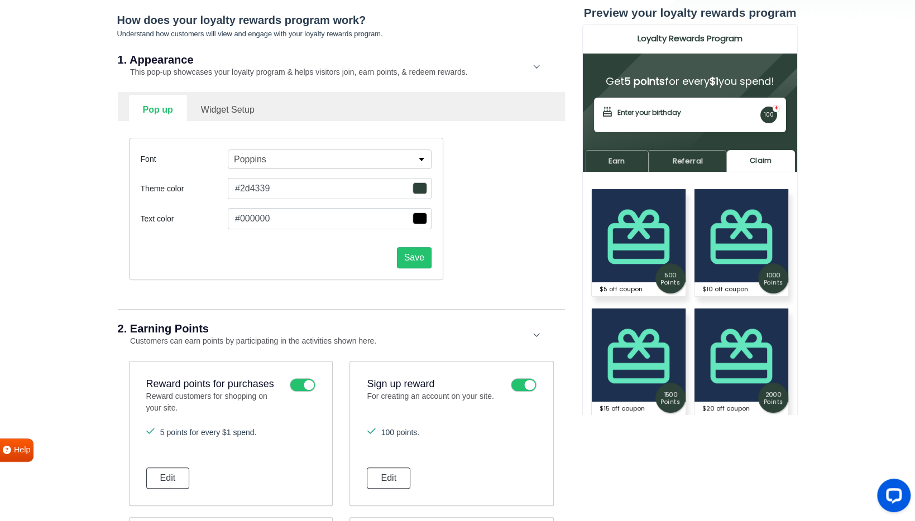
click at [231, 113] on link "Widget Setup" at bounding box center [227, 108] width 81 height 27
select select "right"
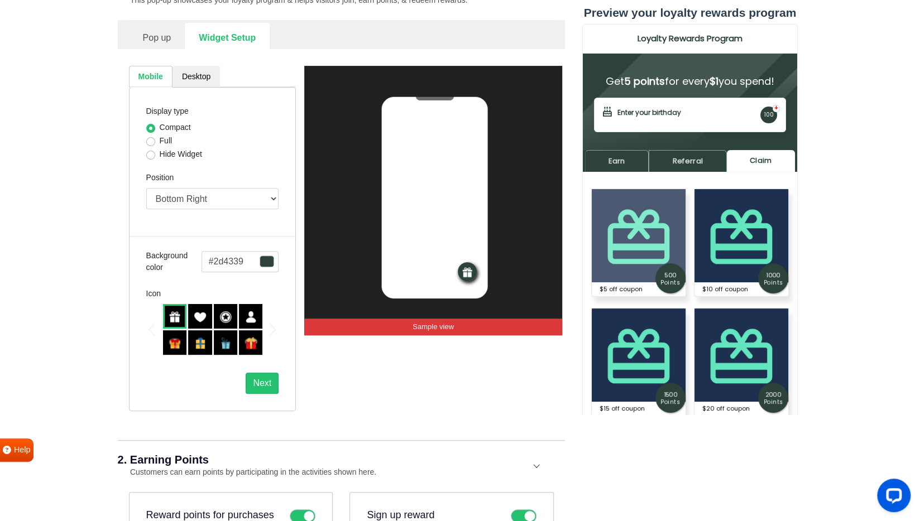
scroll to position [154, 0]
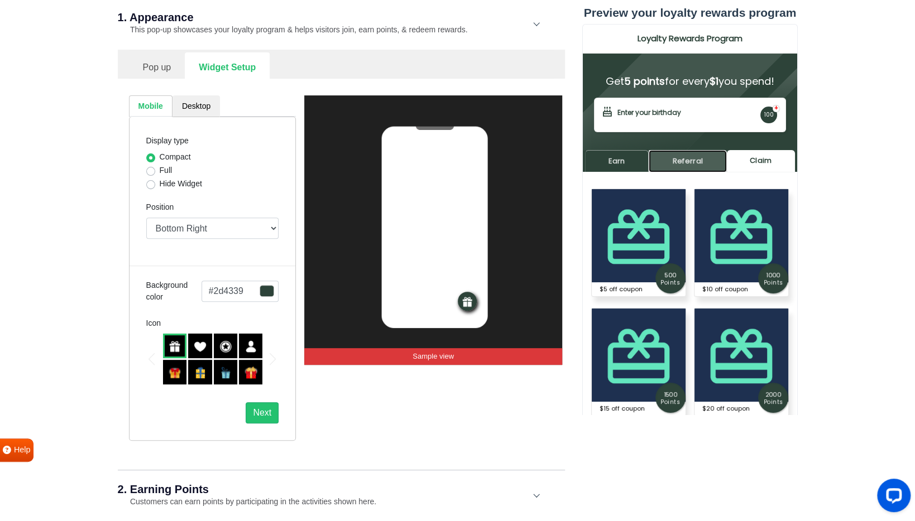
click at [674, 159] on link "Referral" at bounding box center [687, 161] width 78 height 22
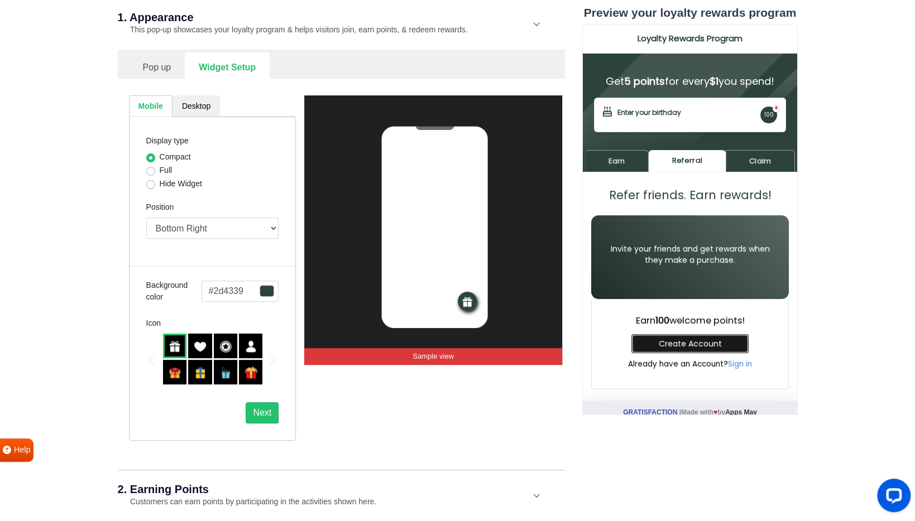
click at [683, 334] on link "Create Account" at bounding box center [689, 343] width 117 height 19
click at [684, 334] on link "Create Account" at bounding box center [689, 343] width 117 height 19
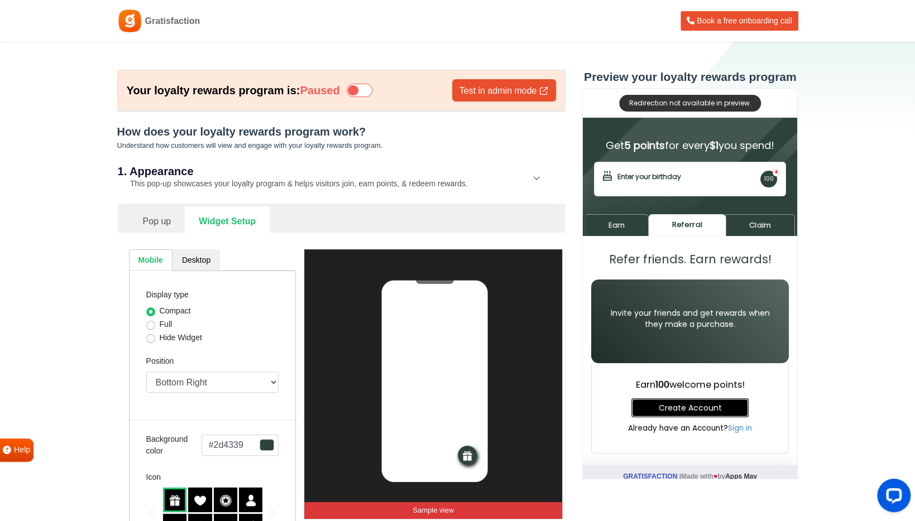
scroll to position [0, 0]
click at [371, 94] on icon at bounding box center [360, 90] width 26 height 13
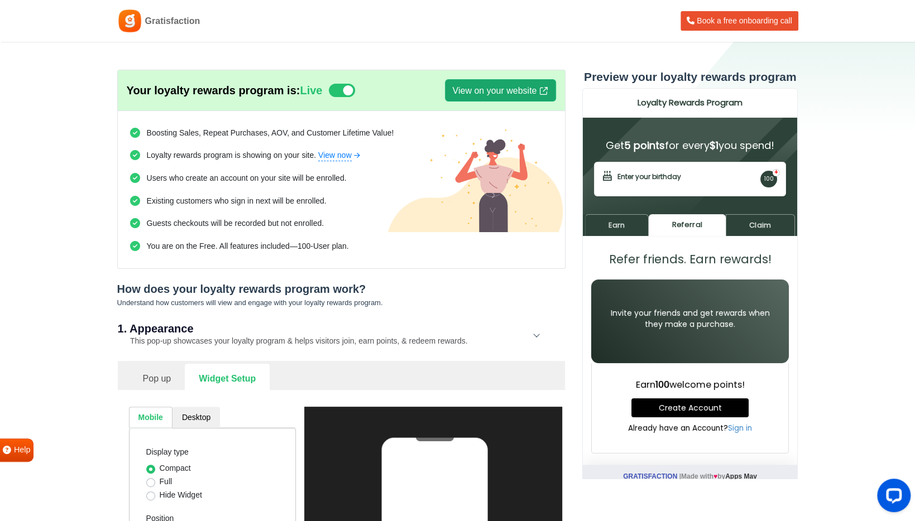
click at [484, 94] on link "View on your website" at bounding box center [500, 90] width 110 height 22
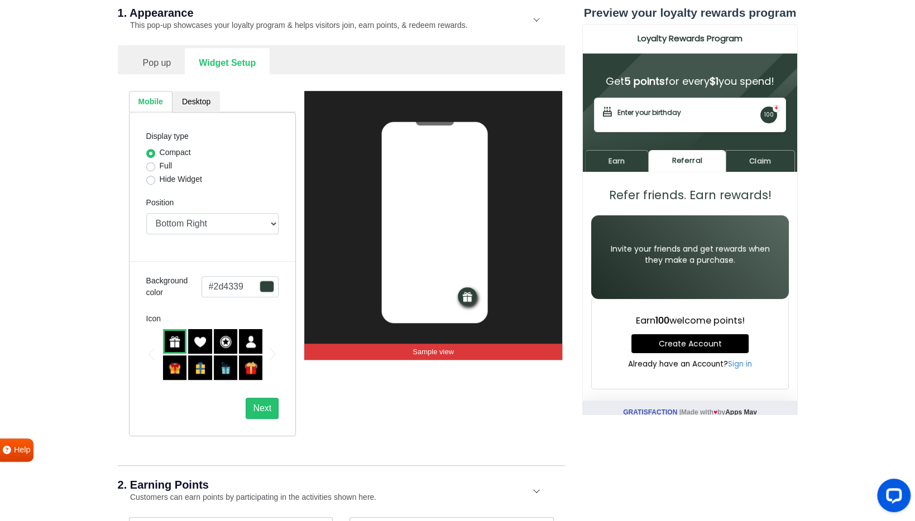
scroll to position [335, 0]
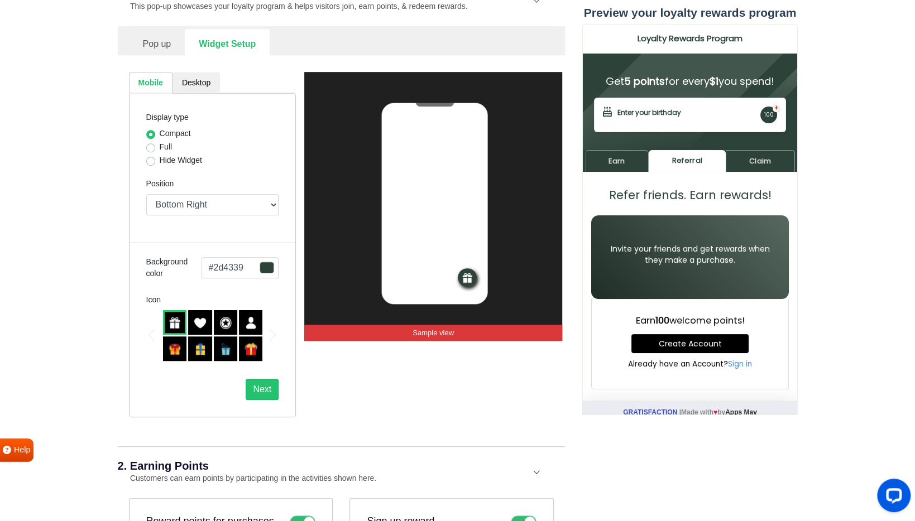
click at [161, 145] on label "Full" at bounding box center [166, 147] width 13 height 12
click at [155, 145] on input "Full" at bounding box center [150, 146] width 9 height 11
radio input "true"
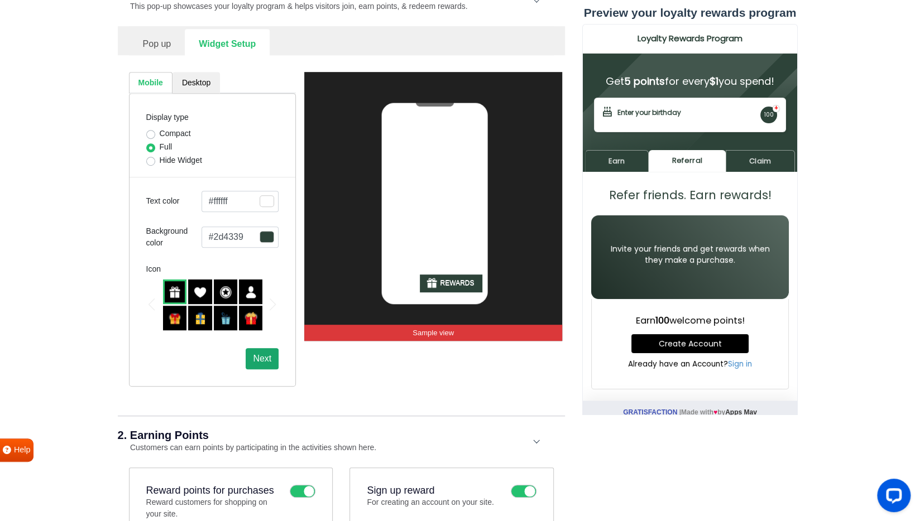
click at [263, 362] on button "Next" at bounding box center [262, 358] width 33 height 21
select select "lower-right-corner"
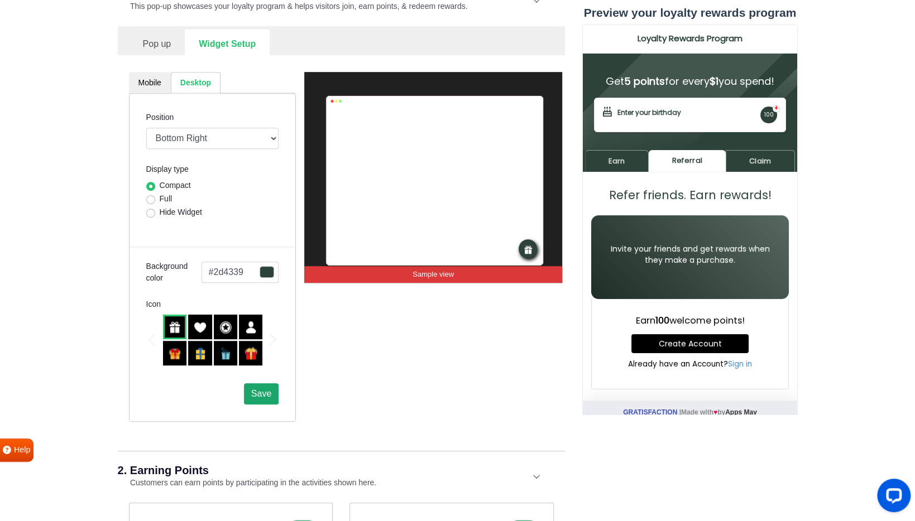
click at [268, 394] on span "Save" at bounding box center [261, 393] width 20 height 9
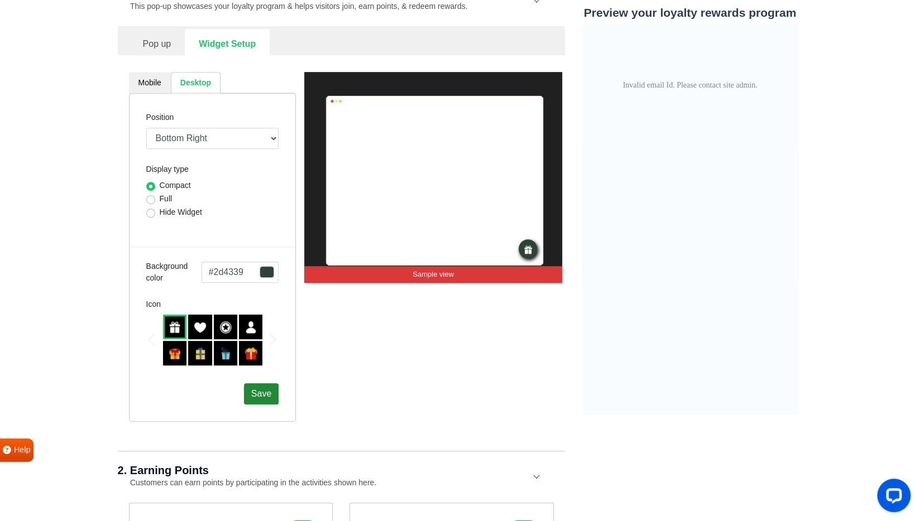
scroll to position [0, 0]
drag, startPoint x: 147, startPoint y: 71, endPoint x: 165, endPoint y: 89, distance: 24.9
click at [158, 77] on link "Mobile" at bounding box center [150, 83] width 42 height 22
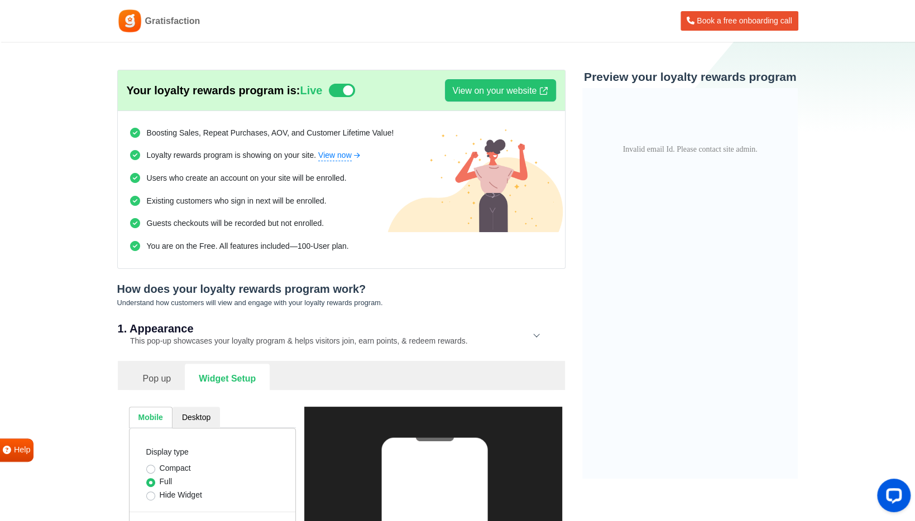
click at [155, 376] on link "Pop up" at bounding box center [157, 377] width 56 height 27
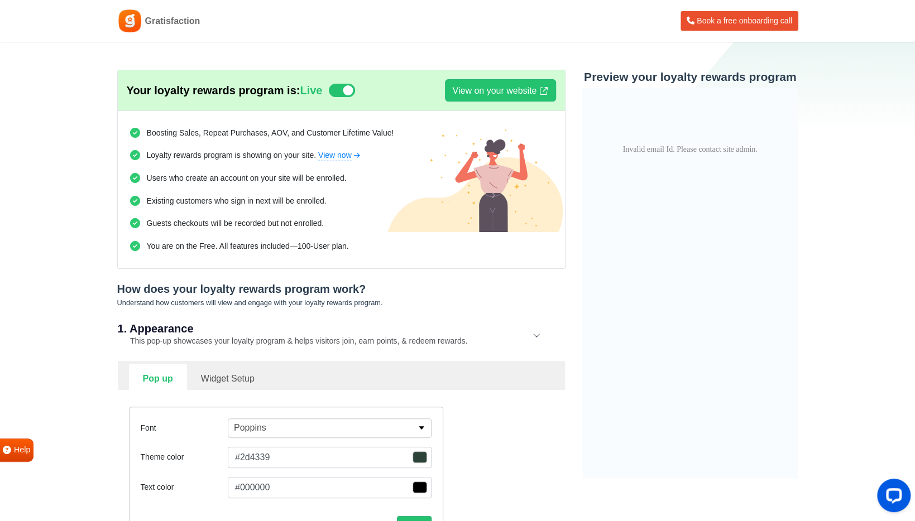
click at [212, 375] on link "Widget Setup" at bounding box center [227, 377] width 81 height 27
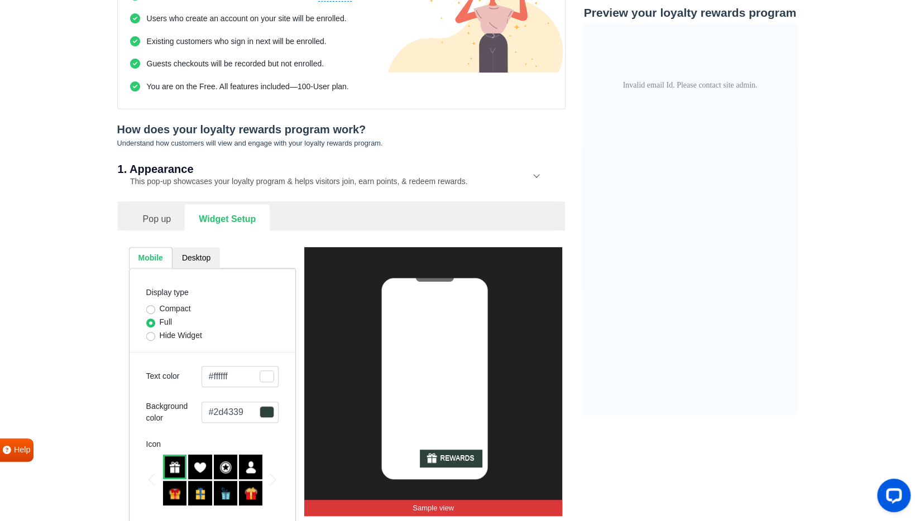
scroll to position [167, 0]
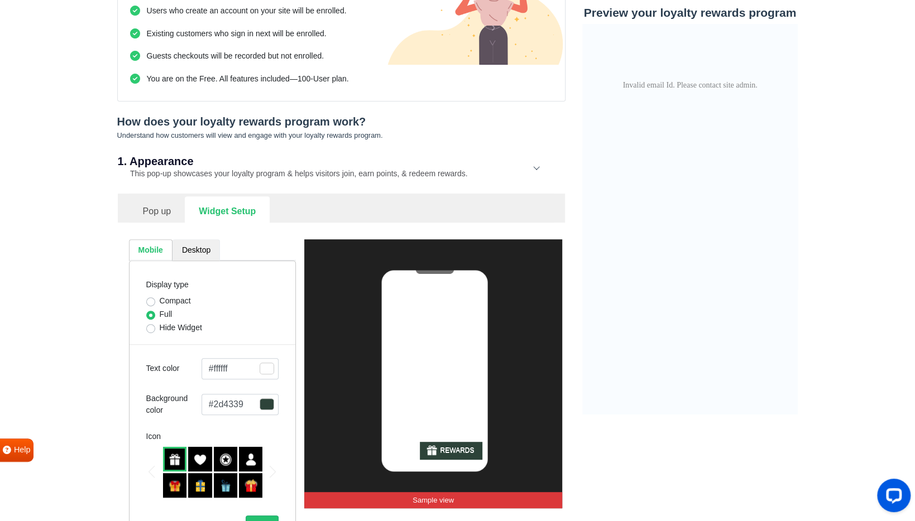
click at [200, 244] on link "Desktop" at bounding box center [195, 250] width 47 height 22
select select "lower-right-corner"
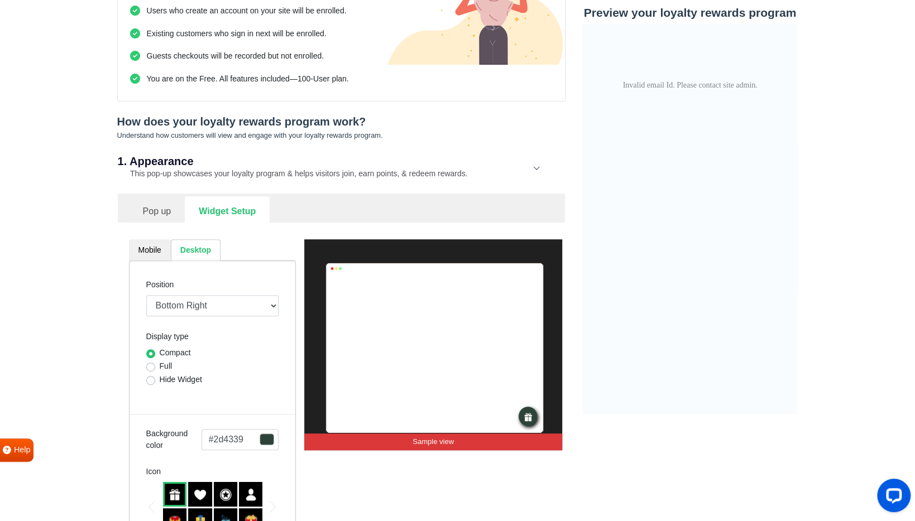
click at [162, 246] on link "Mobile" at bounding box center [150, 250] width 42 height 22
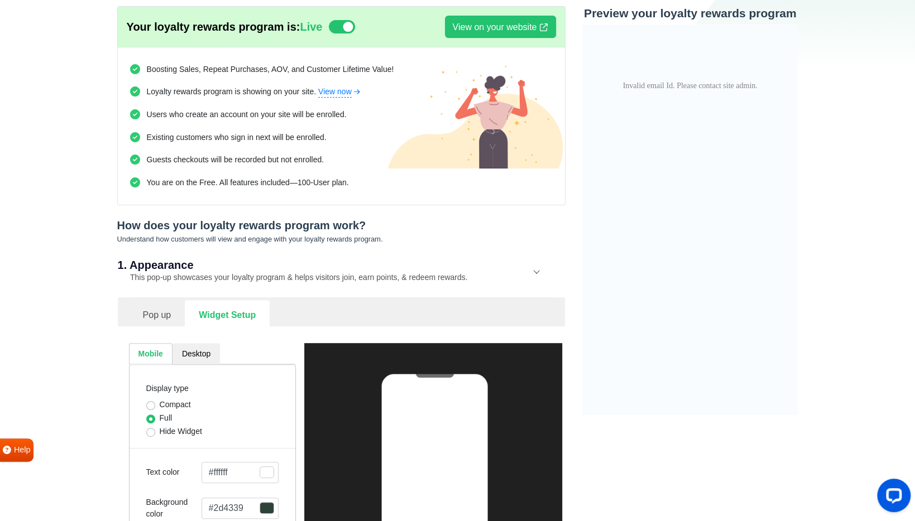
scroll to position [0, 0]
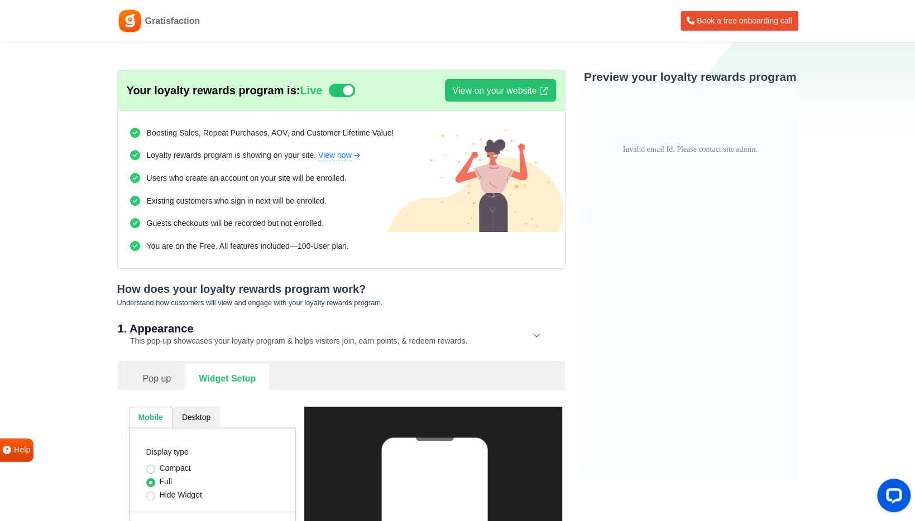
click at [653, 148] on p "Invalid email Id. Please contact site admin." at bounding box center [689, 149] width 199 height 11
drag, startPoint x: 638, startPoint y: 148, endPoint x: 678, endPoint y: 145, distance: 40.3
click at [678, 145] on p "Invalid email Id. Please contact site admin." at bounding box center [689, 149] width 199 height 11
click at [694, 143] on html "Invalid email Id. Please contact site admin." at bounding box center [689, 124] width 215 height 73
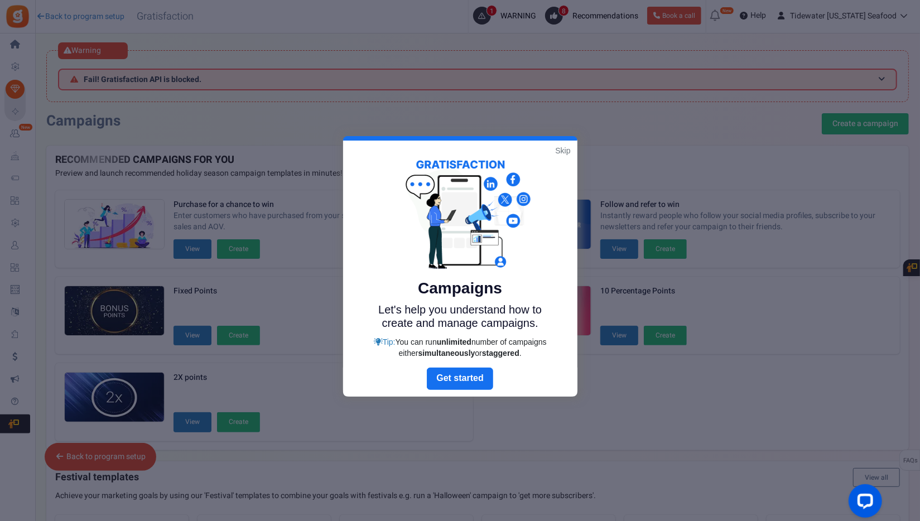
click at [566, 151] on link "Skip" at bounding box center [562, 150] width 15 height 11
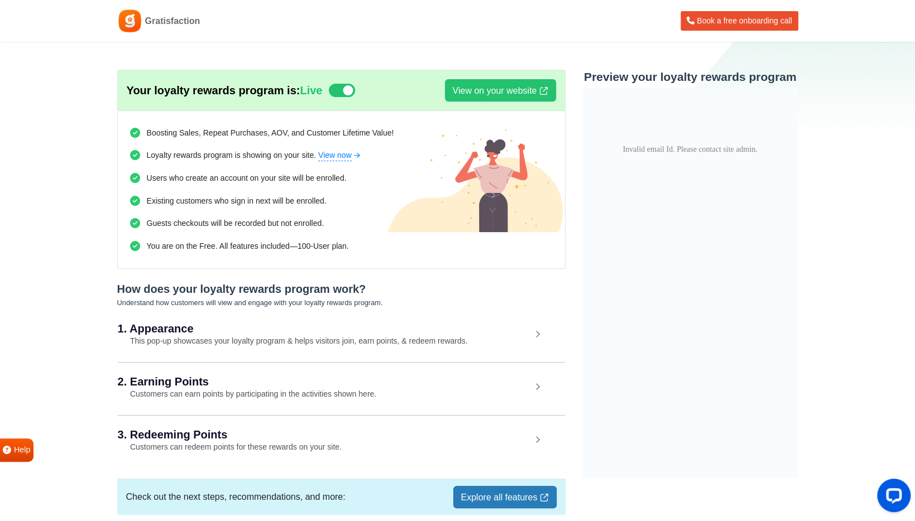
click at [293, 350] on div "1. Appearance This pop-up showcases your loyalty program & helps visitors join,…" at bounding box center [341, 335] width 447 height 51
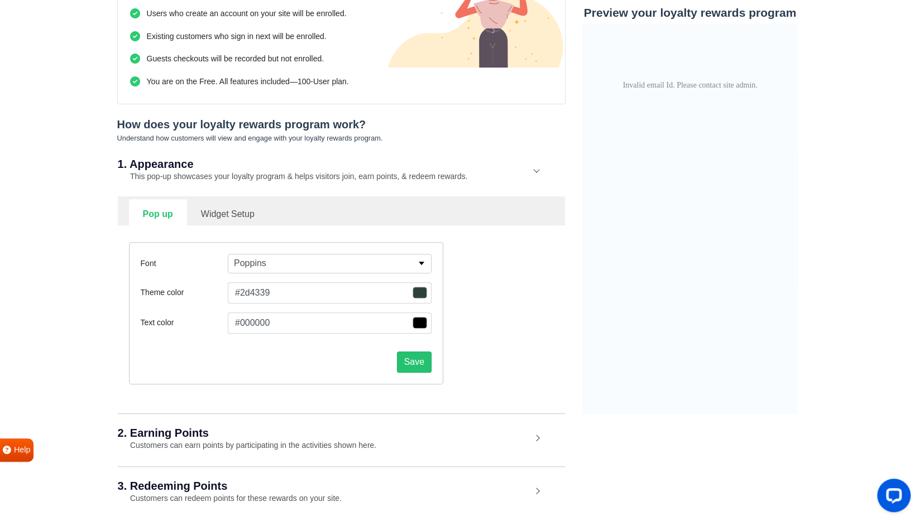
scroll to position [167, 0]
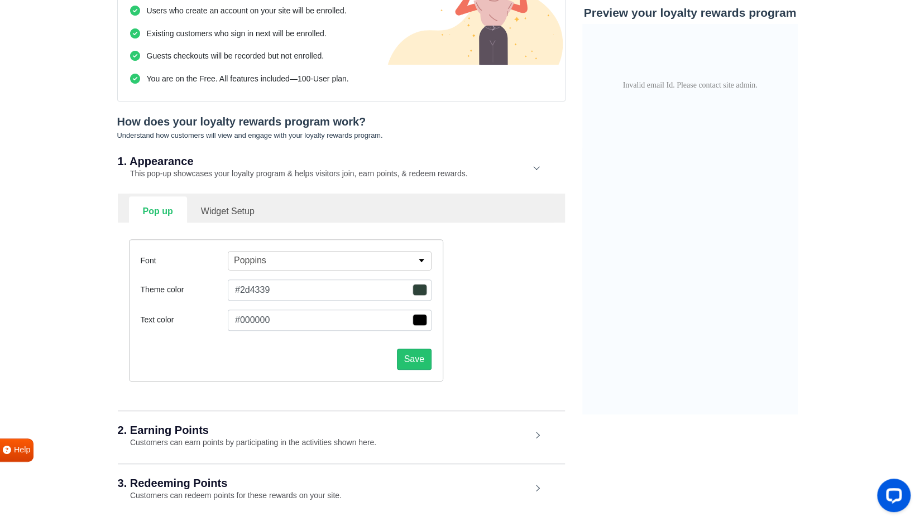
click at [221, 203] on link "Widget Setup" at bounding box center [227, 209] width 81 height 27
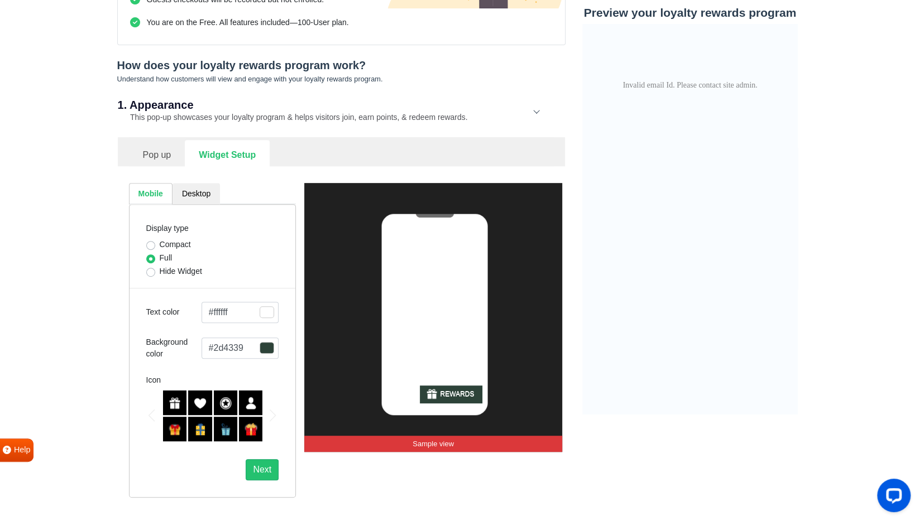
scroll to position [223, 0]
click at [680, 97] on html "Invalid email Id. Please contact site admin." at bounding box center [689, 60] width 215 height 73
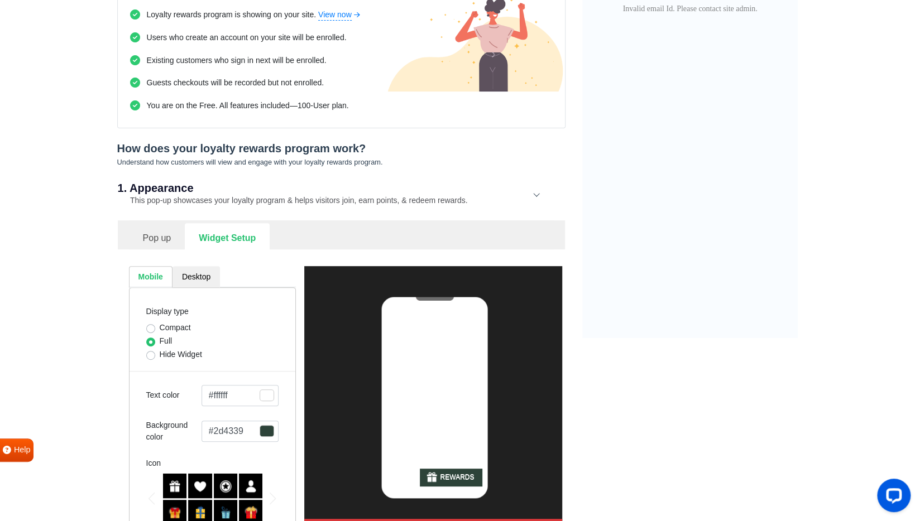
scroll to position [0, 0]
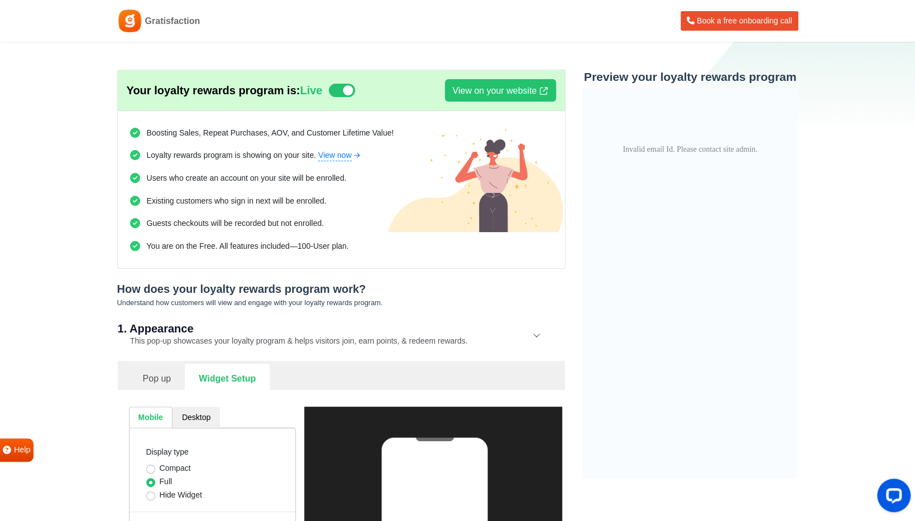
click at [174, 17] on span "Gratisfaction" at bounding box center [172, 21] width 55 height 13
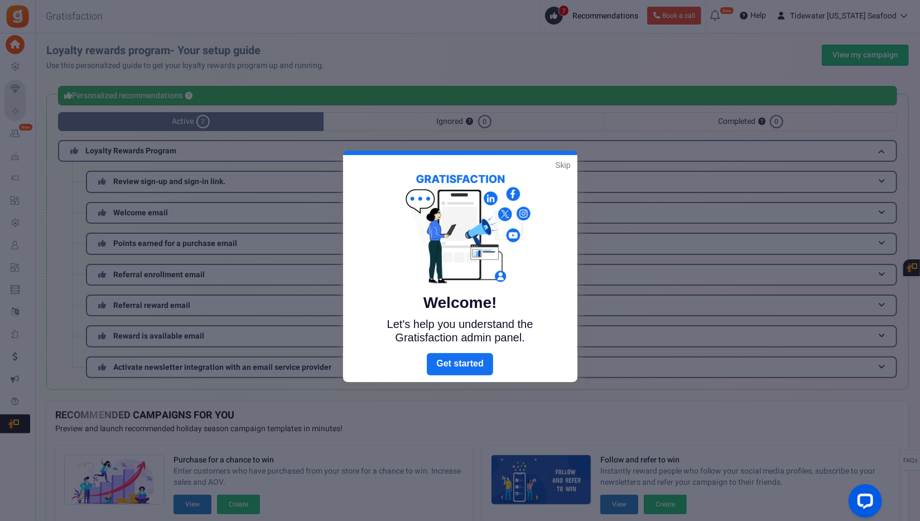
click at [560, 165] on link "Skip" at bounding box center [562, 165] width 15 height 11
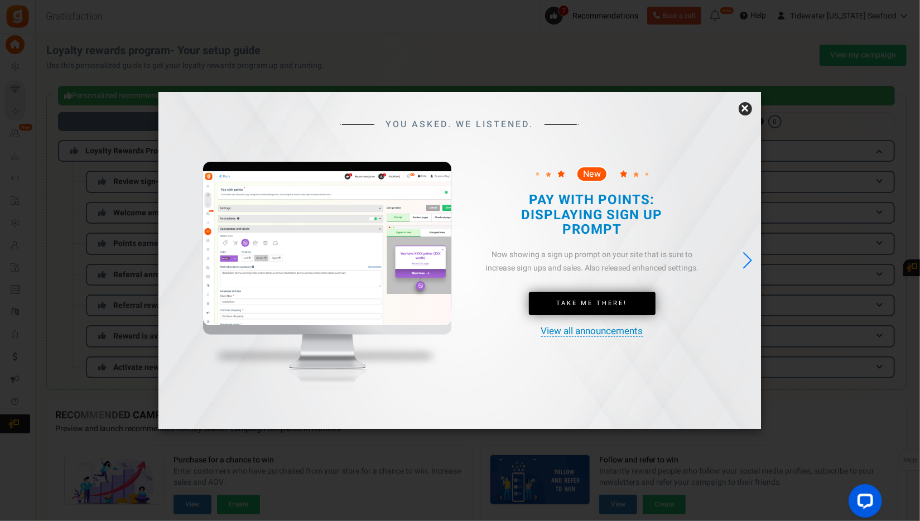
click at [745, 112] on link "×" at bounding box center [745, 108] width 13 height 13
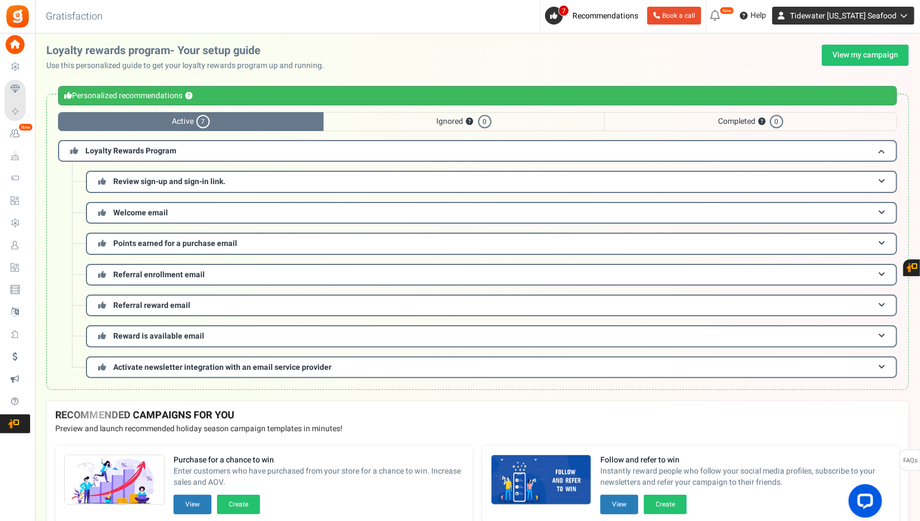
click at [894, 16] on span "Tidewater Alaska Seafood" at bounding box center [843, 16] width 107 height 12
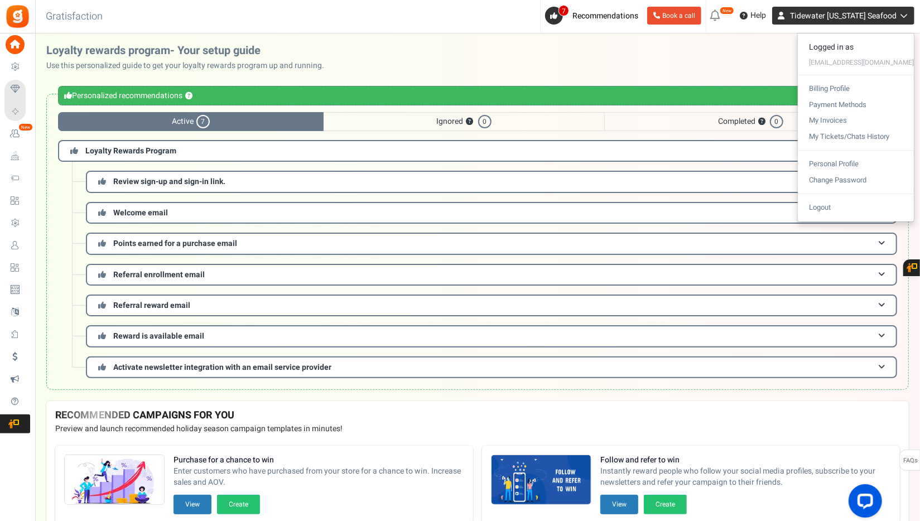
click at [893, 16] on span "Tidewater Alaska Seafood" at bounding box center [843, 16] width 107 height 12
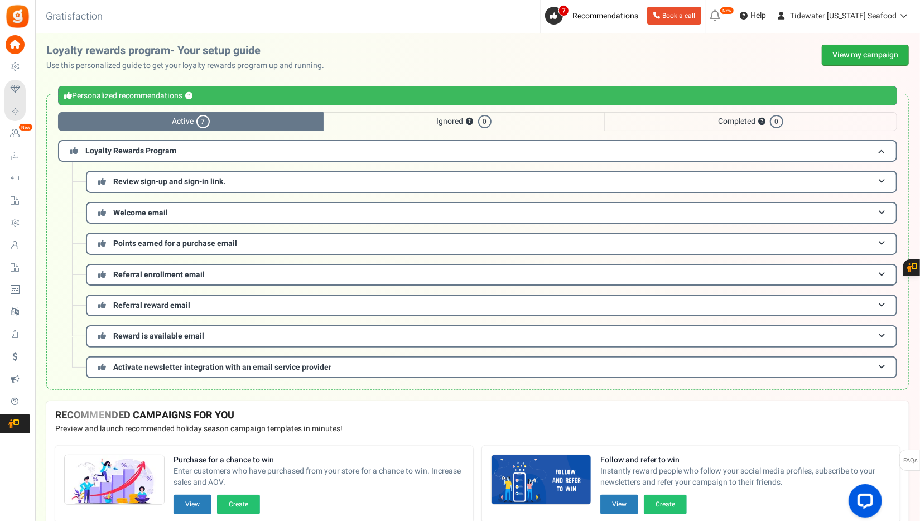
click at [865, 56] on link "View my campaign" at bounding box center [865, 55] width 87 height 21
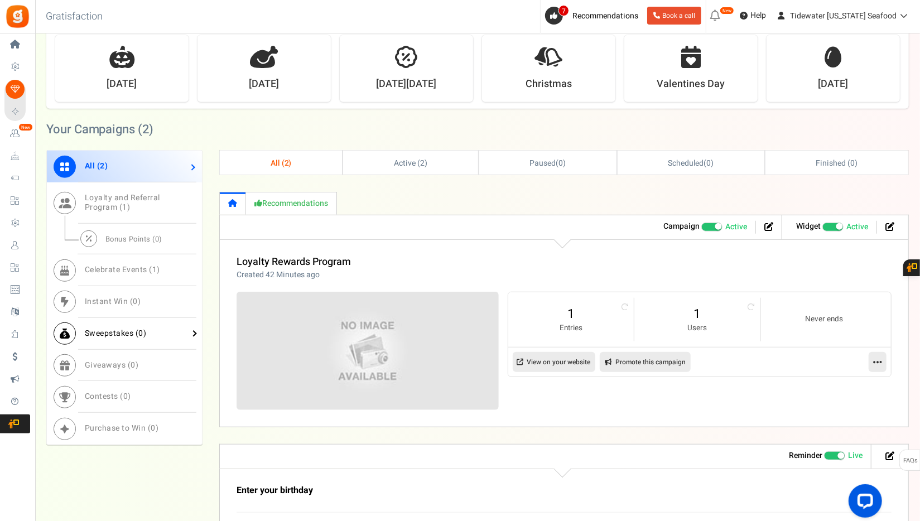
scroll to position [433, 0]
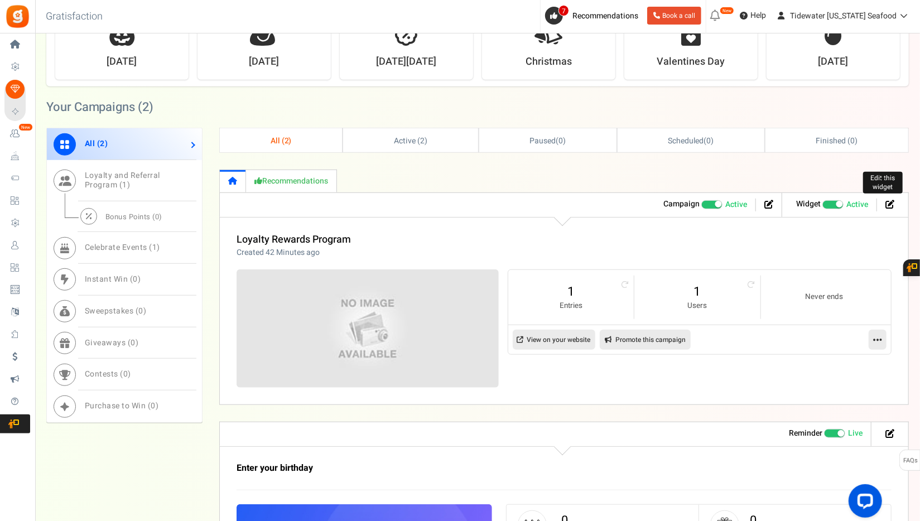
click at [892, 205] on icon at bounding box center [890, 204] width 9 height 9
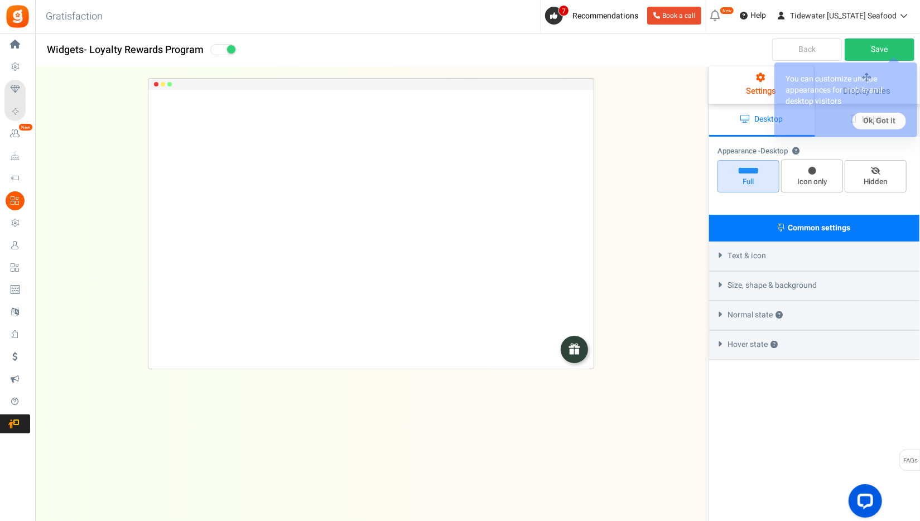
select select "lower-right-corner"
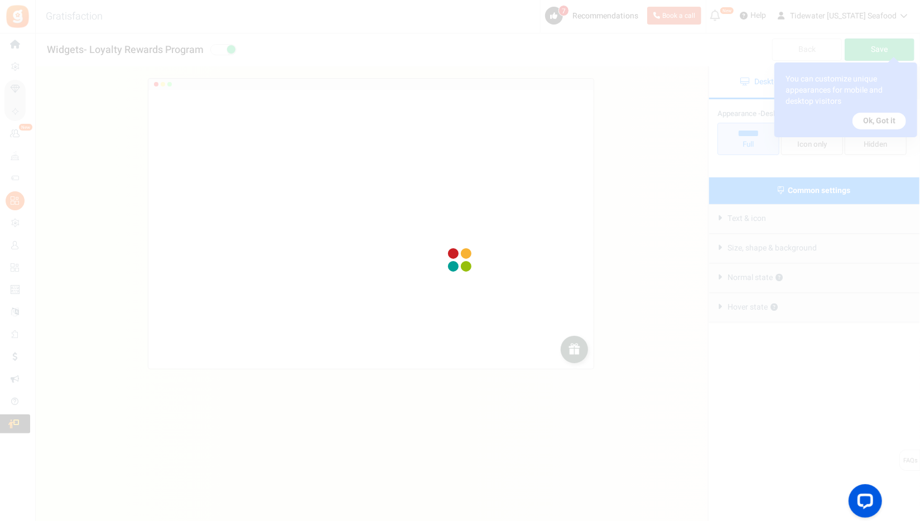
radio input "true"
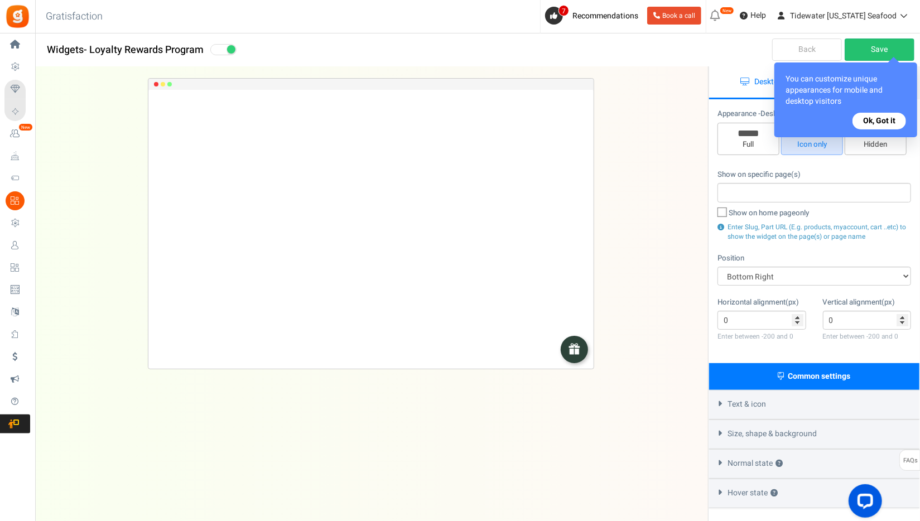
click at [878, 121] on button "Ok, Got it" at bounding box center [880, 121] width 54 height 17
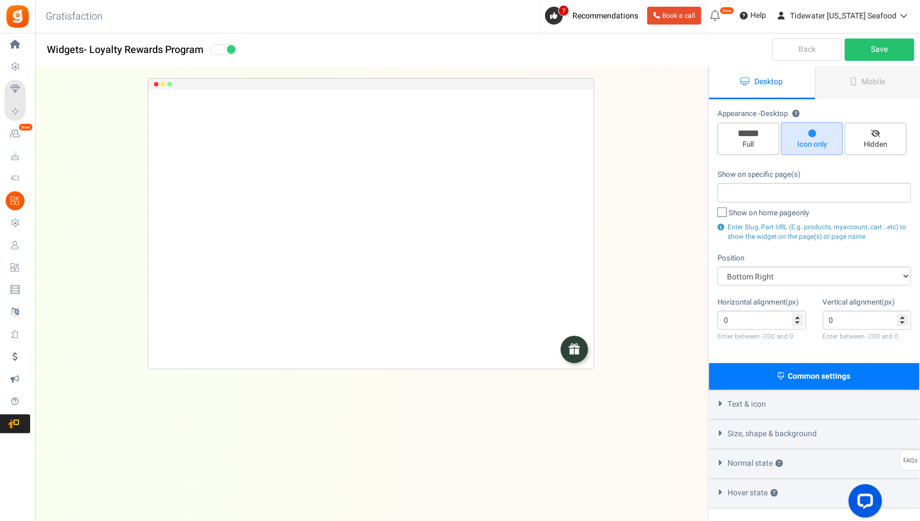
click at [873, 118] on div "Appearance - Desktop ? Full Icon only Hidden" at bounding box center [815, 133] width 194 height 50
click at [875, 89] on link "Mobile" at bounding box center [868, 82] width 106 height 33
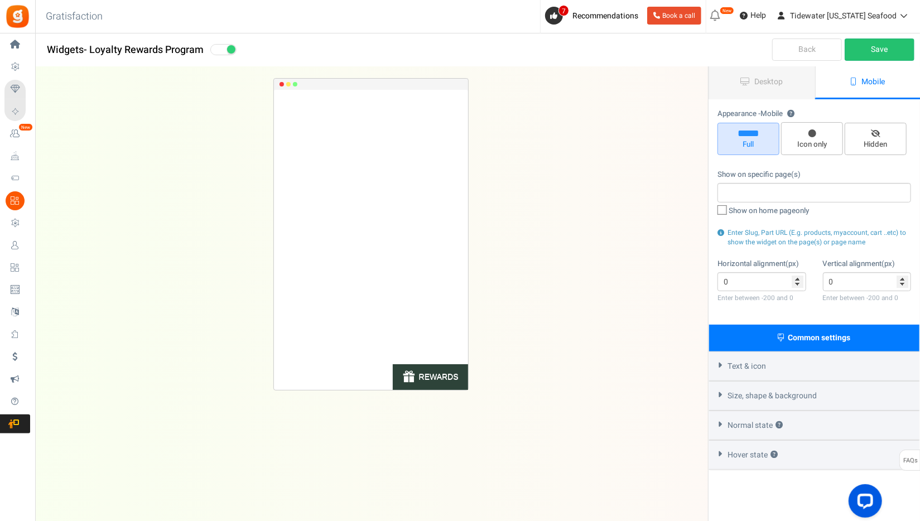
click at [855, 83] on icon at bounding box center [854, 82] width 6 height 8
click at [812, 146] on span "Icon only" at bounding box center [812, 144] width 52 height 11
click at [812, 132] on input "Icon only" at bounding box center [815, 127] width 7 height 7
radio input "true"
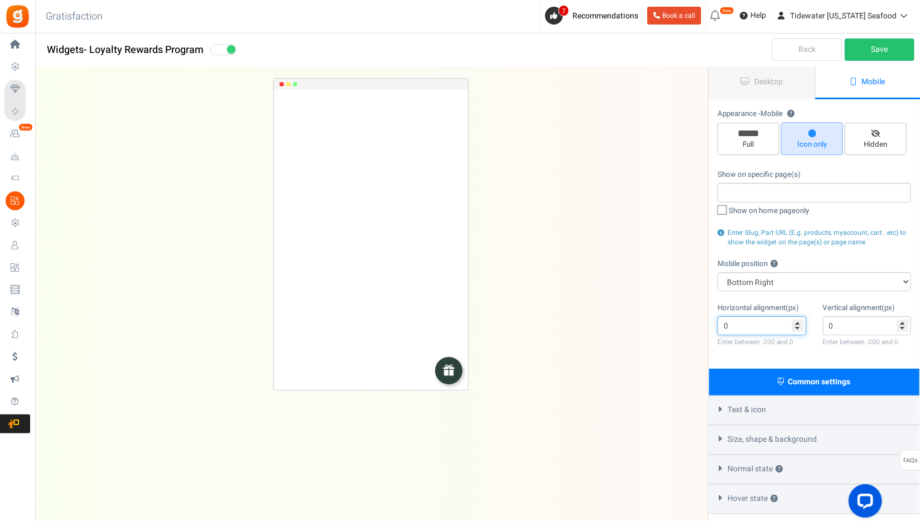
click at [797, 323] on input "0" at bounding box center [762, 325] width 89 height 19
click at [798, 323] on input "0" at bounding box center [762, 325] width 89 height 19
click at [798, 328] on input "-1" at bounding box center [762, 325] width 89 height 19
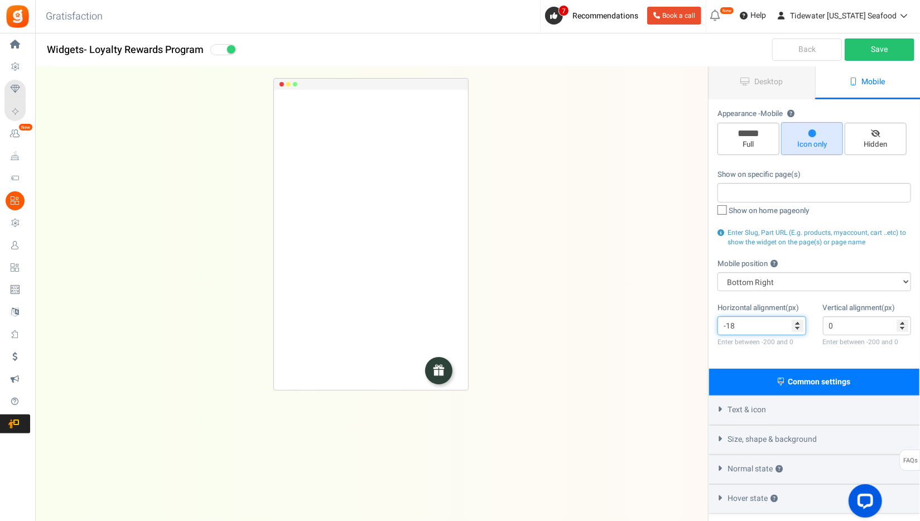
type input "-18"
click at [799, 327] on input "-18" at bounding box center [762, 325] width 89 height 19
click at [904, 324] on input "0" at bounding box center [867, 325] width 89 height 19
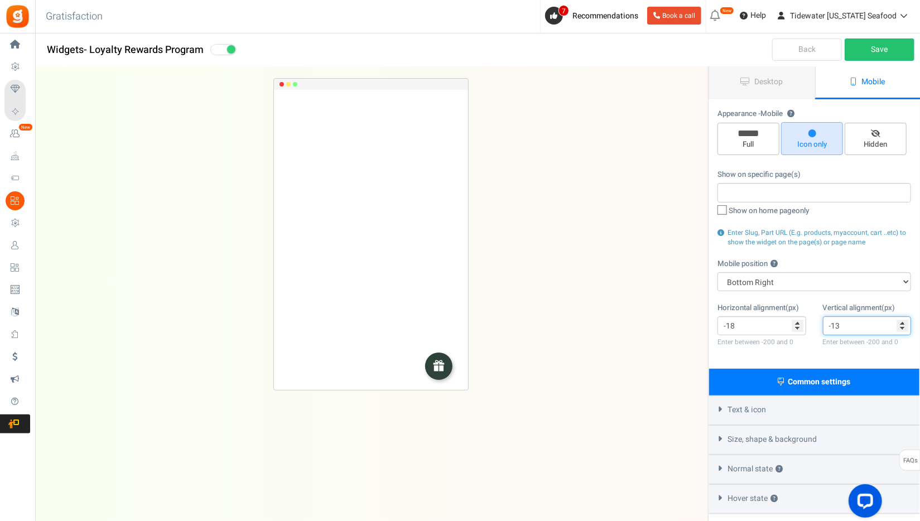
click at [904, 328] on input "-13" at bounding box center [867, 325] width 89 height 19
click at [904, 328] on input "-15" at bounding box center [867, 325] width 89 height 19
click at [904, 328] on input "-16" at bounding box center [867, 325] width 89 height 19
click at [903, 325] on input "-17" at bounding box center [867, 325] width 89 height 19
click at [904, 325] on input "-18" at bounding box center [867, 325] width 89 height 19
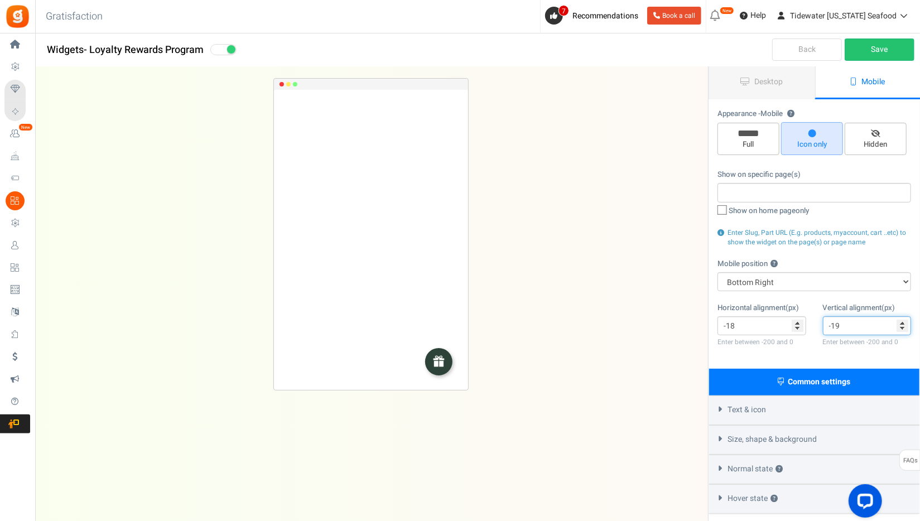
click at [904, 325] on input "-19" at bounding box center [867, 325] width 89 height 19
type input "-20"
click at [904, 325] on input "-20" at bounding box center [867, 325] width 89 height 19
click at [797, 327] on input "-19" at bounding box center [762, 325] width 89 height 19
type input "-20"
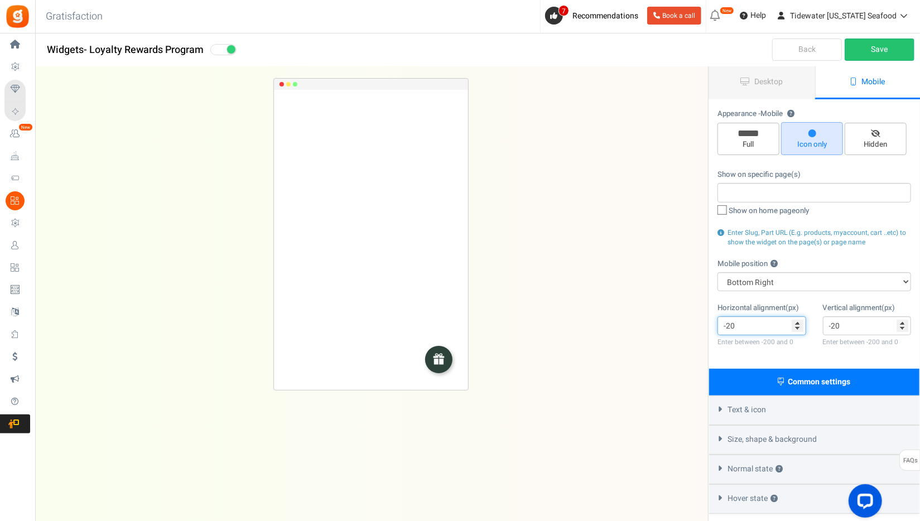
click at [797, 328] on input "-20" at bounding box center [762, 325] width 89 height 19
click at [815, 362] on div "Appearance - Mobile ? Full Icon only Hidden Show on specific page(s) Show on ho…" at bounding box center [814, 234] width 210 height 269
click at [872, 52] on link "Save" at bounding box center [880, 50] width 70 height 22
click at [776, 287] on select "Top Right Top Left Top Center Bottom Right Bottom Left Bottom Center" at bounding box center [815, 281] width 194 height 19
select select "top-center"
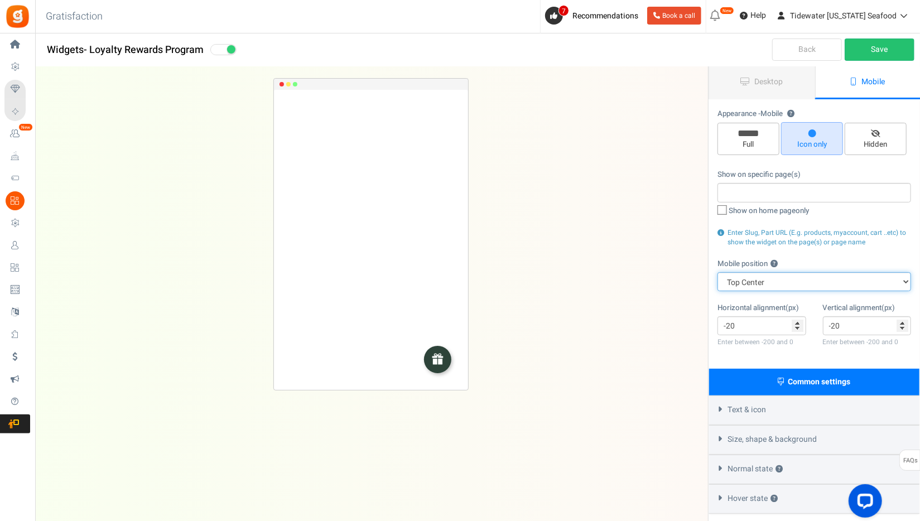
click at [718, 272] on select "Top Right Top Left Top Center Bottom Right Bottom Left Bottom Center" at bounding box center [815, 281] width 194 height 19
type input "0"
click at [774, 279] on select "Top Right Top Left Top Center Bottom Right Bottom Left Bottom Center" at bounding box center [815, 281] width 194 height 19
click at [776, 276] on select "Top Right Top Left Top Center Bottom Right Bottom Left Bottom Center" at bounding box center [815, 281] width 194 height 19
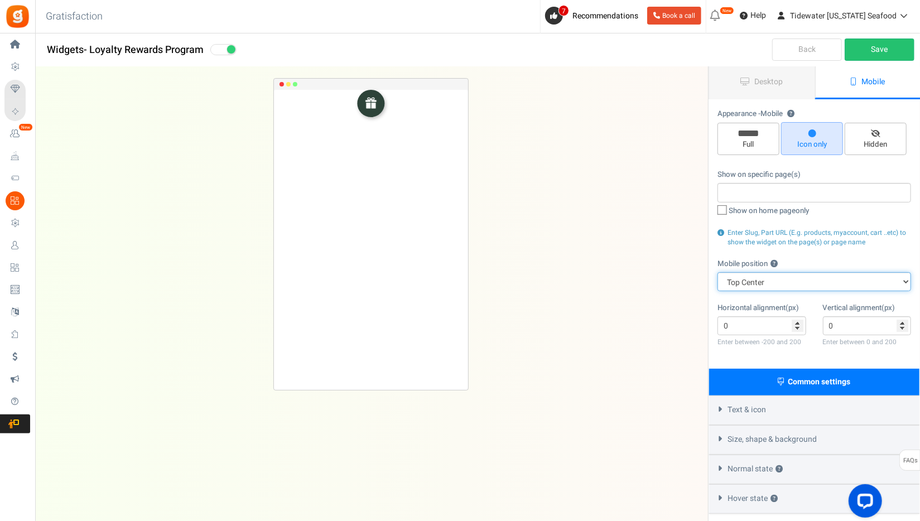
click at [776, 277] on select "Top Right Top Left Top Center Bottom Right Bottom Left Bottom Center" at bounding box center [815, 281] width 194 height 19
click at [791, 285] on select "Top Right Top Left Top Center Bottom Right Bottom Left Bottom Center" at bounding box center [815, 281] width 194 height 19
click at [889, 42] on link "Save" at bounding box center [880, 50] width 70 height 22
click at [775, 280] on select "Top Right Top Left Top Center Bottom Right Bottom Left Bottom Center" at bounding box center [815, 281] width 194 height 19
click at [718, 272] on select "Top Right Top Left Top Center Bottom Right Bottom Left Bottom Center" at bounding box center [815, 281] width 194 height 19
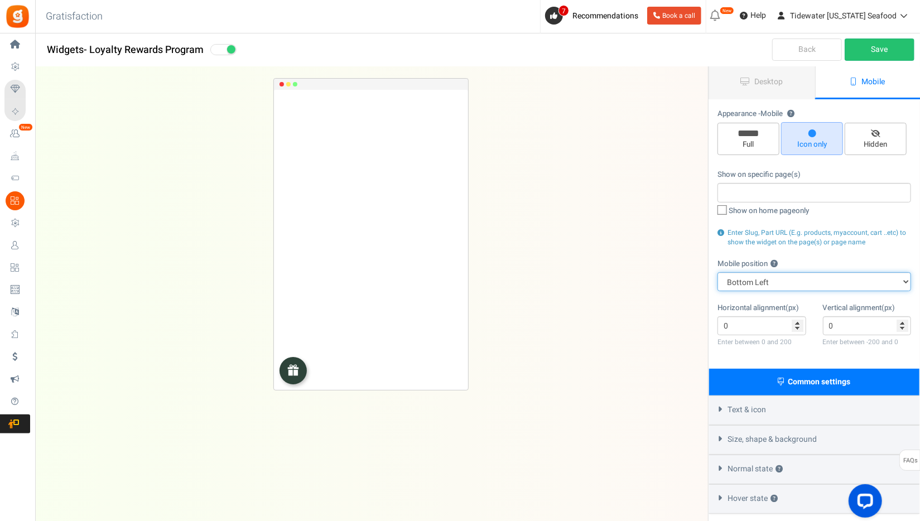
click at [779, 276] on select "Top Right Top Left Top Center Bottom Right Bottom Left Bottom Center" at bounding box center [815, 281] width 194 height 19
select select "right"
click at [718, 272] on select "Top Right Top Left Top Center Bottom Right Bottom Left Bottom Center" at bounding box center [815, 281] width 194 height 19
type input "-20"
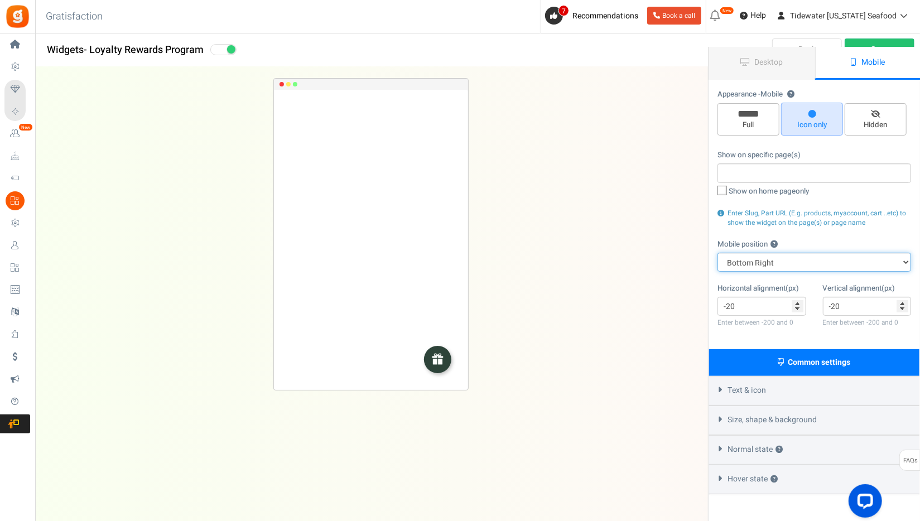
scroll to position [56, 0]
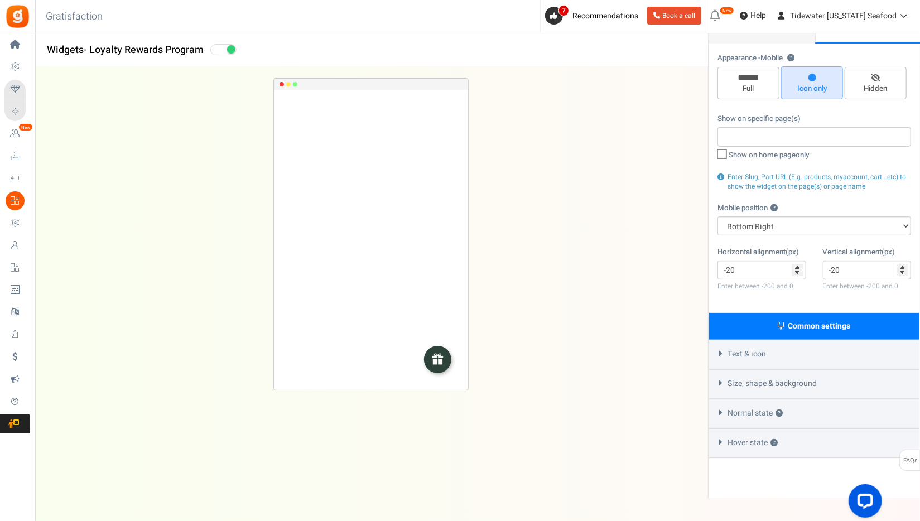
click at [752, 362] on div "Text & icon" at bounding box center [814, 355] width 210 height 30
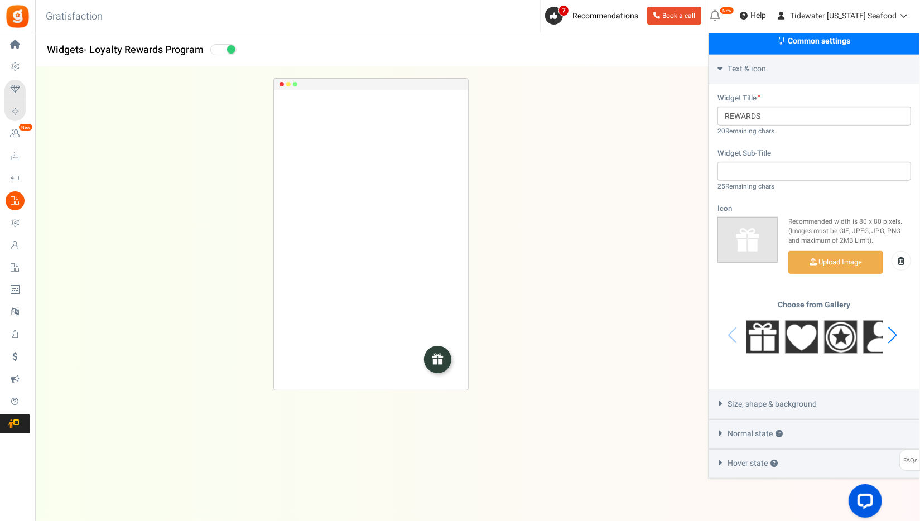
scroll to position [352, 0]
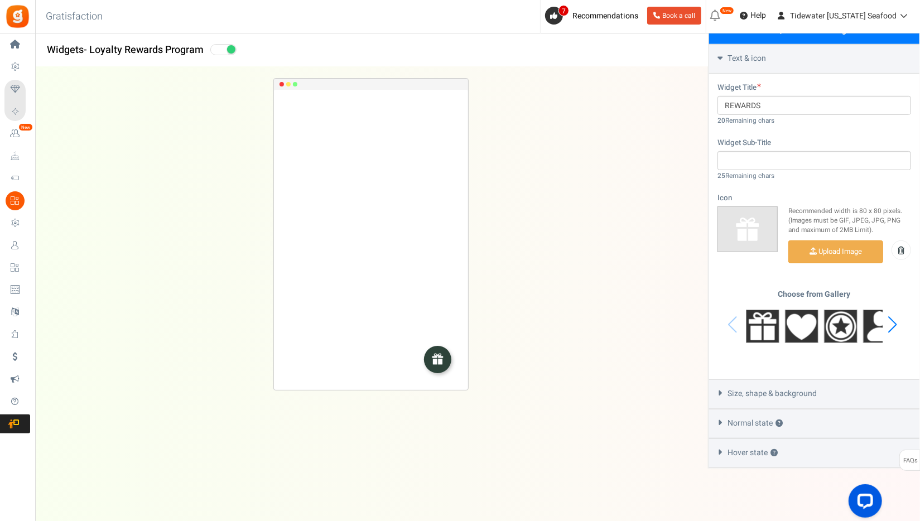
click at [748, 394] on span "Size, shape & background" at bounding box center [772, 393] width 89 height 11
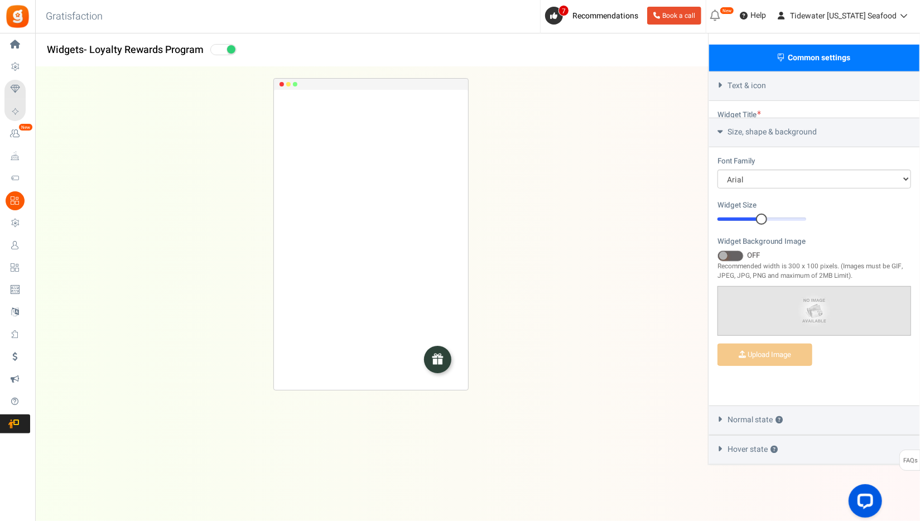
scroll to position [288, 0]
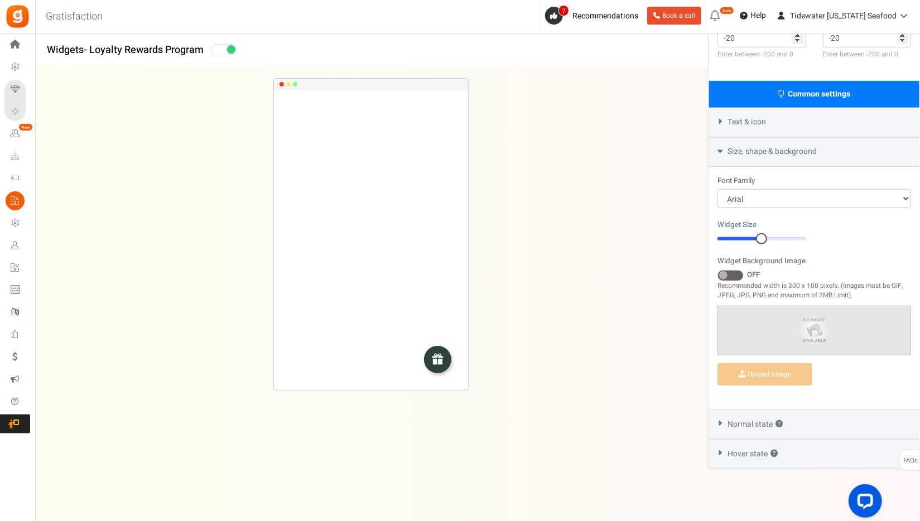
click at [743, 419] on span "Normal state ?" at bounding box center [755, 424] width 55 height 11
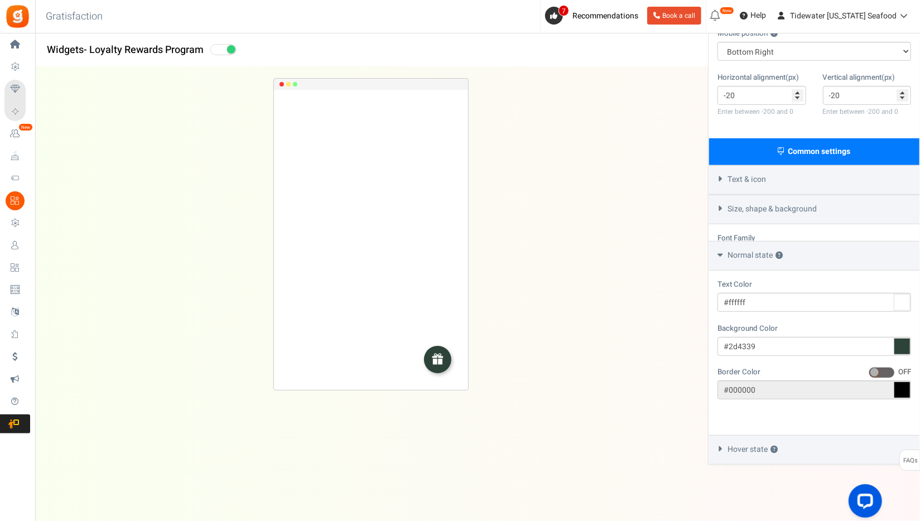
scroll to position [195, 0]
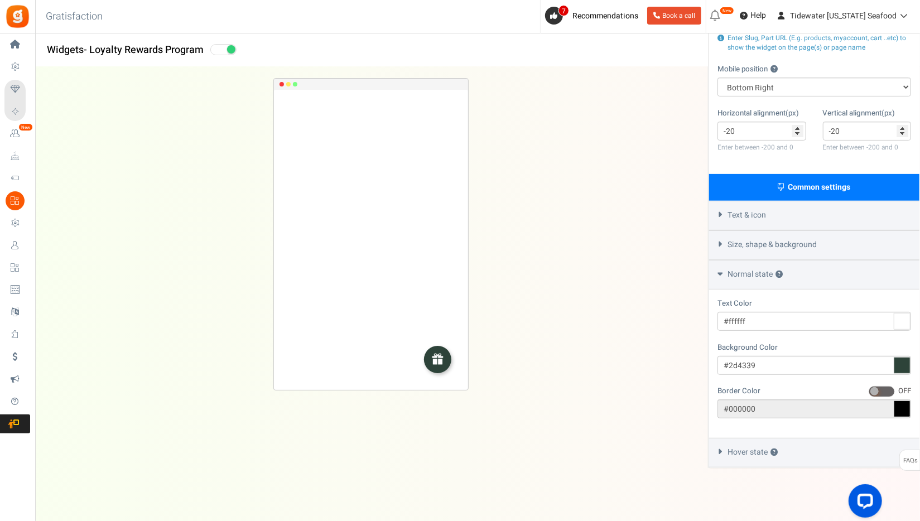
click at [744, 456] on div "Hover state ?" at bounding box center [814, 453] width 210 height 30
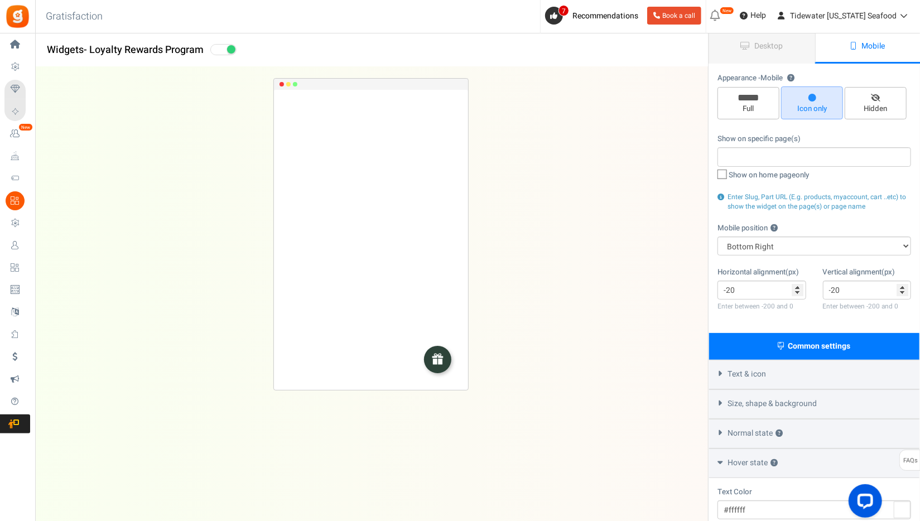
scroll to position [0, 0]
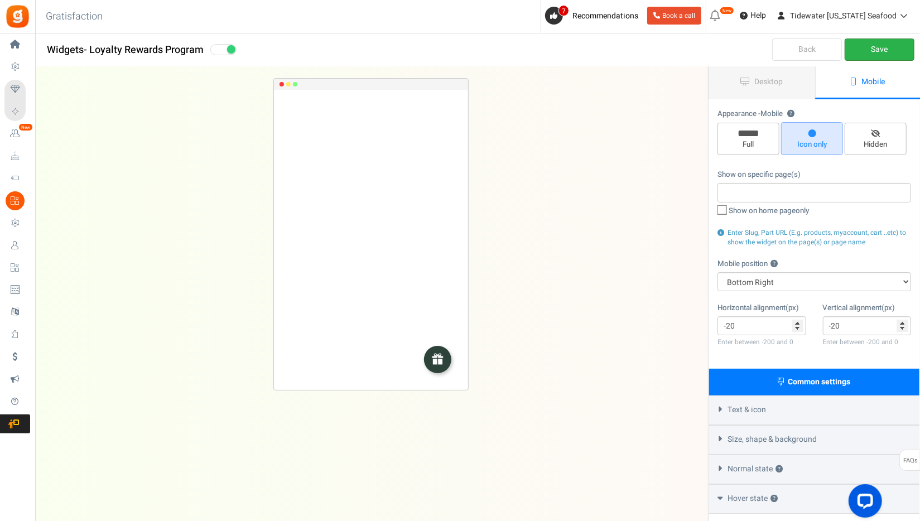
click at [891, 53] on link "Save" at bounding box center [880, 50] width 70 height 22
